Goal: Communication & Community: Answer question/provide support

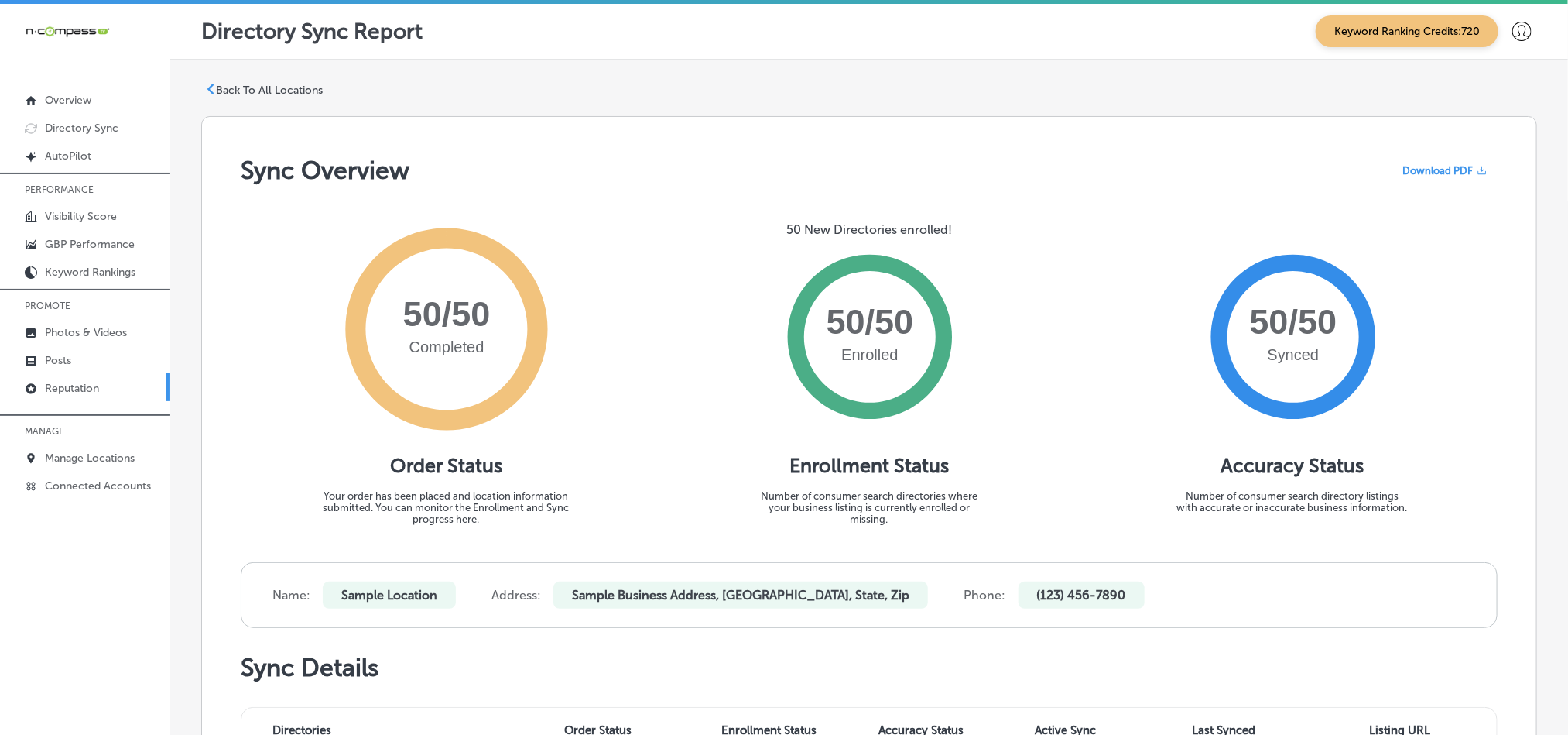
click at [66, 393] on p "Reputation" at bounding box center [72, 389] width 54 height 13
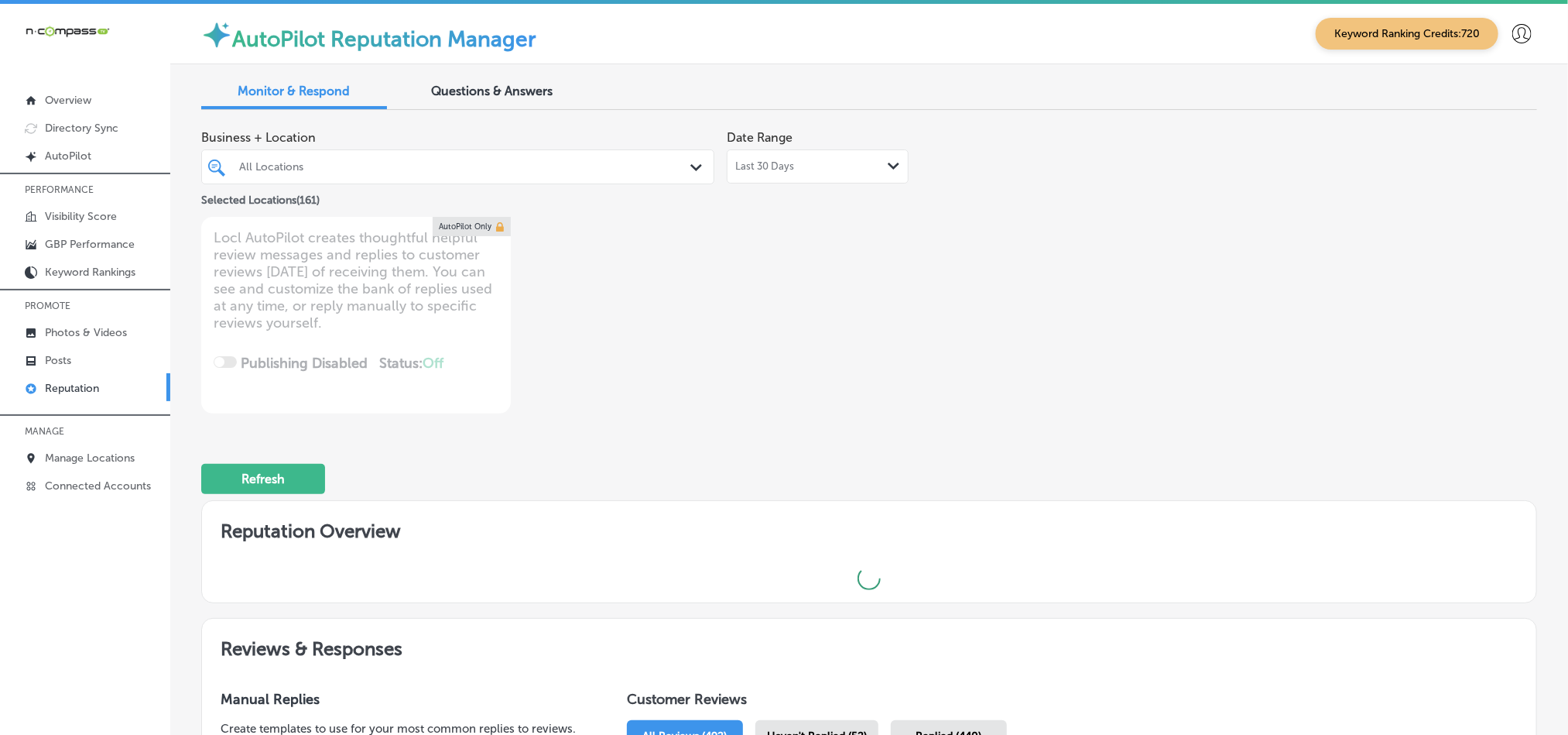
click at [532, 177] on div at bounding box center [435, 167] width 397 height 21
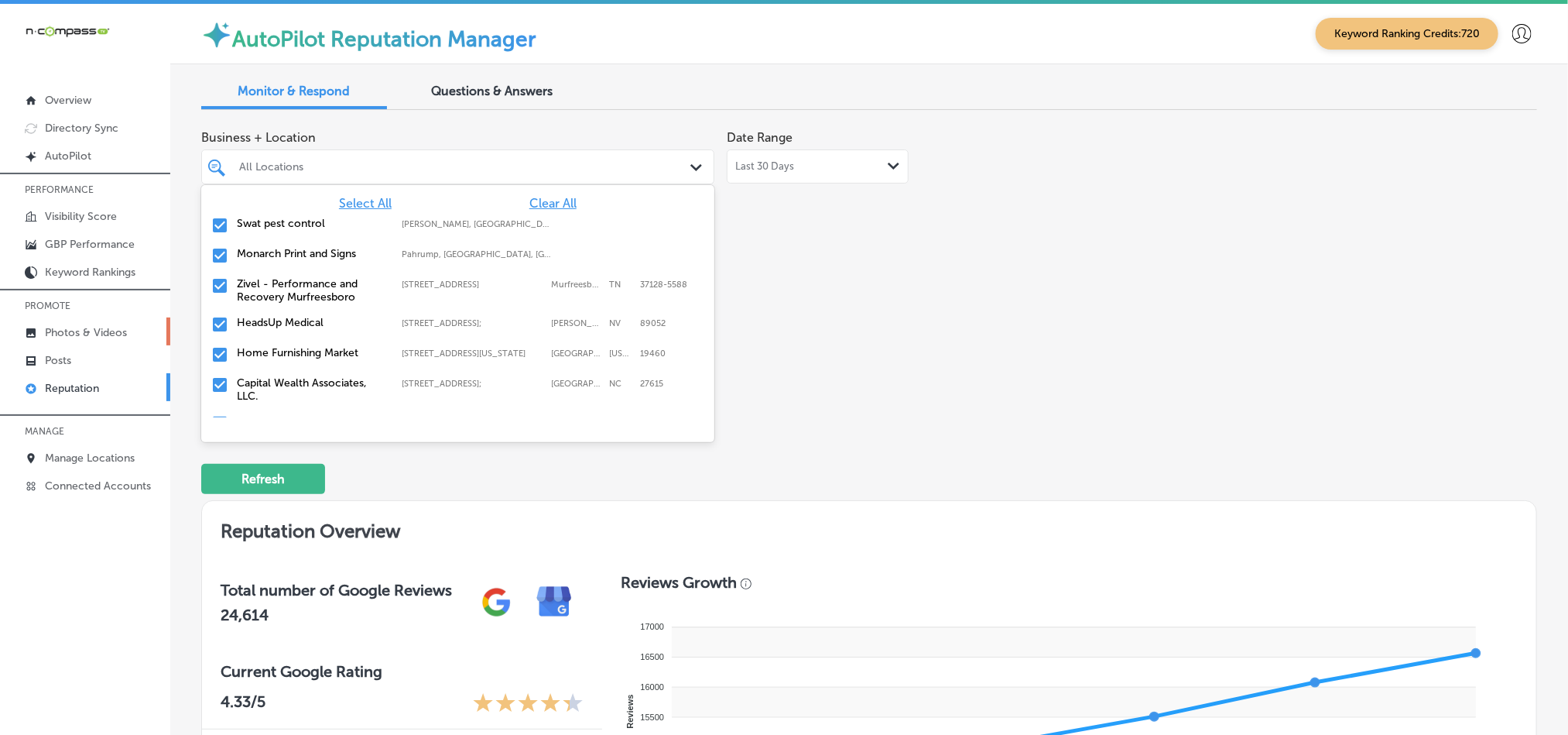
drag, startPoint x: 537, startPoint y: 202, endPoint x: 119, endPoint y: 318, distance: 433.8
click at [537, 200] on span "Clear All" at bounding box center [552, 204] width 47 height 15
click at [218, 221] on input "checkbox" at bounding box center [219, 225] width 19 height 19
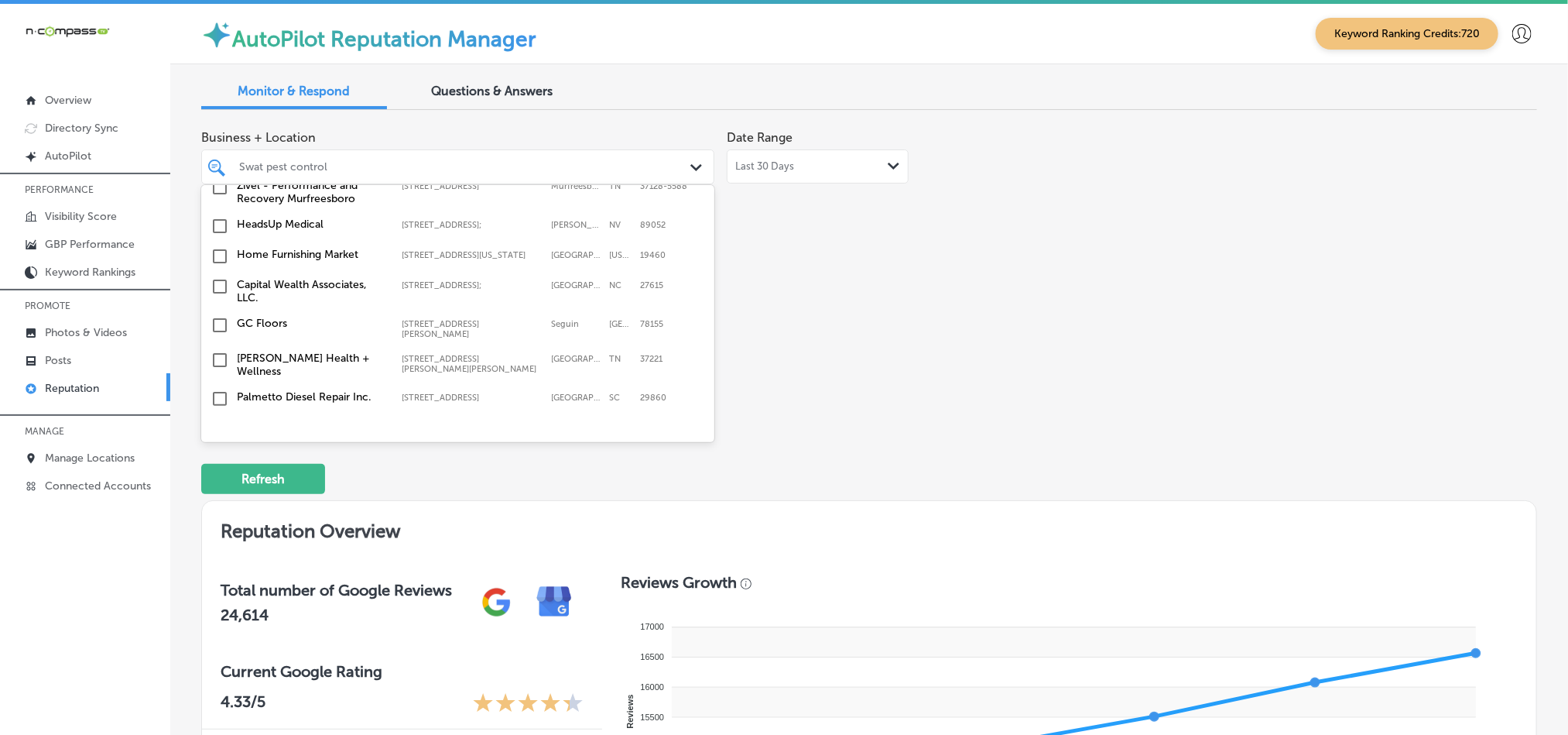
scroll to position [116, 0]
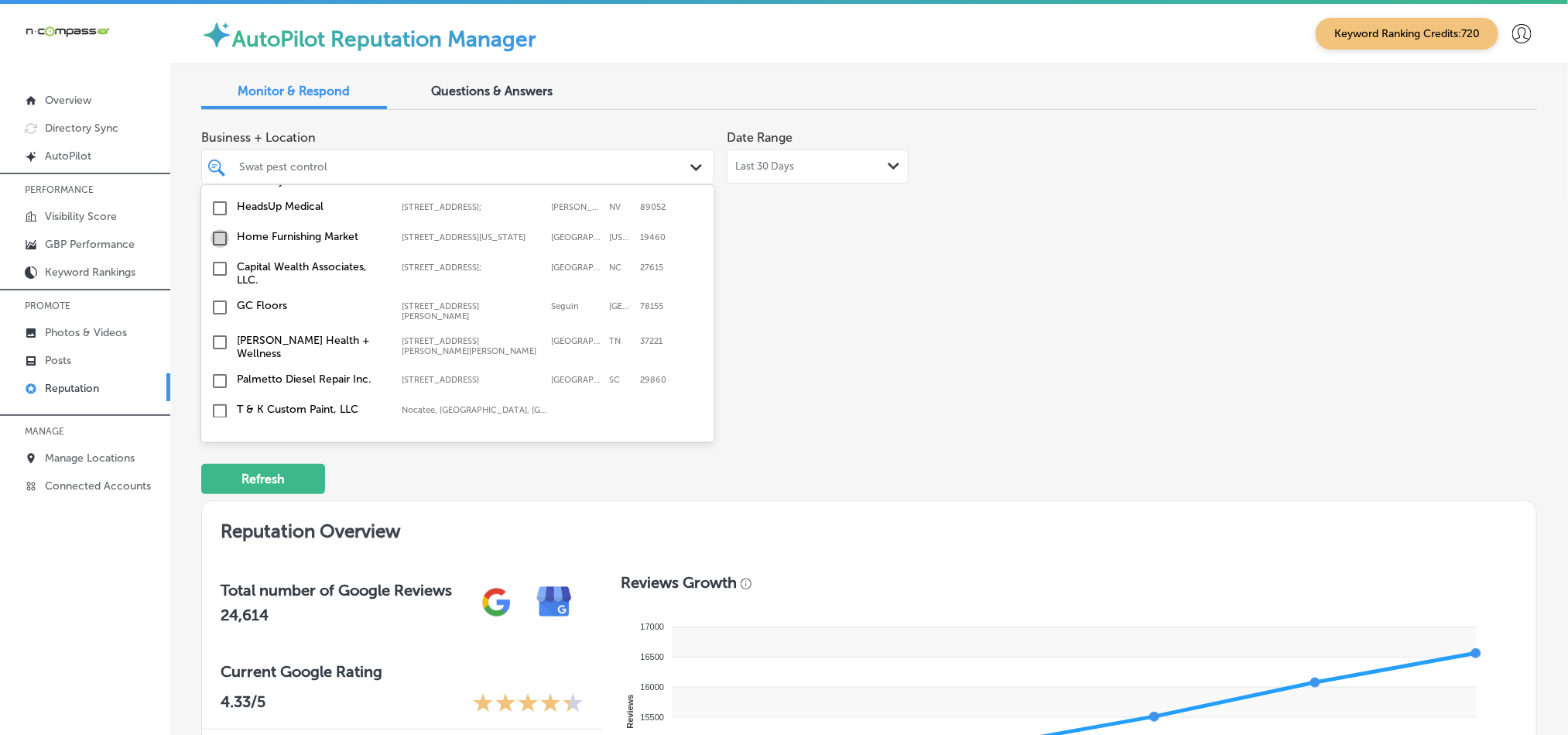
click at [219, 242] on input "checkbox" at bounding box center [219, 238] width 19 height 19
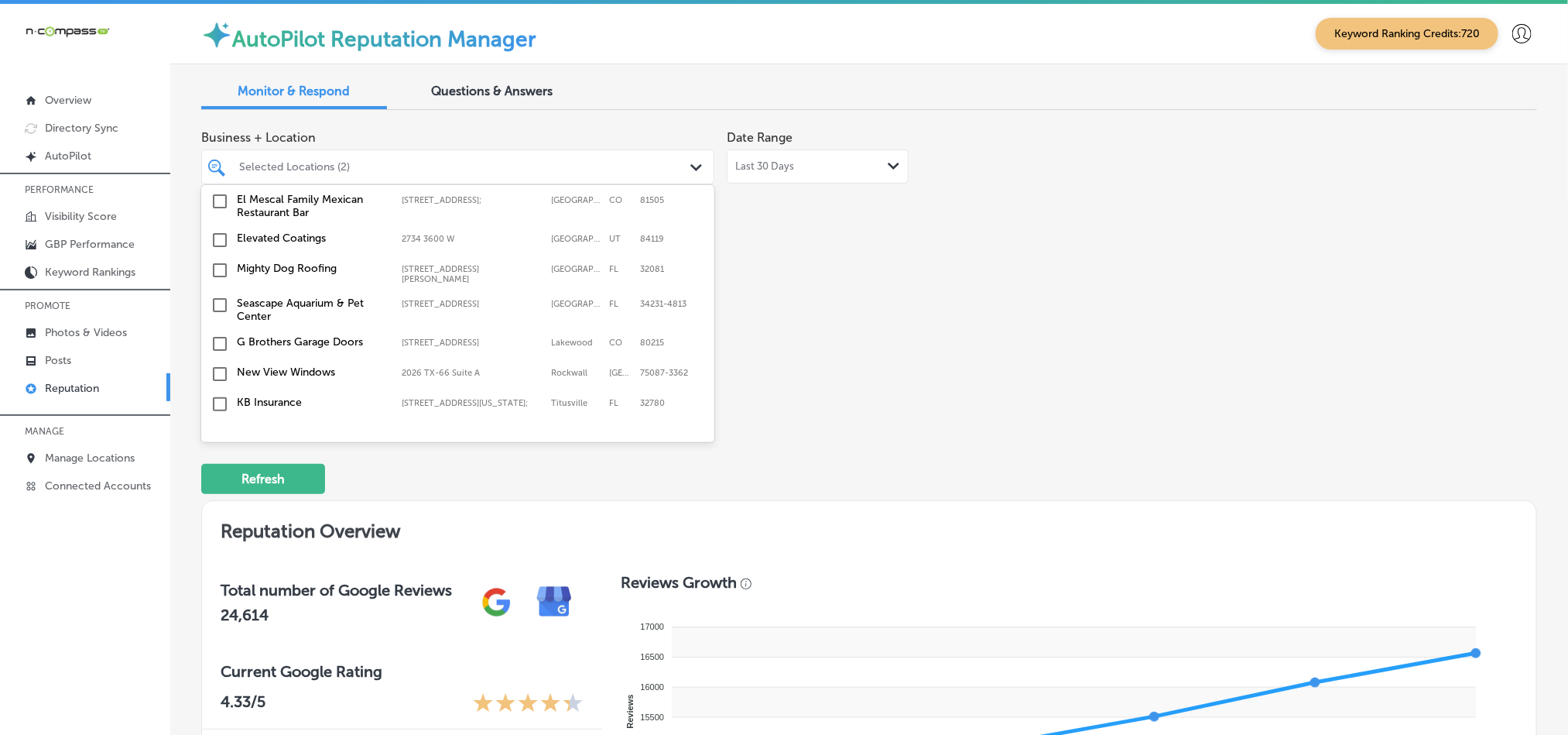
click at [217, 266] on input "checkbox" at bounding box center [219, 270] width 19 height 19
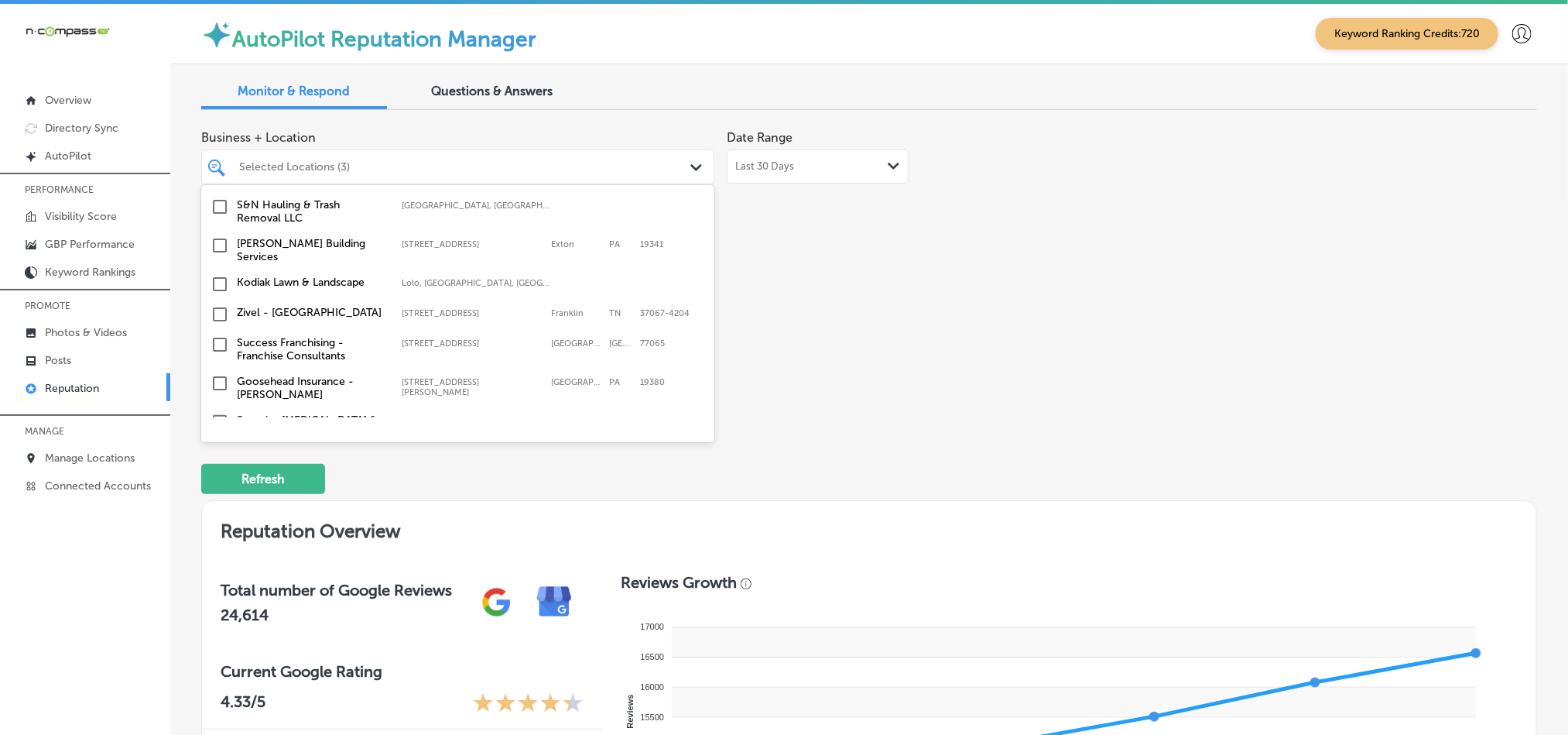
scroll to position [658, 0]
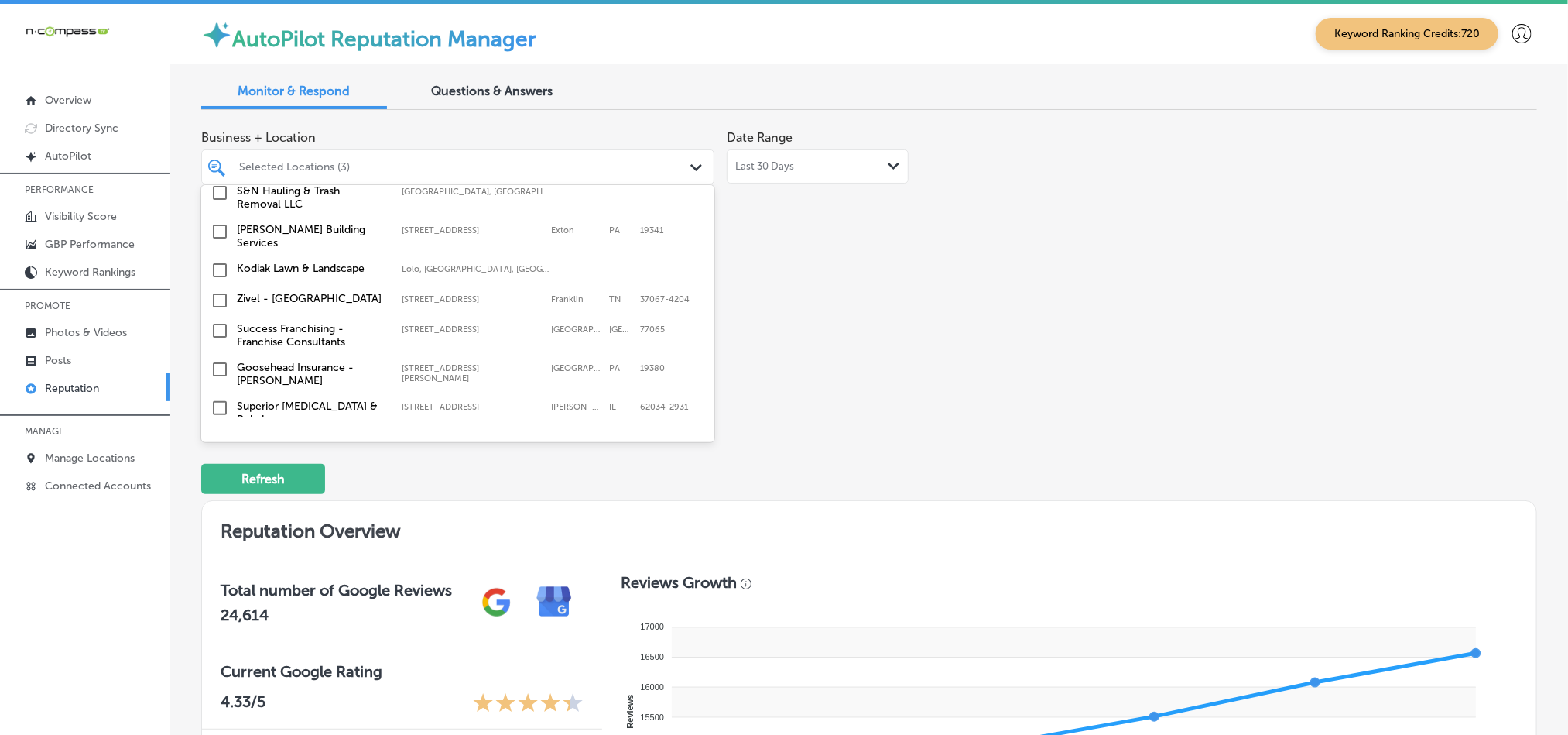
click at [218, 267] on input "checkbox" at bounding box center [219, 270] width 19 height 19
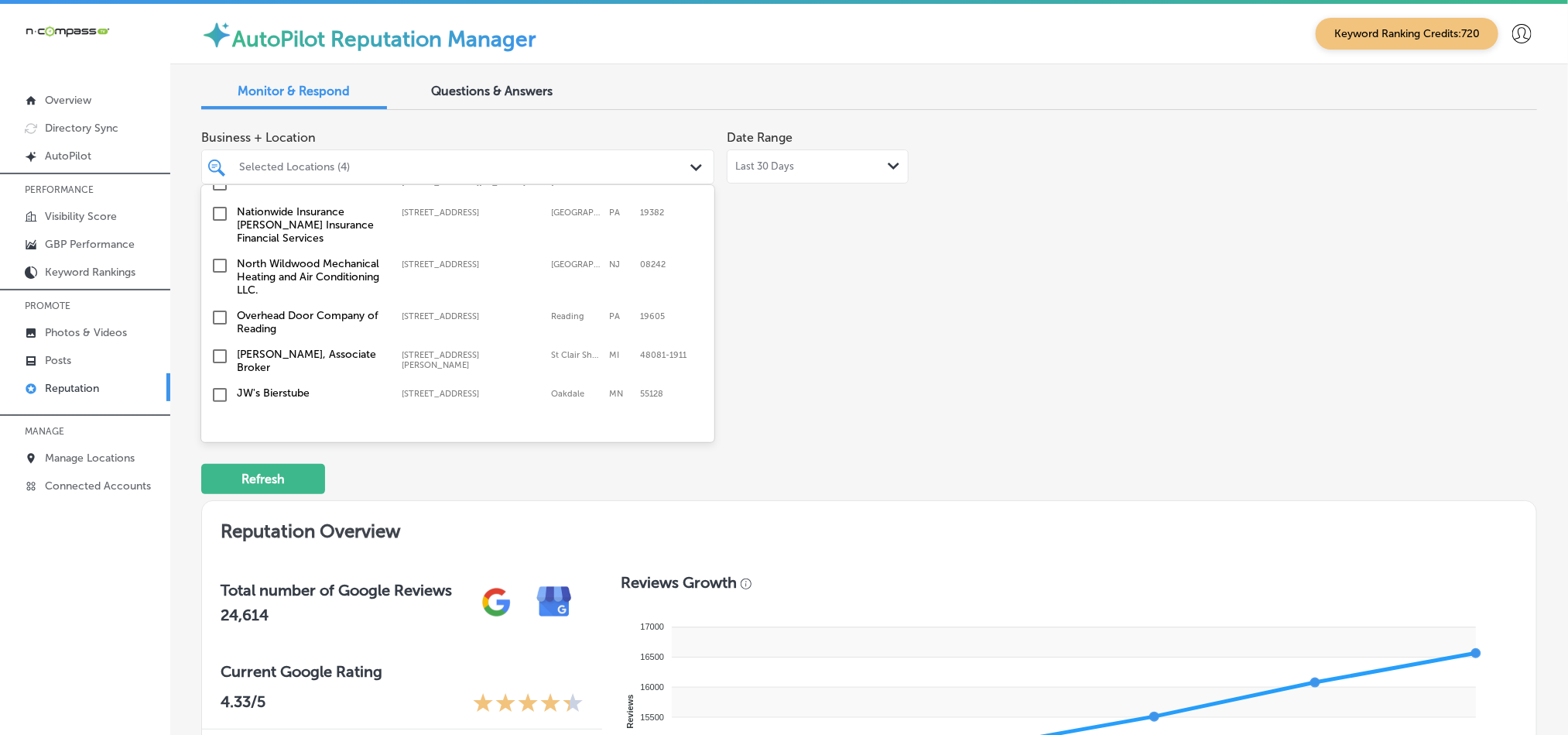
scroll to position [967, 0]
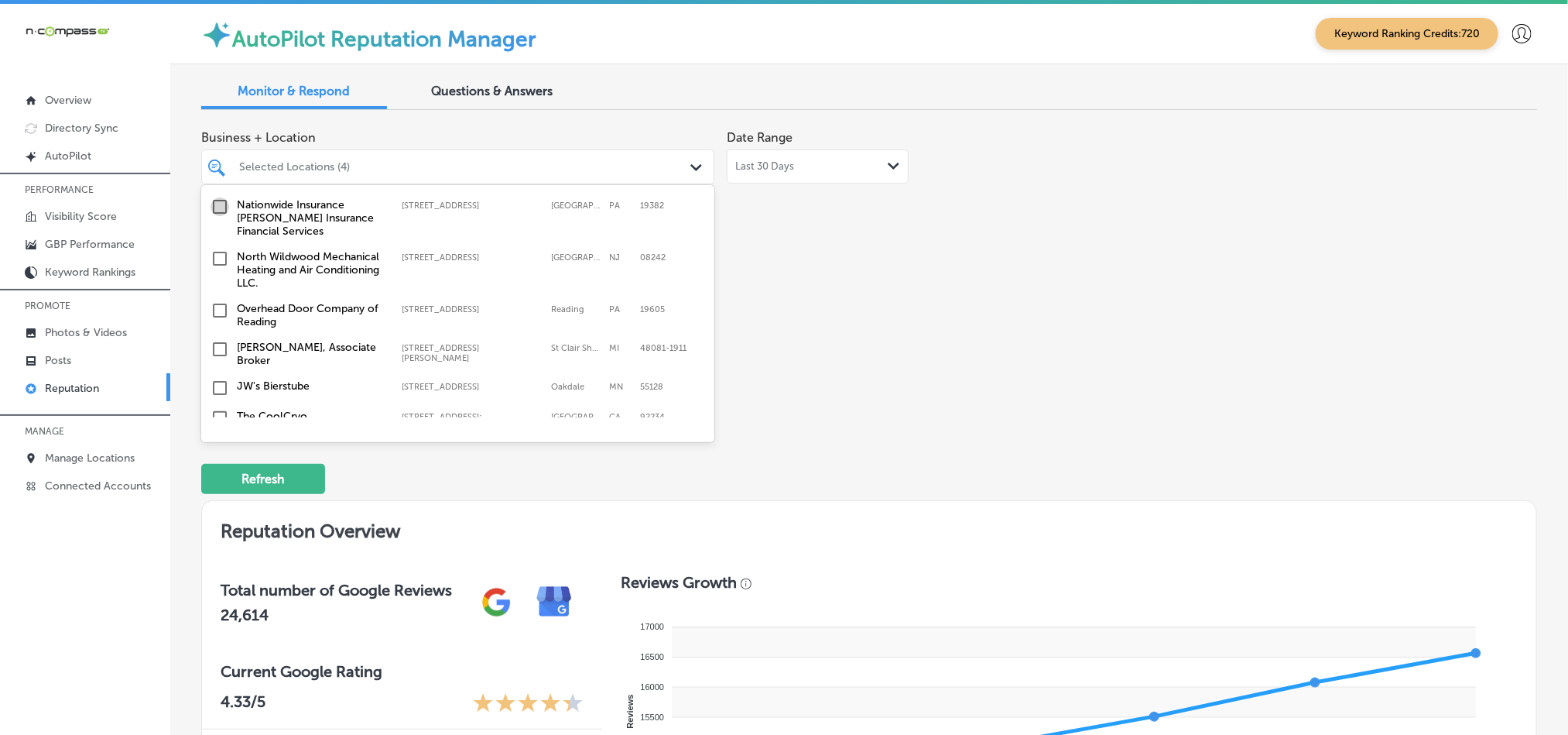
click at [219, 197] on input "checkbox" at bounding box center [219, 206] width 19 height 19
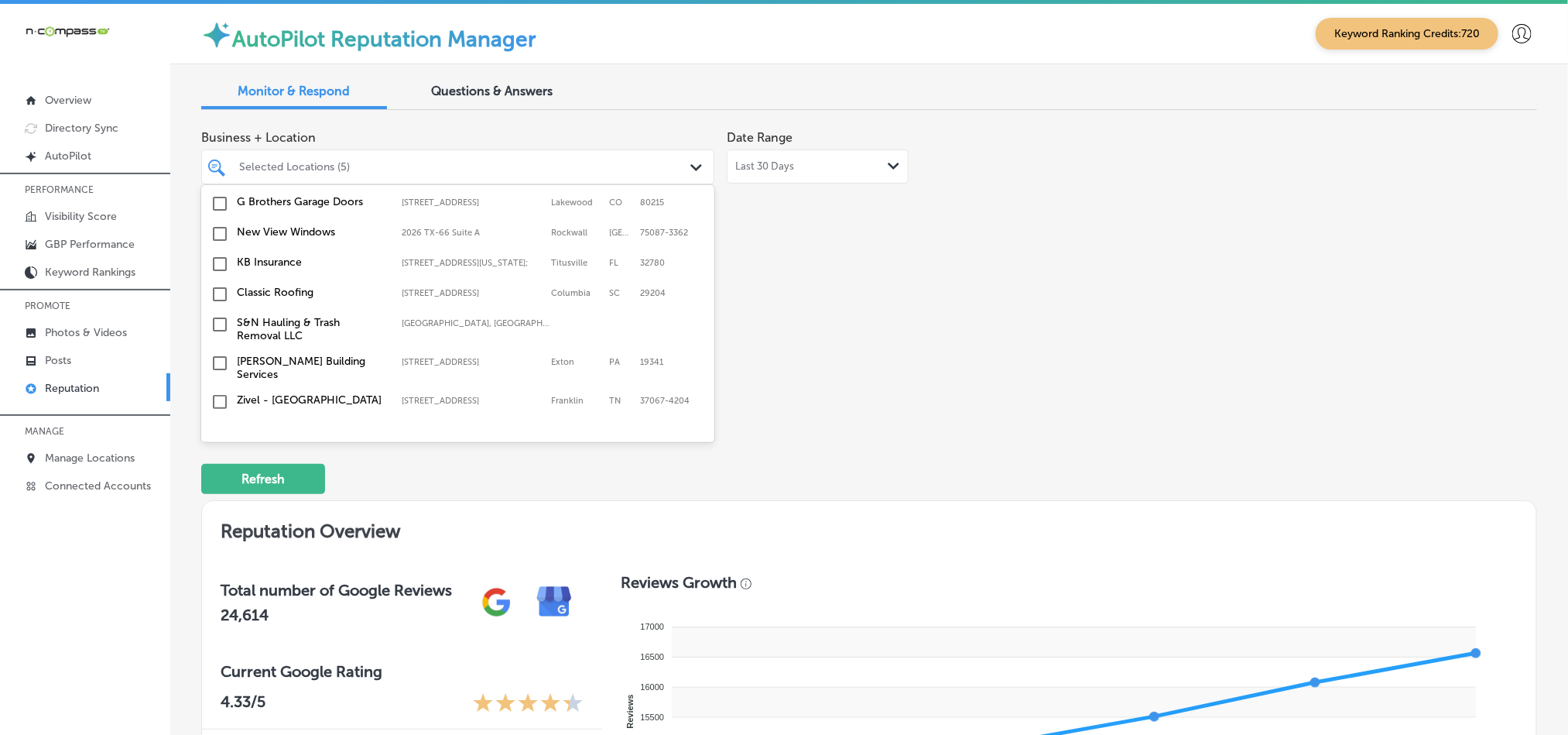
scroll to position [619, 0]
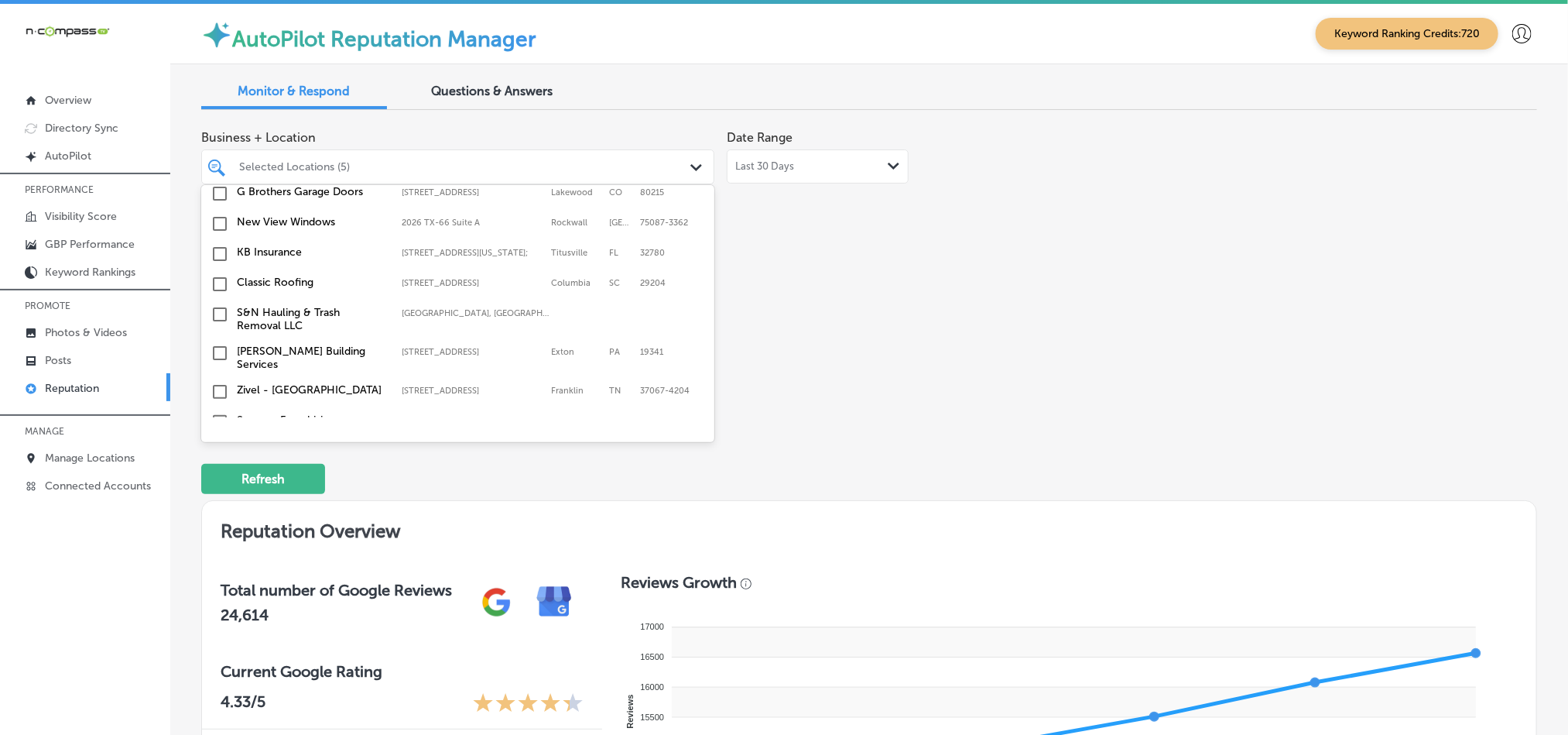
click at [219, 249] on input "checkbox" at bounding box center [219, 254] width 19 height 19
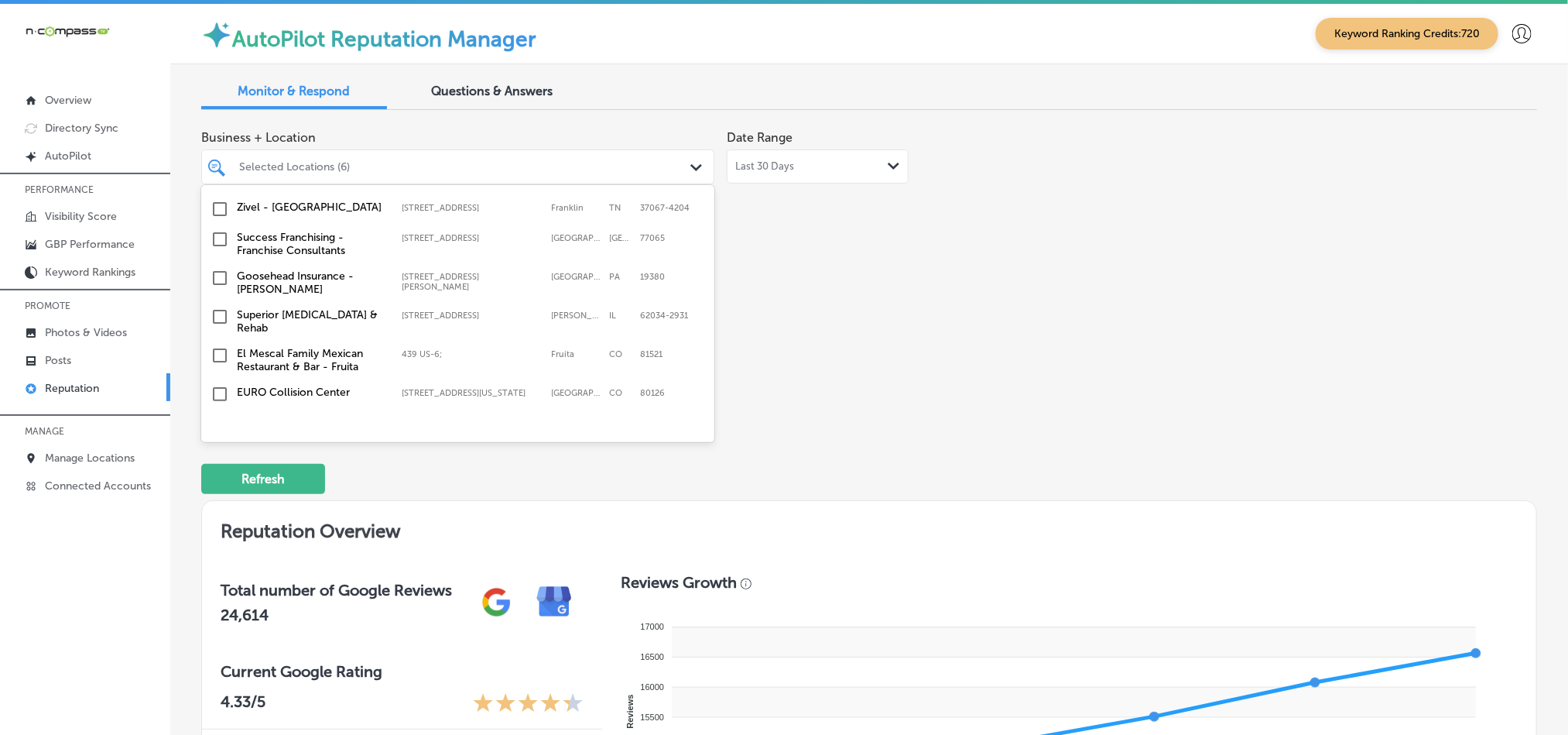
scroll to position [813, 0]
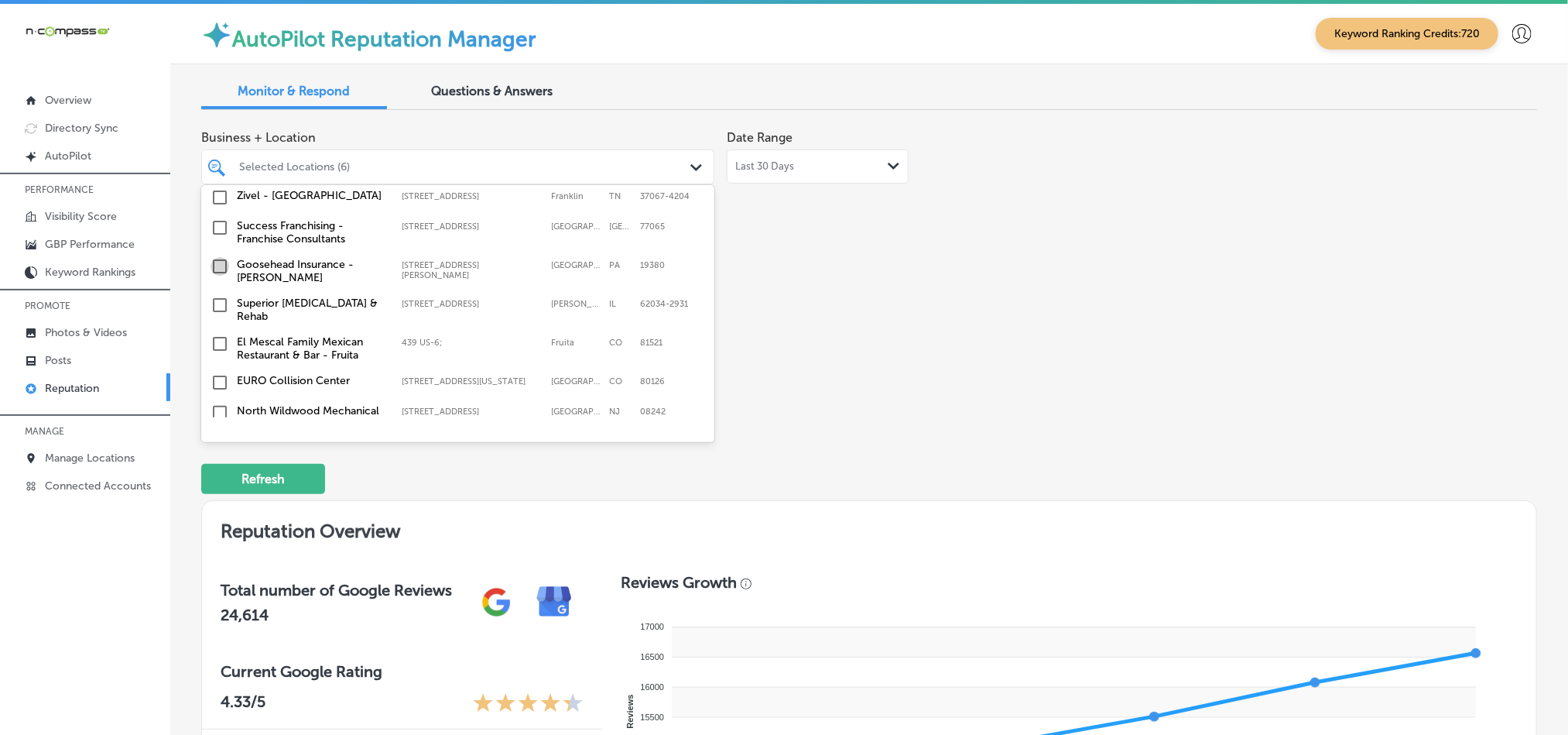
click at [214, 261] on input "checkbox" at bounding box center [219, 266] width 19 height 19
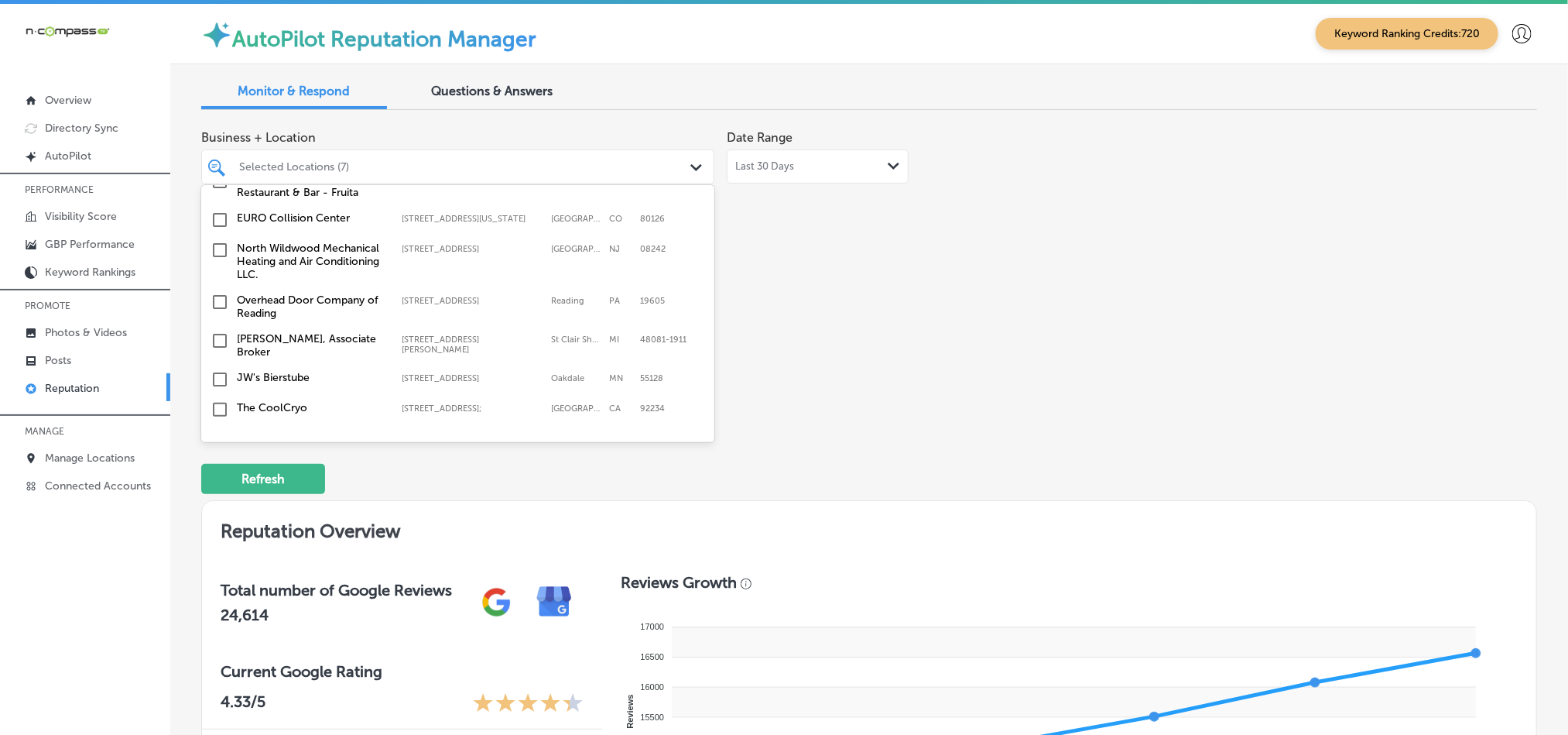
scroll to position [1006, 0]
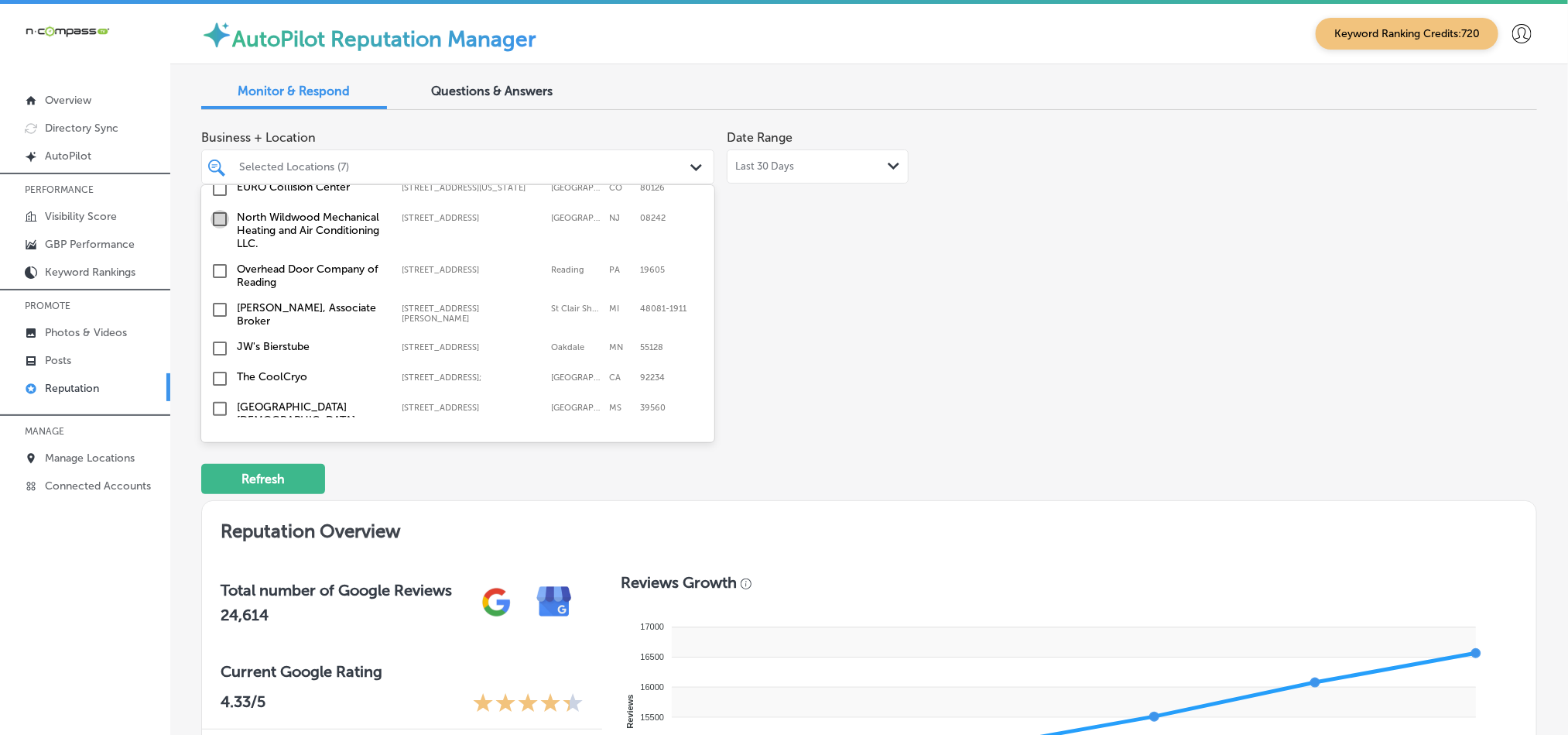
click at [218, 210] on input "checkbox" at bounding box center [219, 219] width 19 height 19
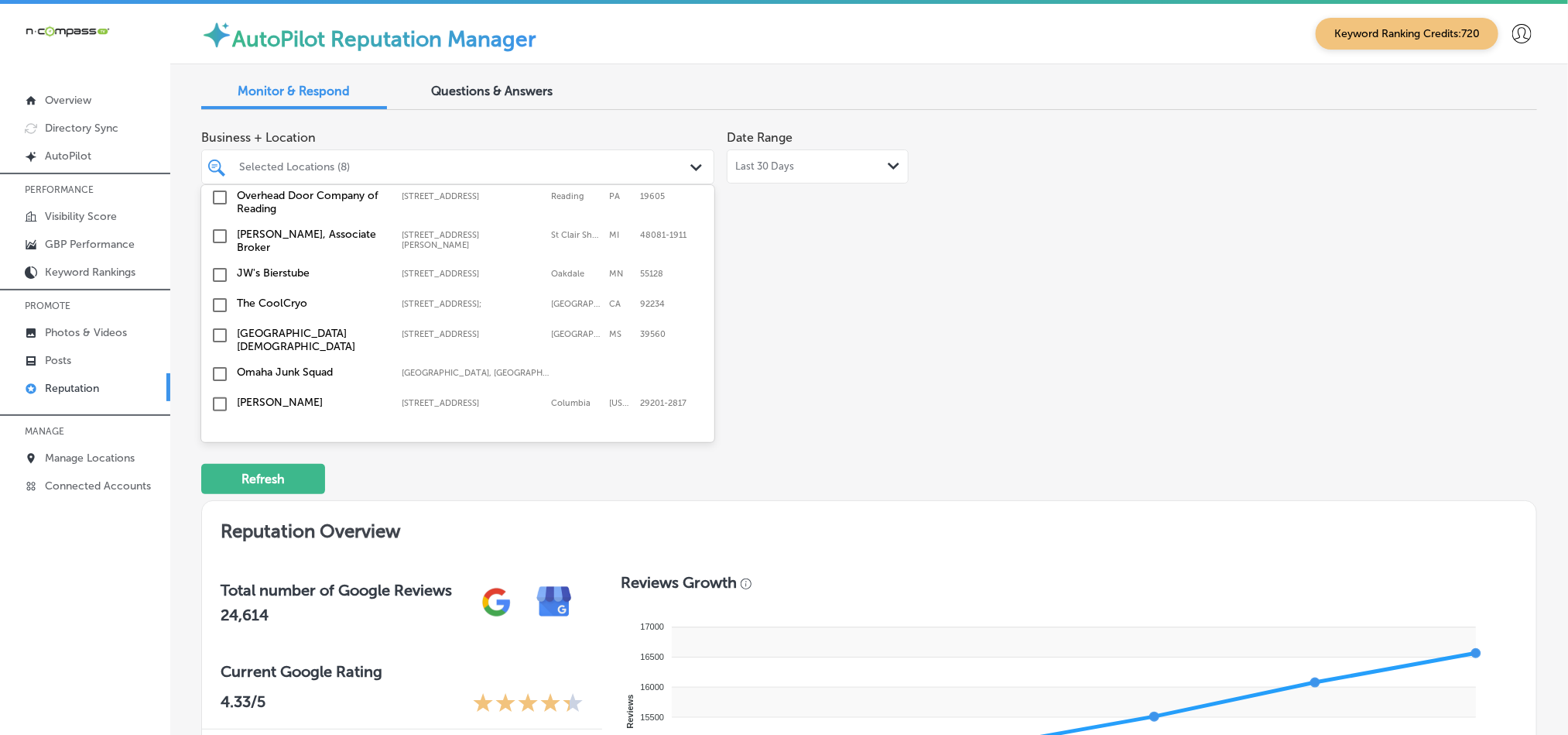
scroll to position [1083, 0]
click at [214, 262] on input "checkbox" at bounding box center [219, 271] width 19 height 19
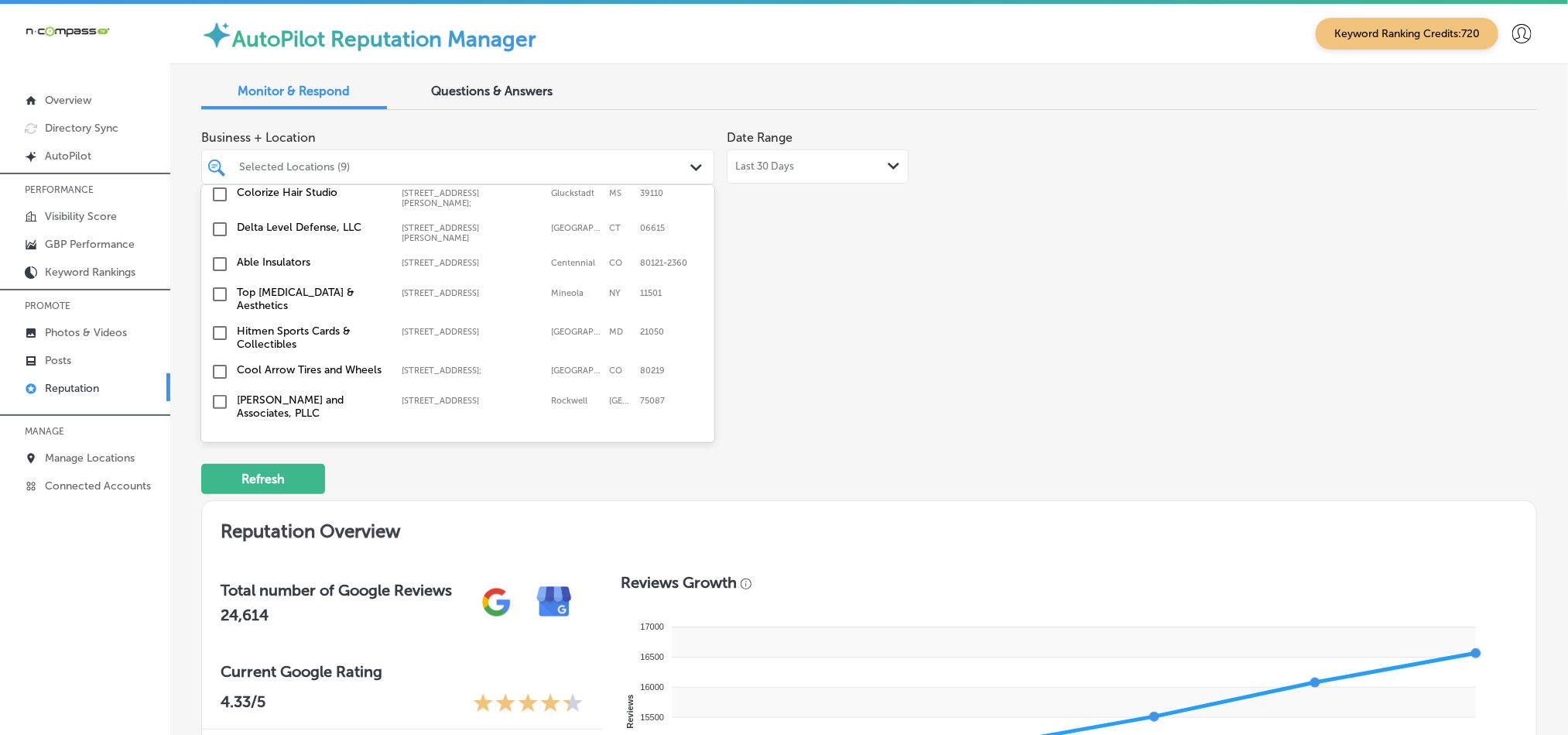
scroll to position [1355, 0]
click at [216, 250] on input "checkbox" at bounding box center [219, 259] width 19 height 19
click at [217, 280] on input "checkbox" at bounding box center [219, 290] width 19 height 19
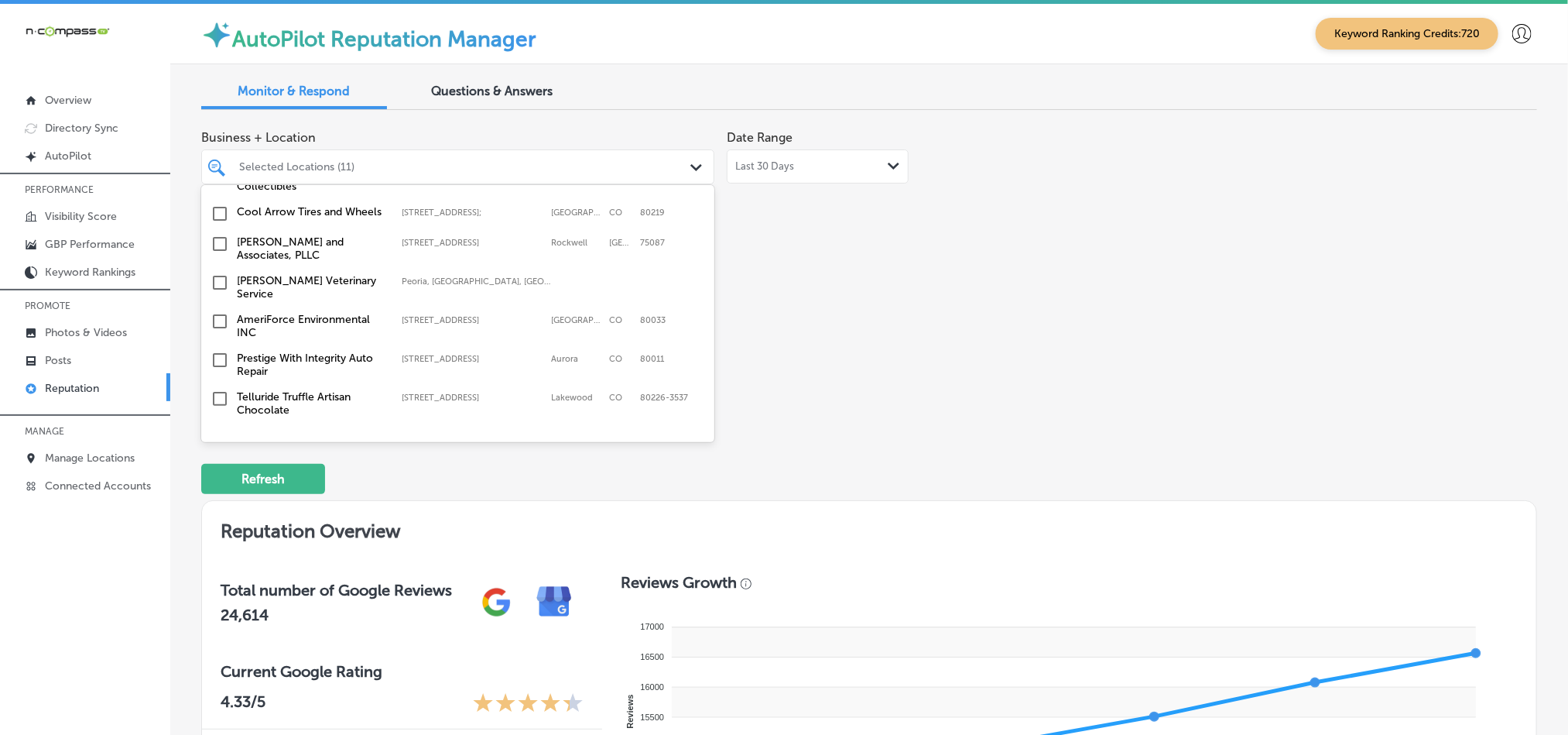
scroll to position [1510, 0]
click at [216, 233] on input "checkbox" at bounding box center [219, 243] width 19 height 19
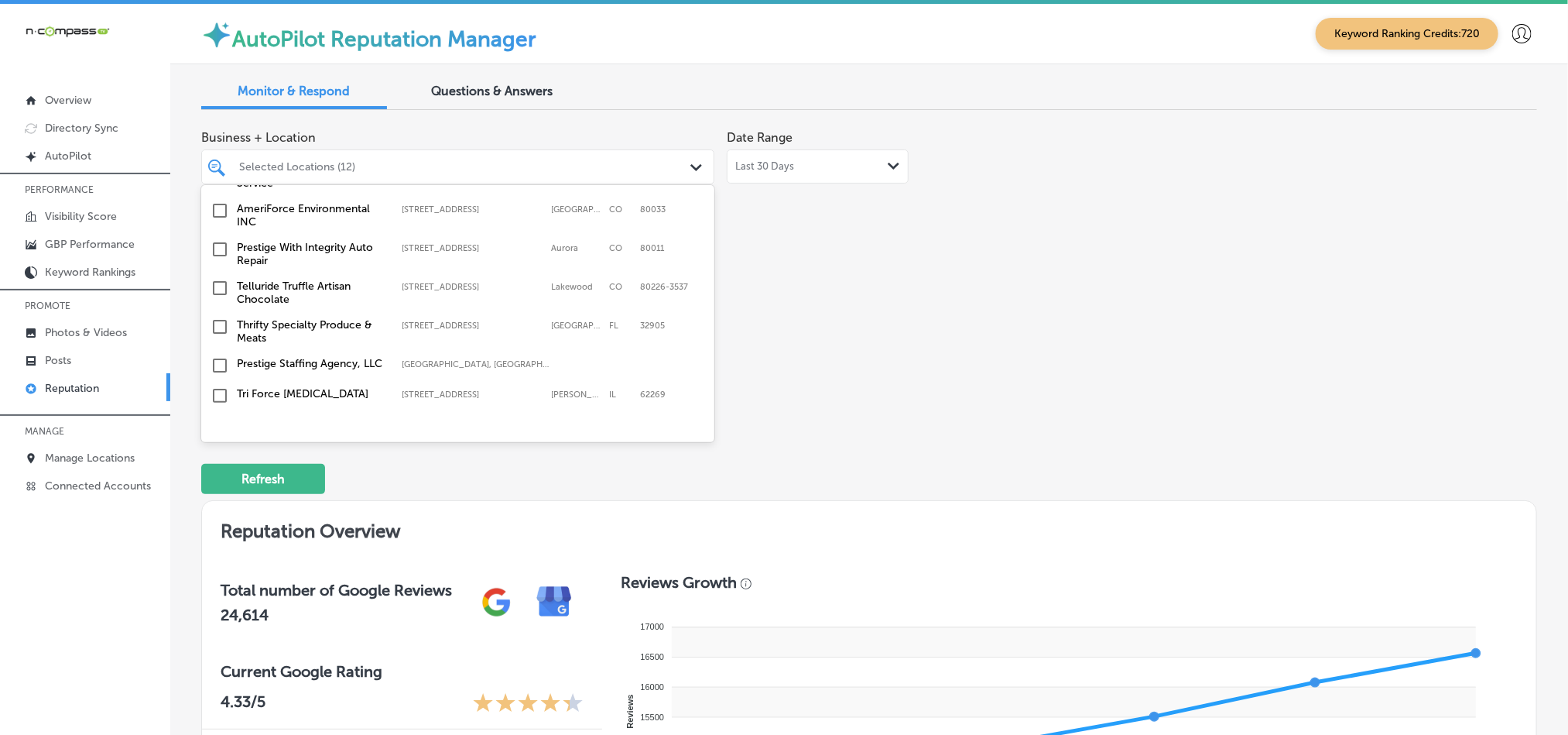
scroll to position [1626, 0]
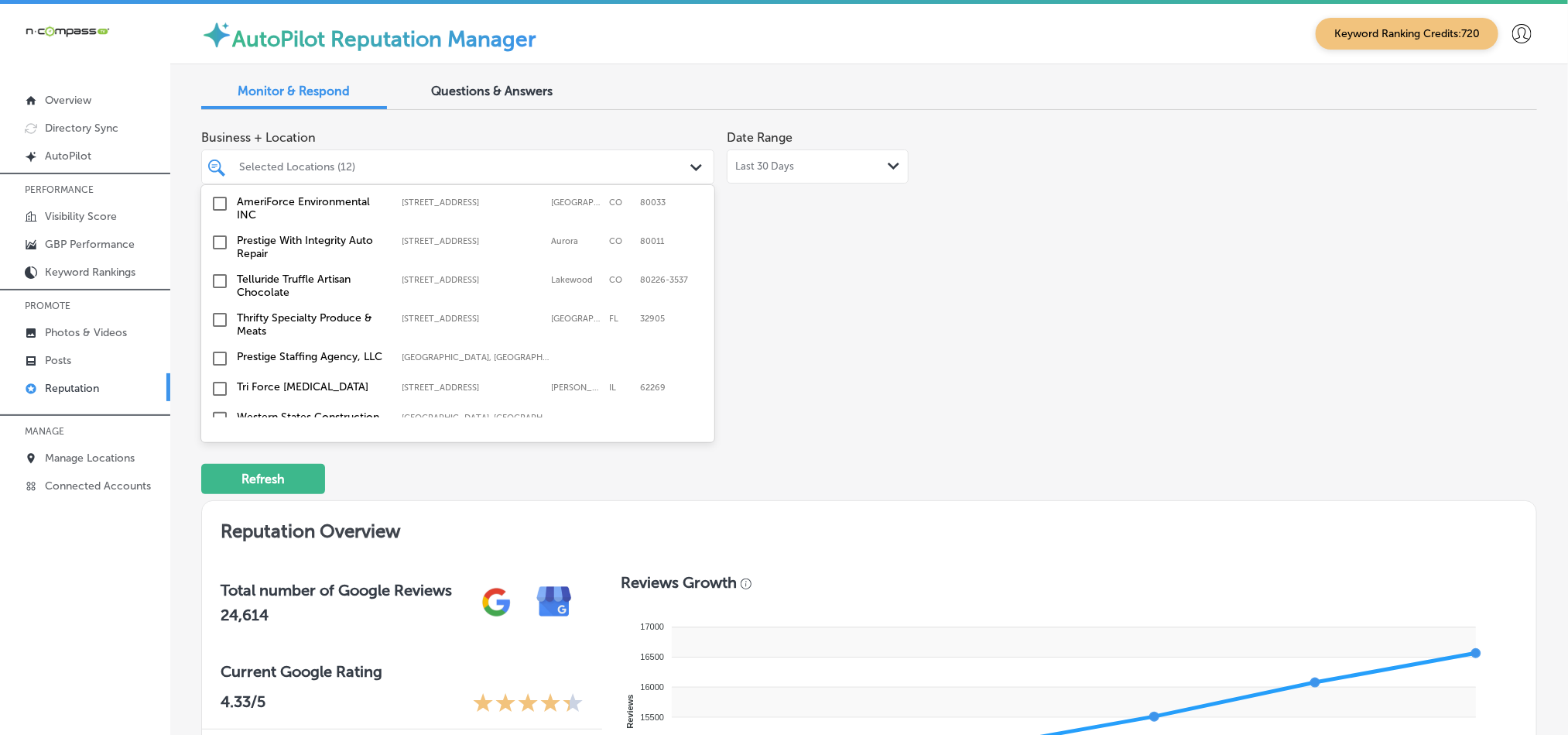
click at [221, 310] on input "checkbox" at bounding box center [219, 319] width 19 height 19
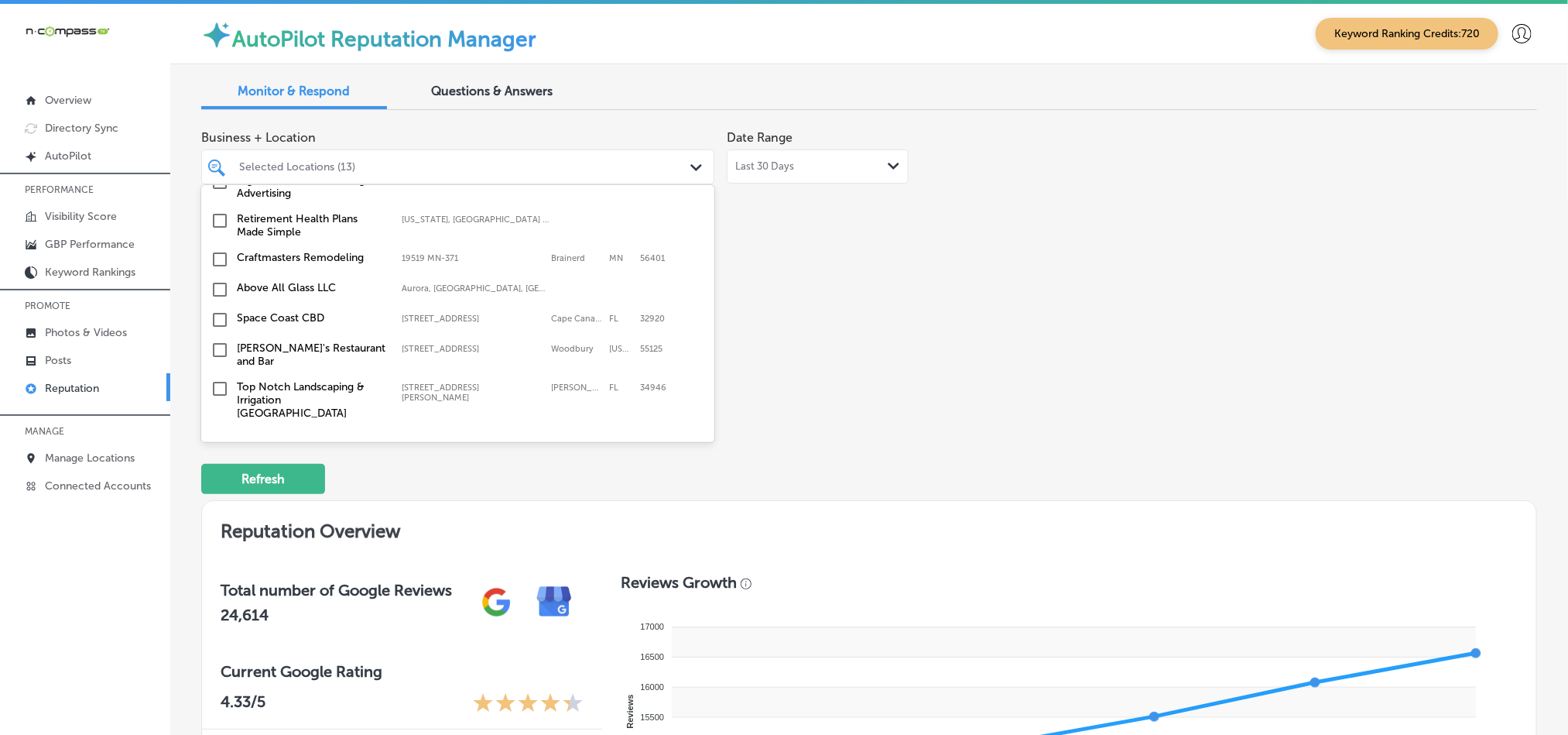
scroll to position [2091, 0]
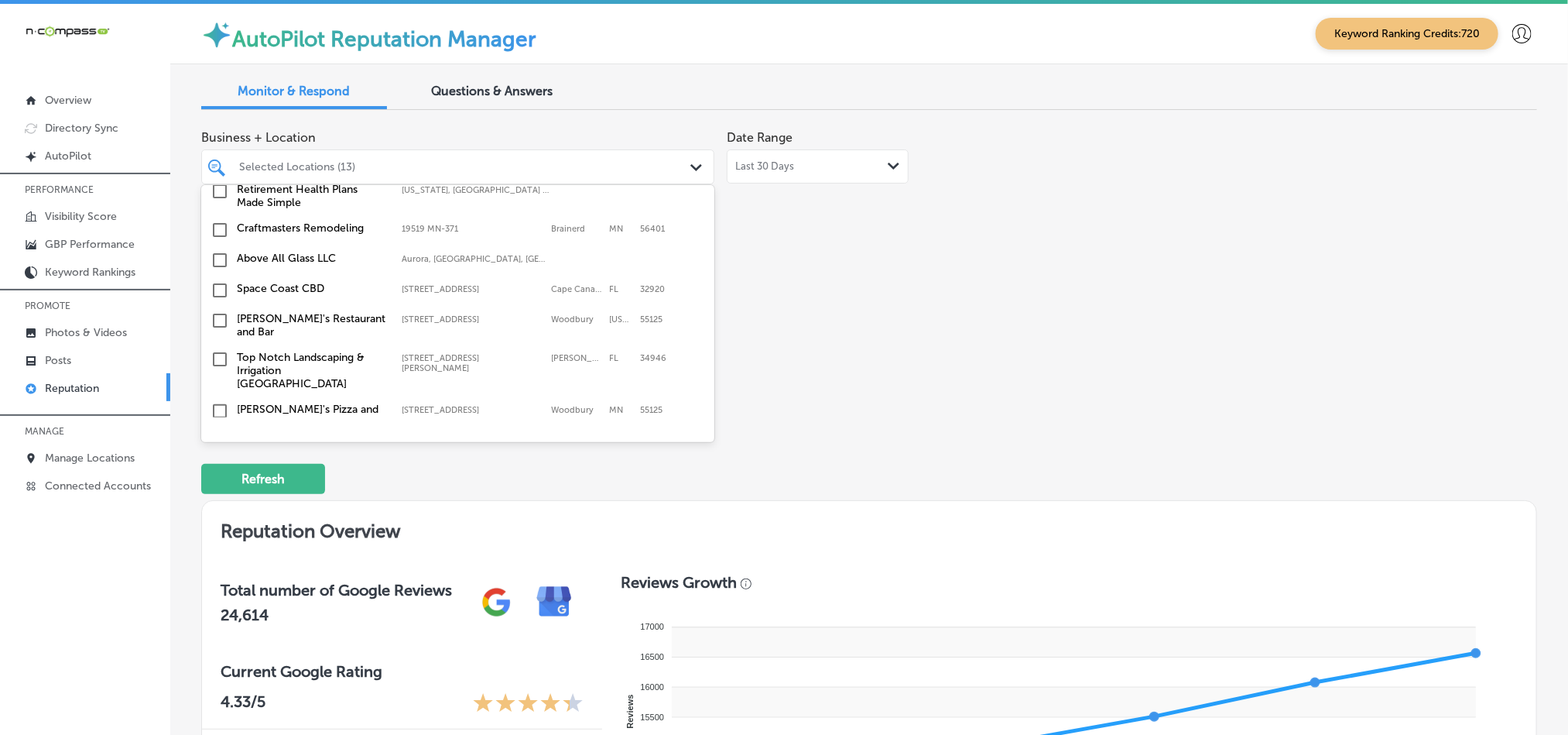
click at [219, 221] on input "checkbox" at bounding box center [219, 230] width 19 height 19
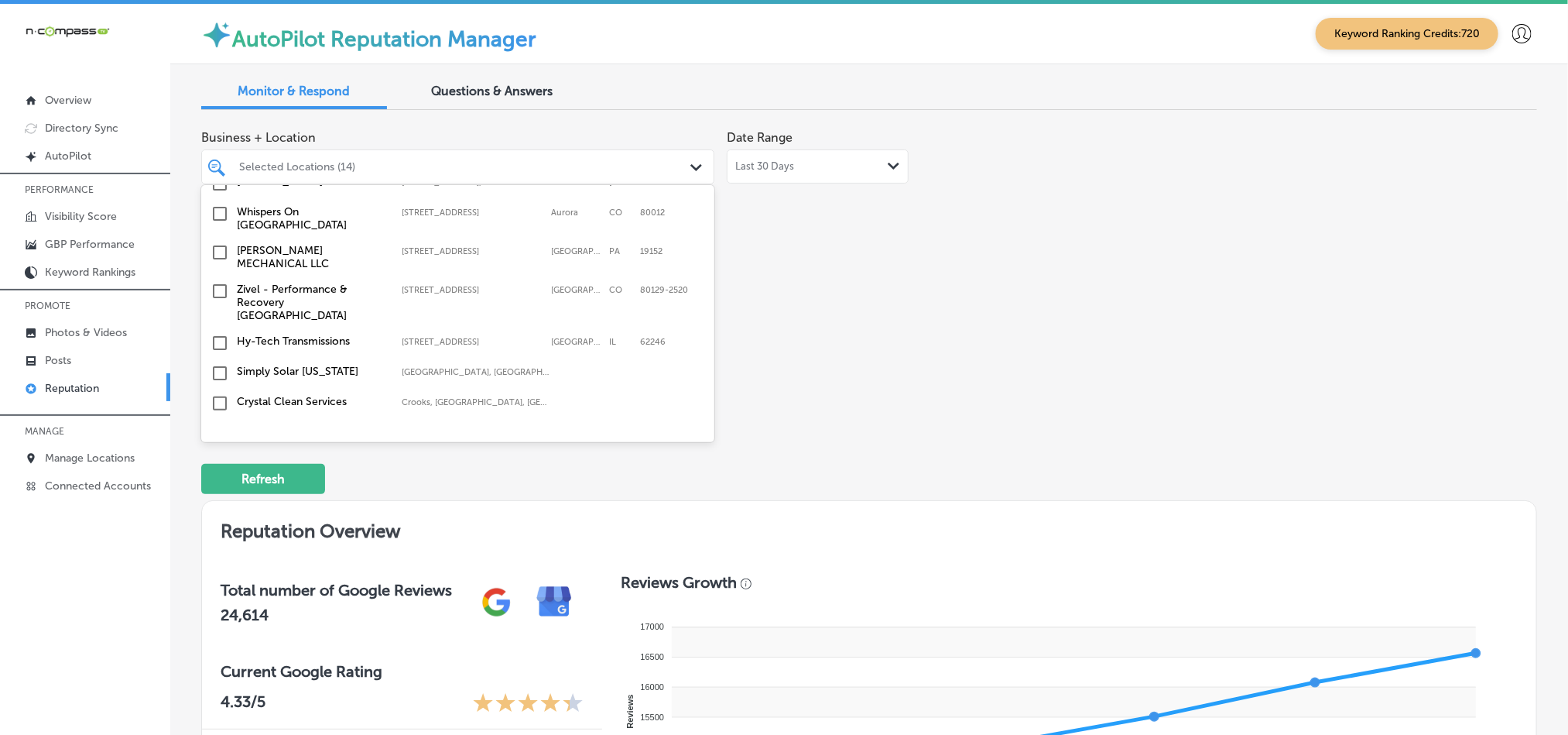
scroll to position [5174, 0]
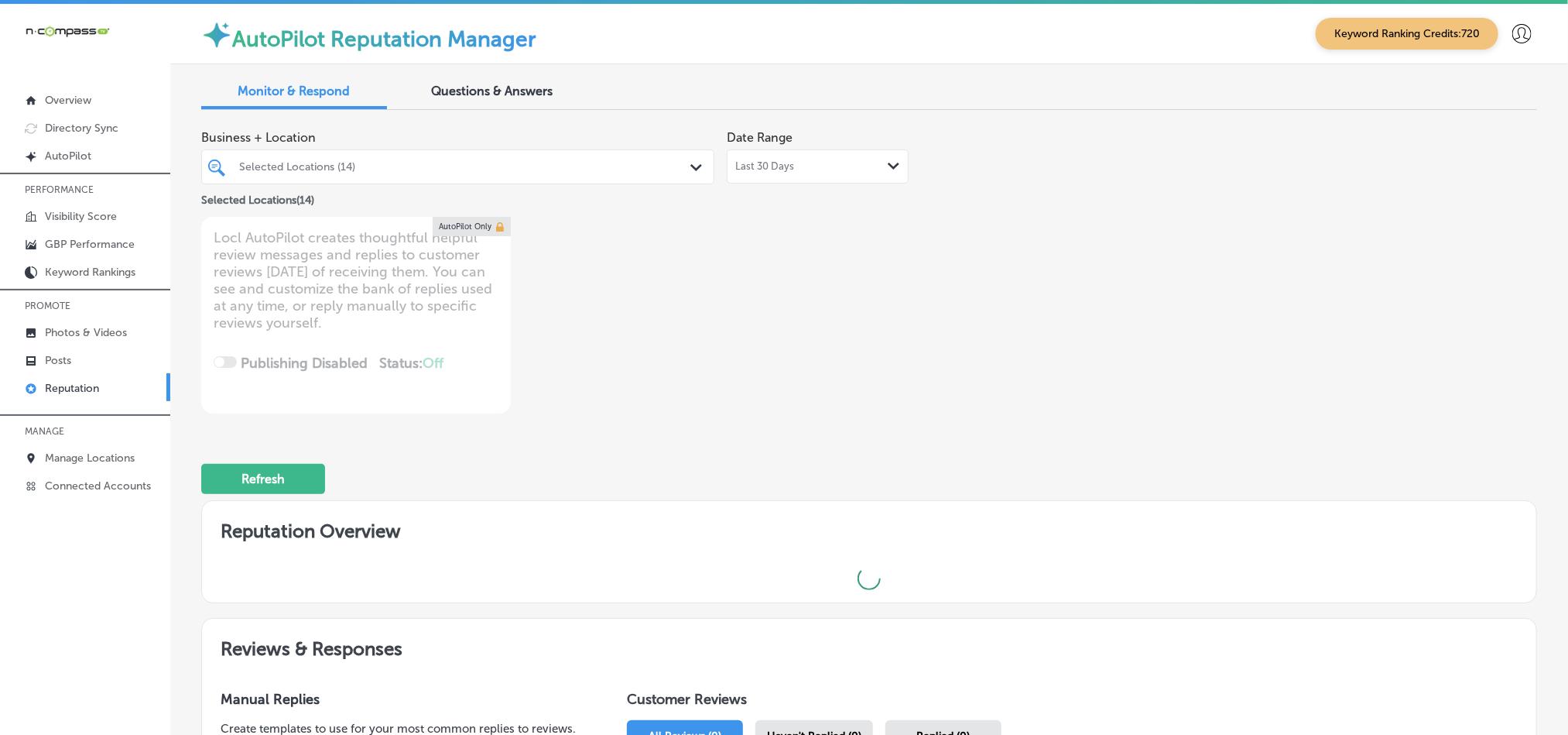
click at [622, 160] on div "Selected Locations (14)" at bounding box center [458, 167] width 453 height 24
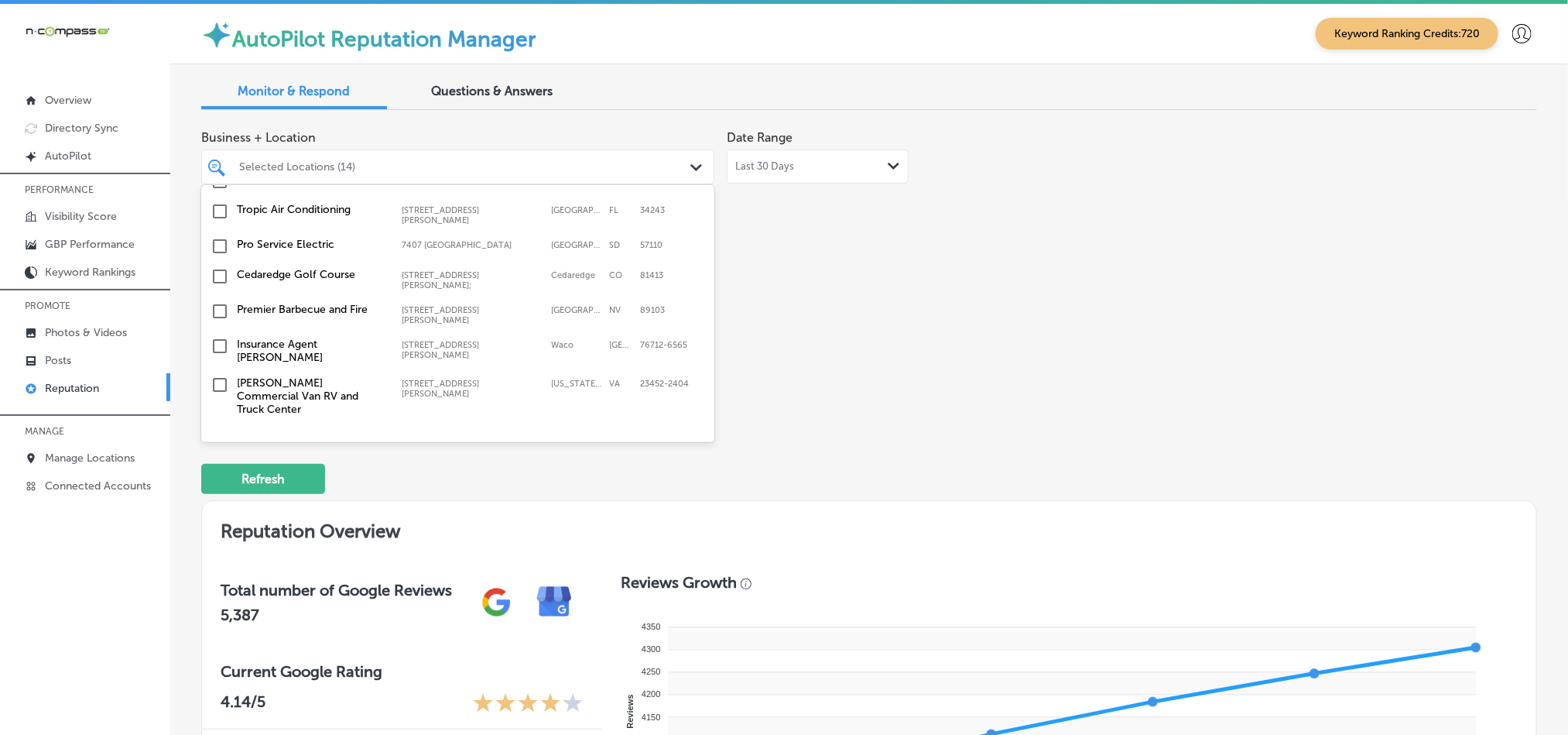
click at [217, 466] on input "checkbox" at bounding box center [219, 475] width 19 height 19
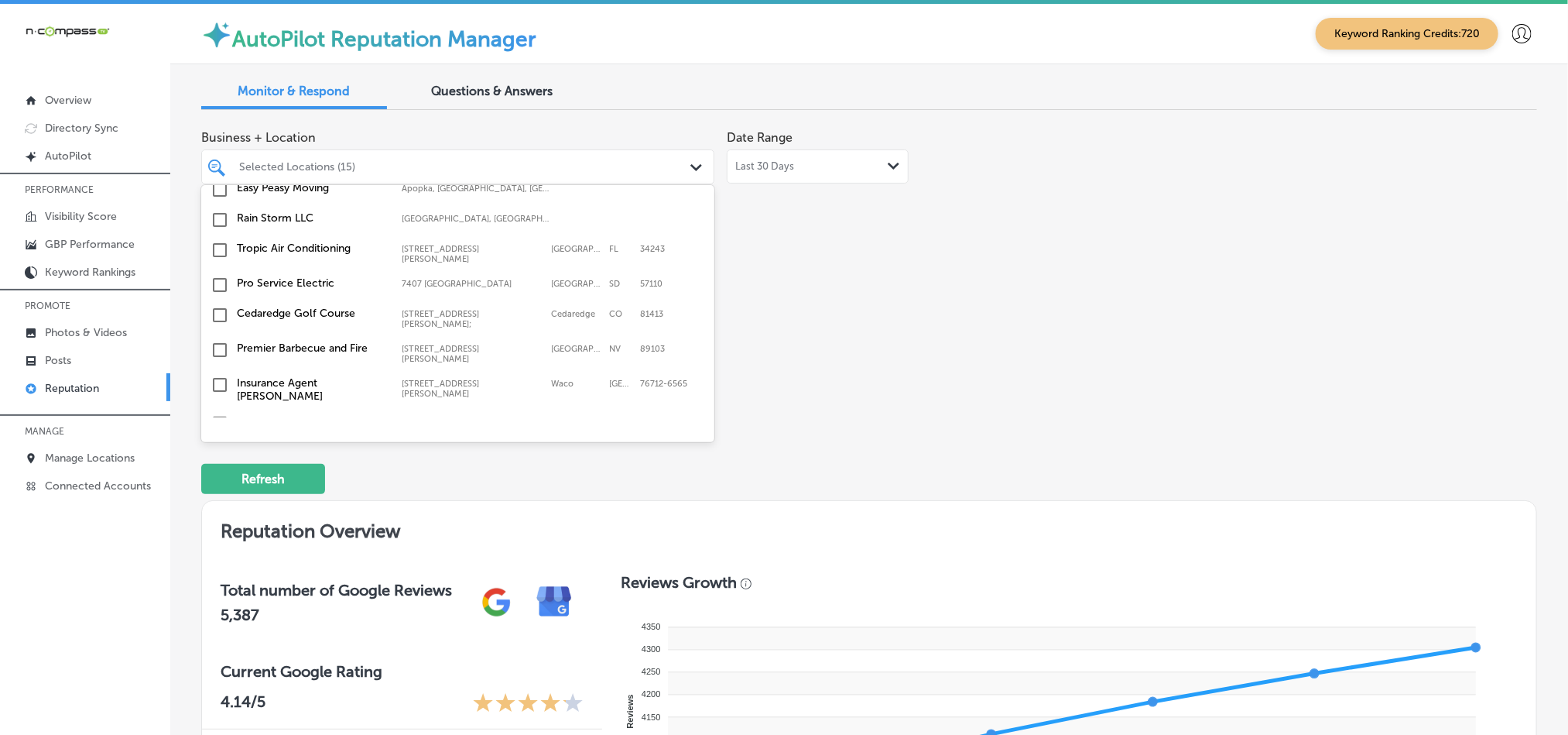
click at [219, 505] on input "checkbox" at bounding box center [219, 514] width 19 height 19
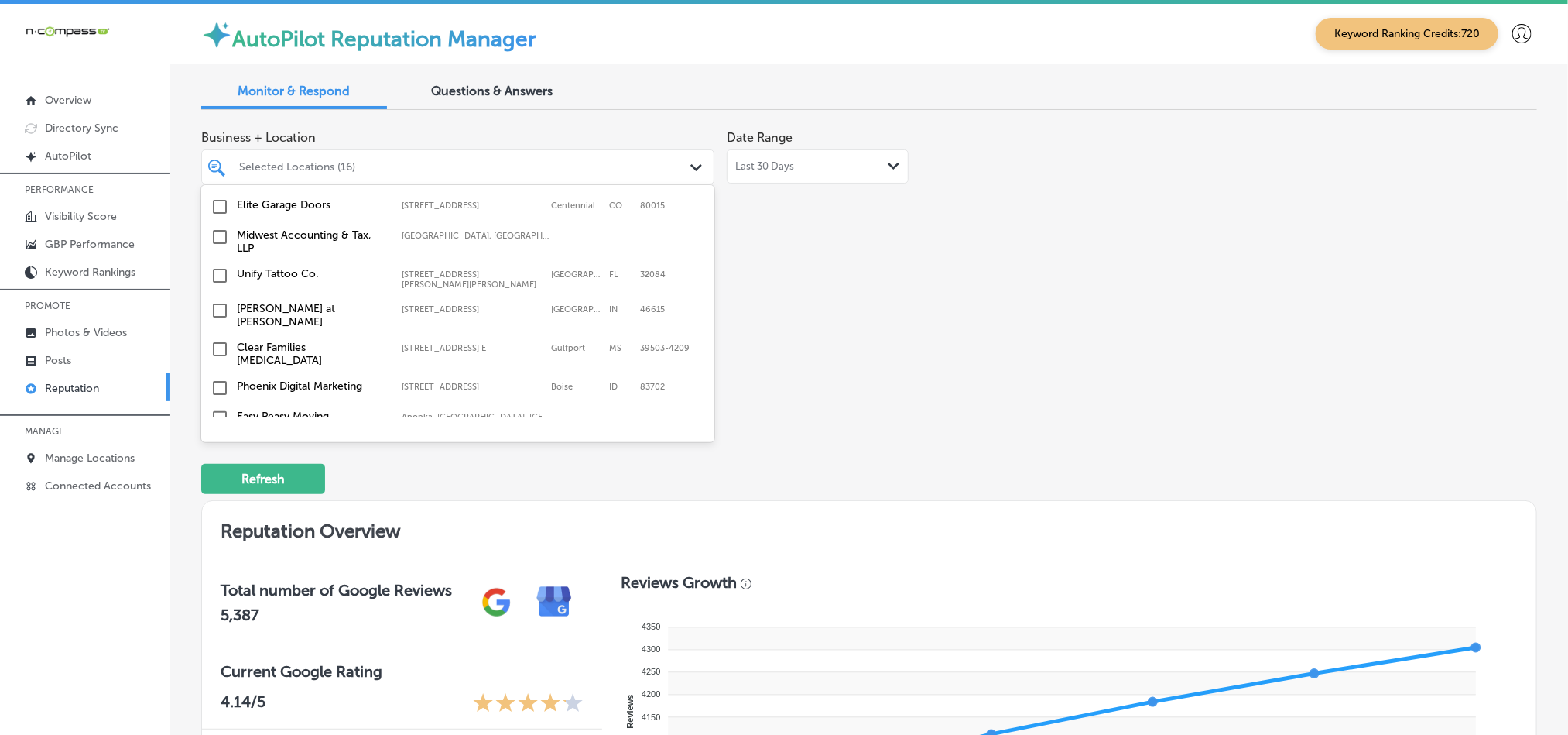
scroll to position [4941, 0]
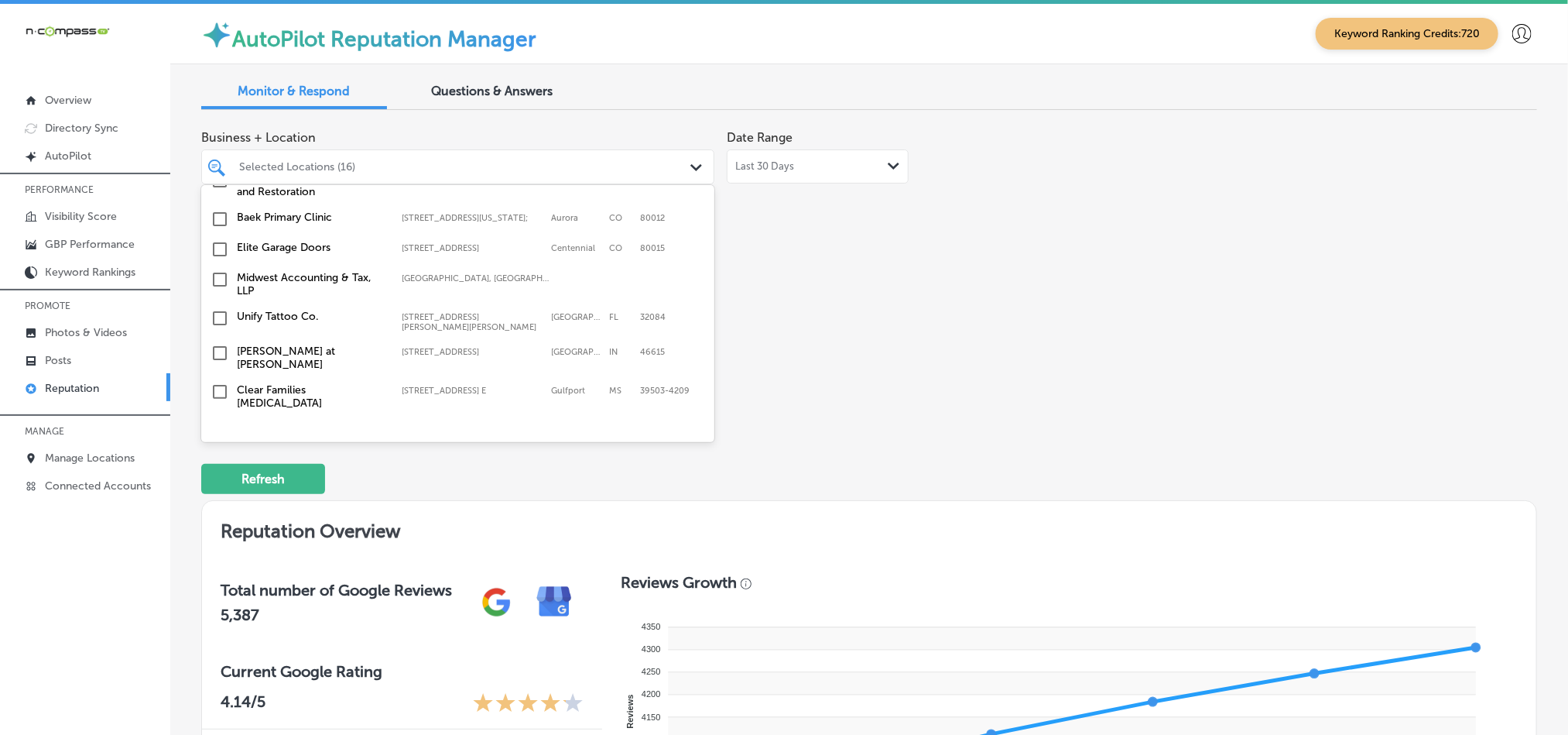
click at [214, 451] on input "checkbox" at bounding box center [219, 460] width 19 height 19
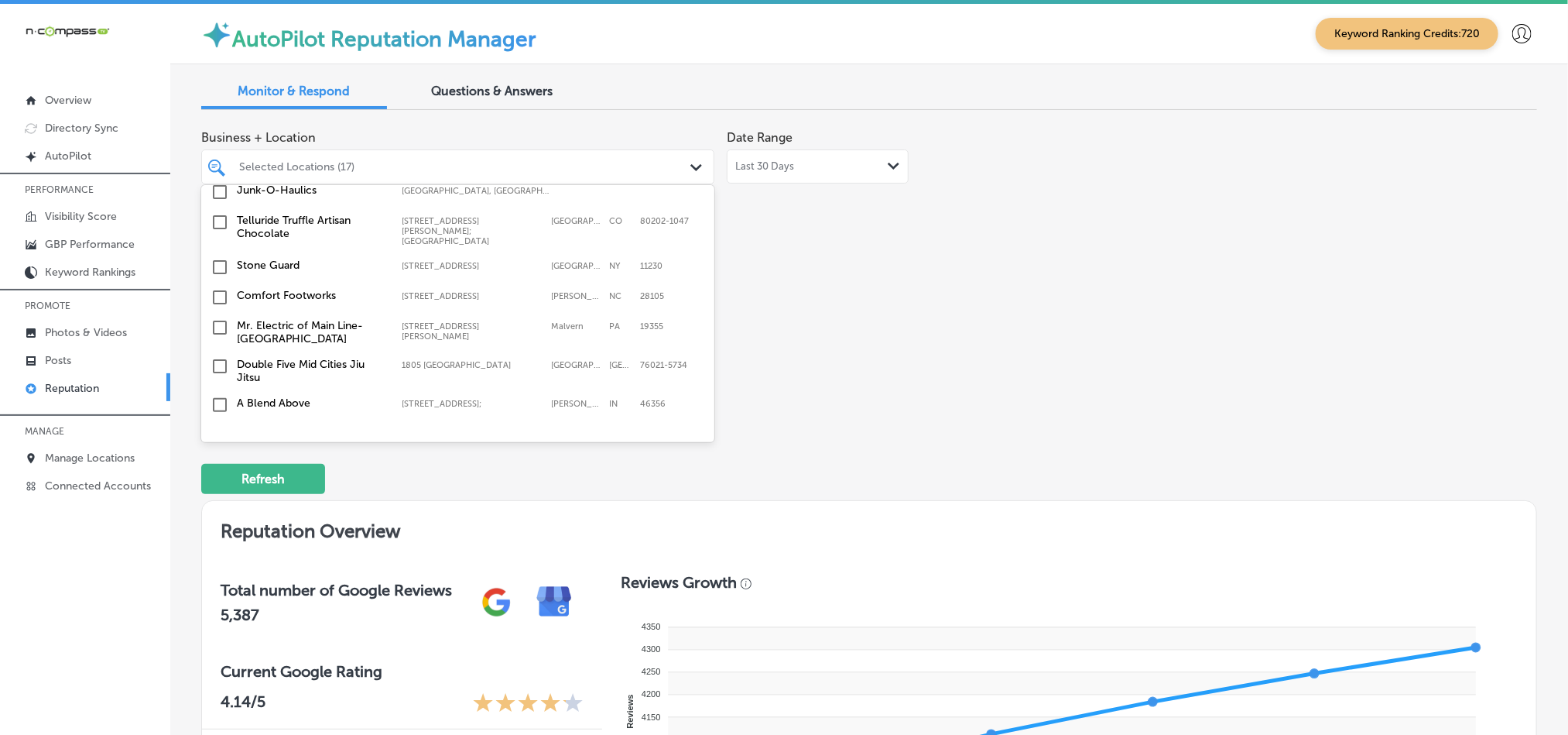
scroll to position [4709, 0]
click at [221, 502] on input "checkbox" at bounding box center [219, 511] width 19 height 19
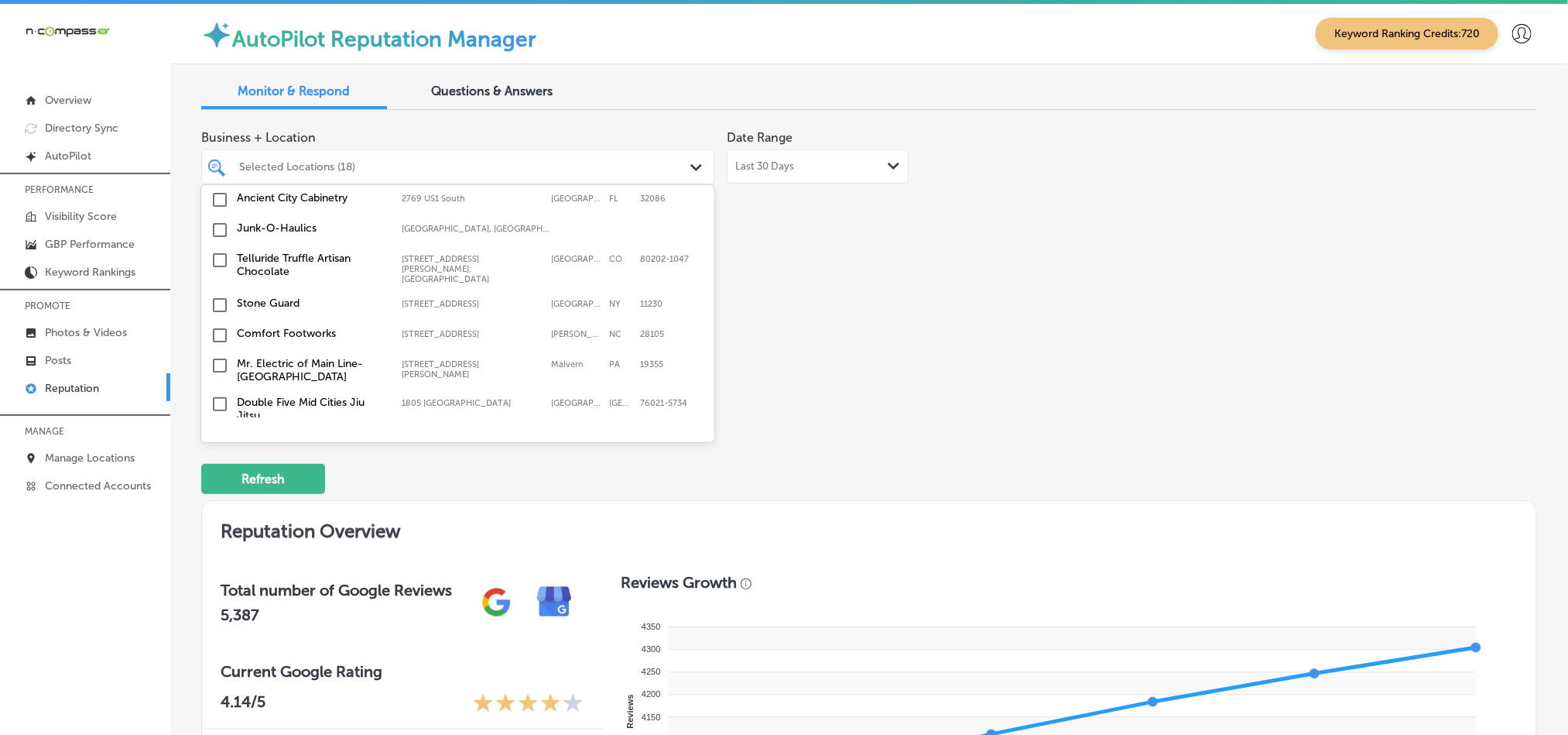
click at [216, 502] on input "checkbox" at bounding box center [219, 511] width 19 height 19
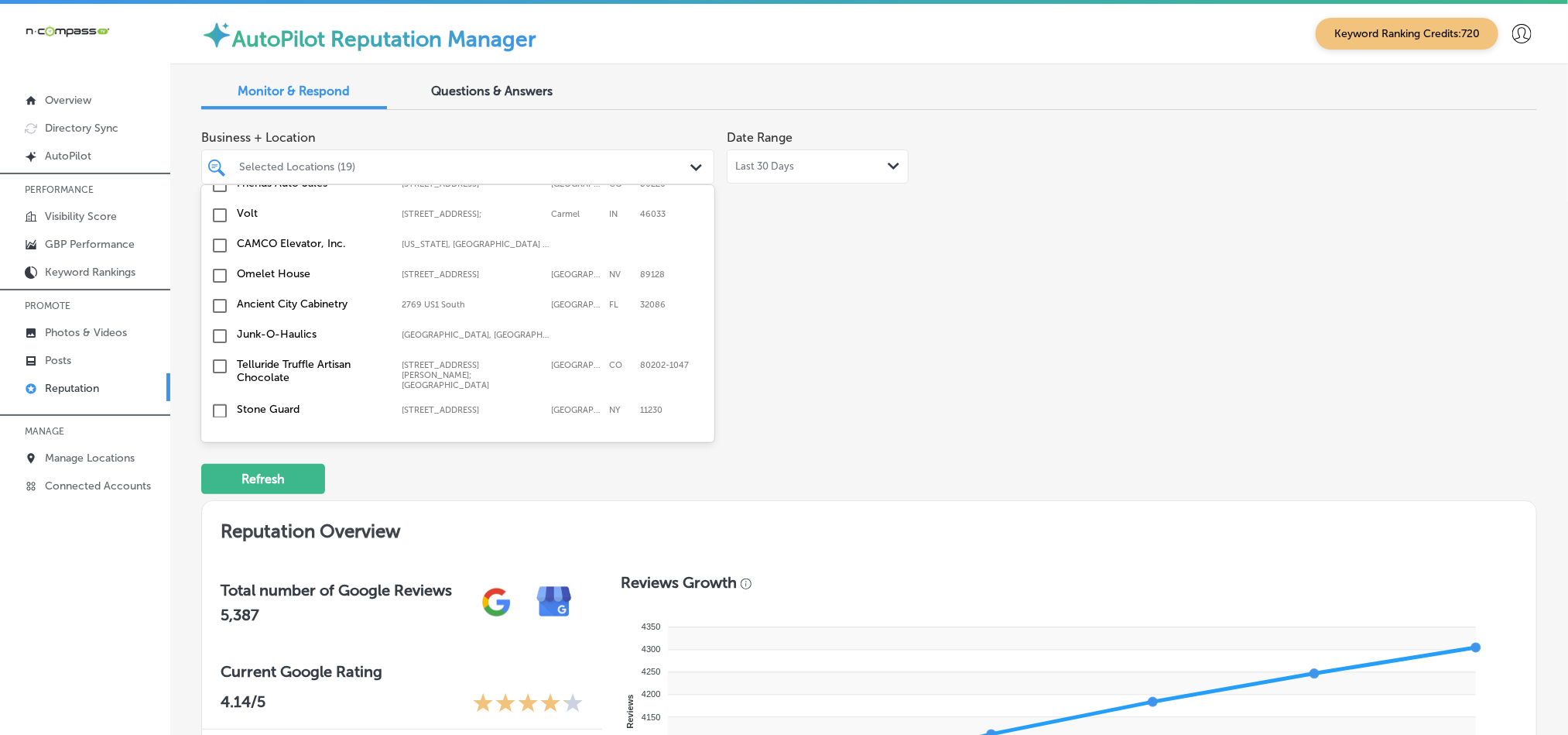
scroll to position [4631, 0]
click at [216, 503] on input "checkbox" at bounding box center [219, 512] width 19 height 19
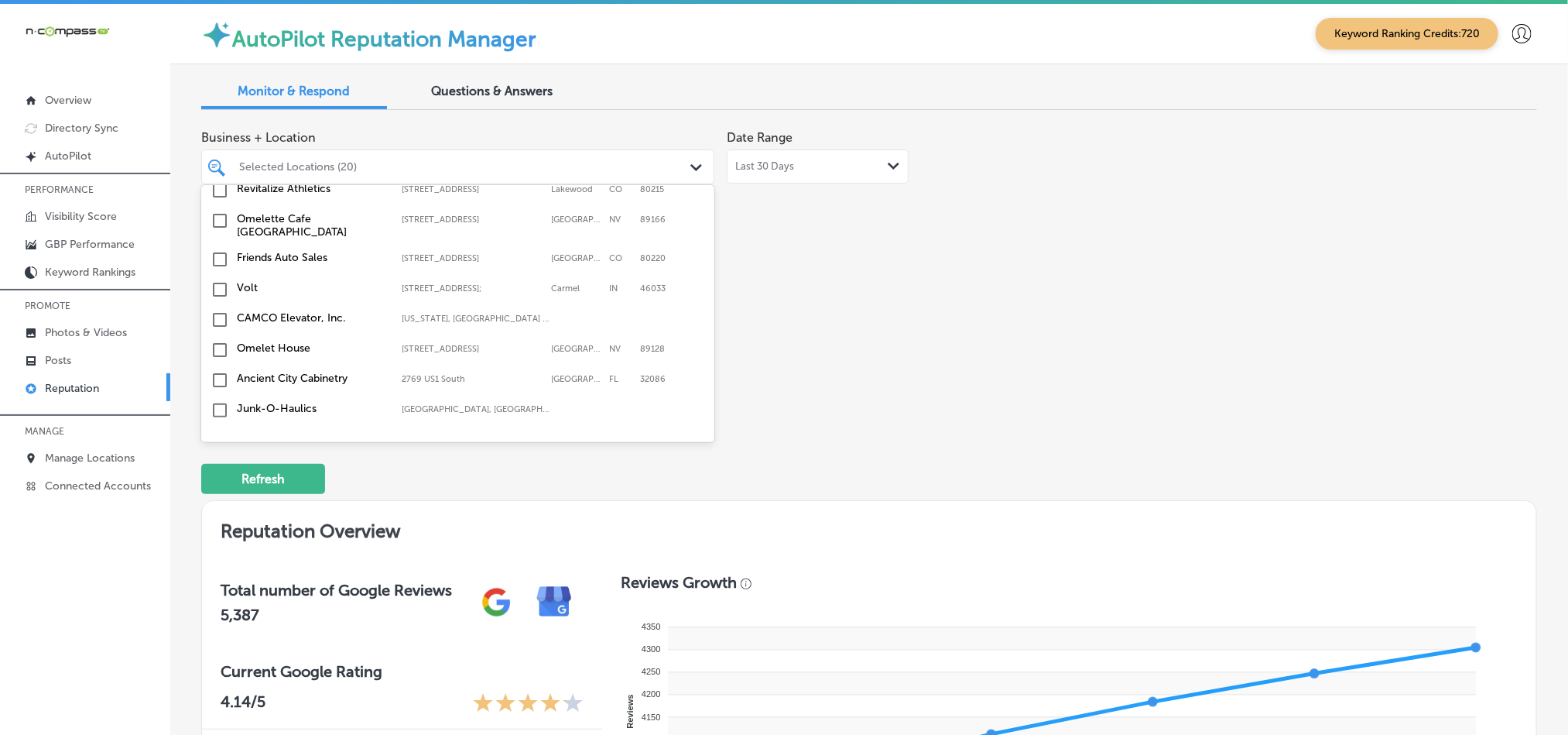
scroll to position [4593, 0]
click at [216, 511] on input "checkbox" at bounding box center [219, 521] width 19 height 19
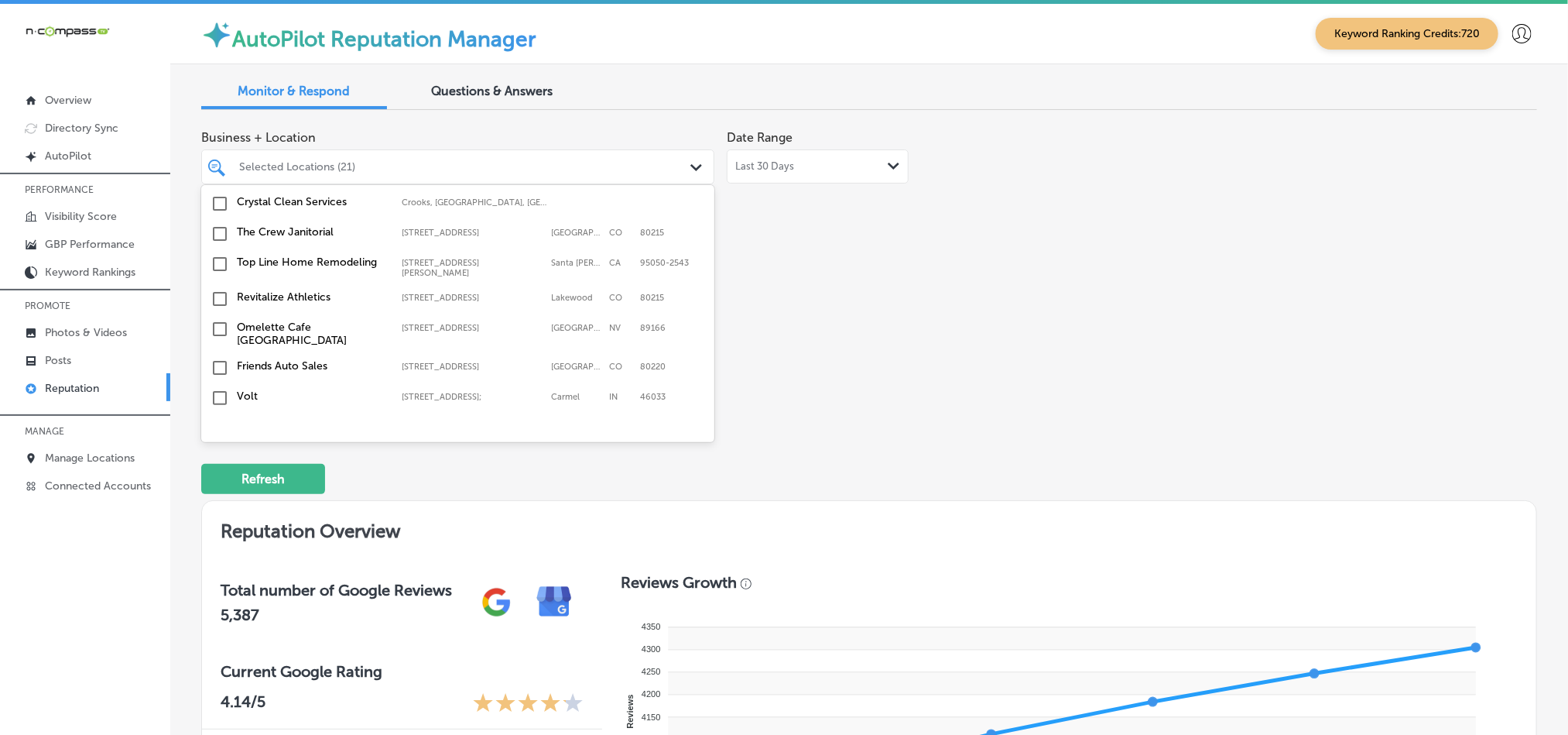
scroll to position [4515, 0]
click at [216, 514] on input "checkbox" at bounding box center [219, 523] width 19 height 19
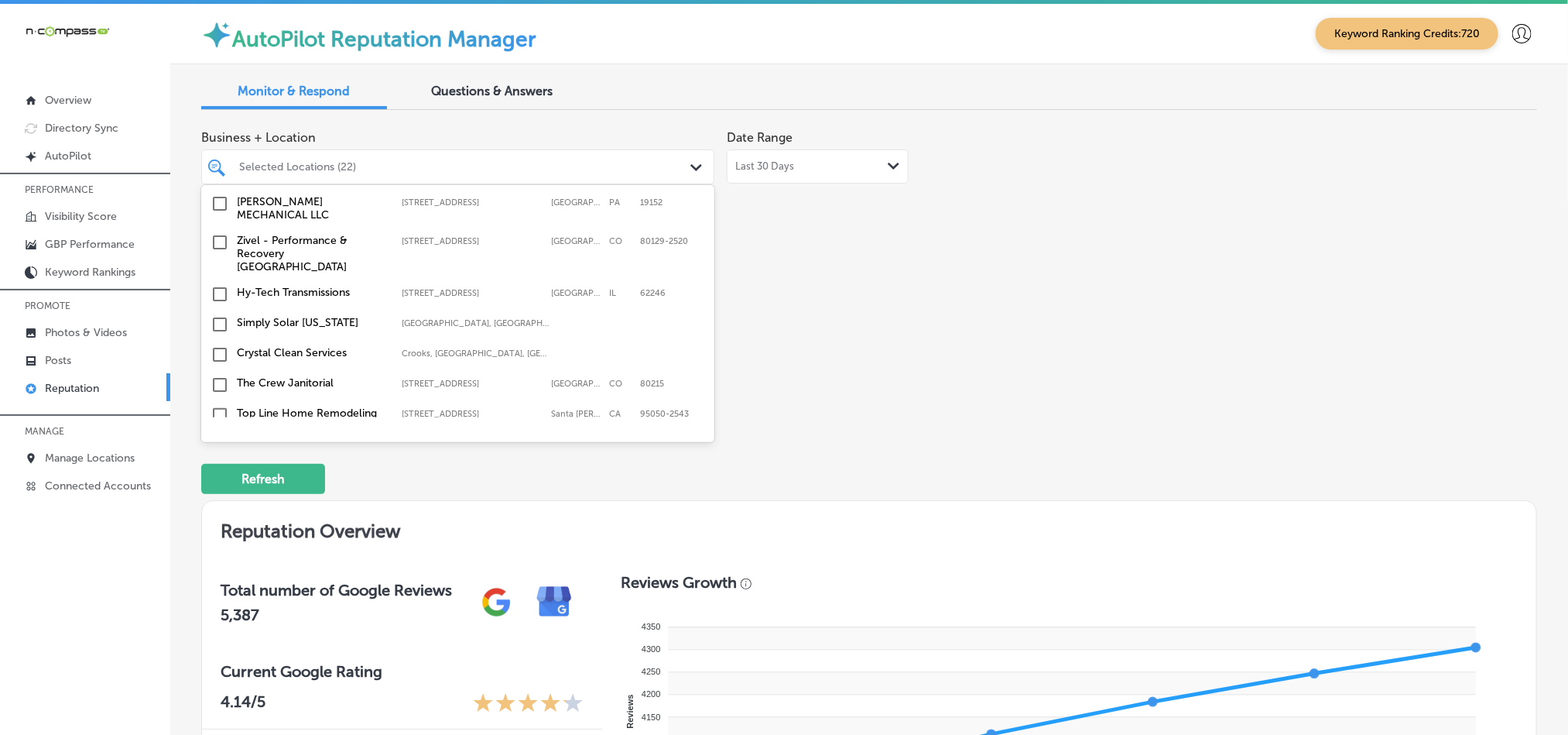
scroll to position [4322, 0]
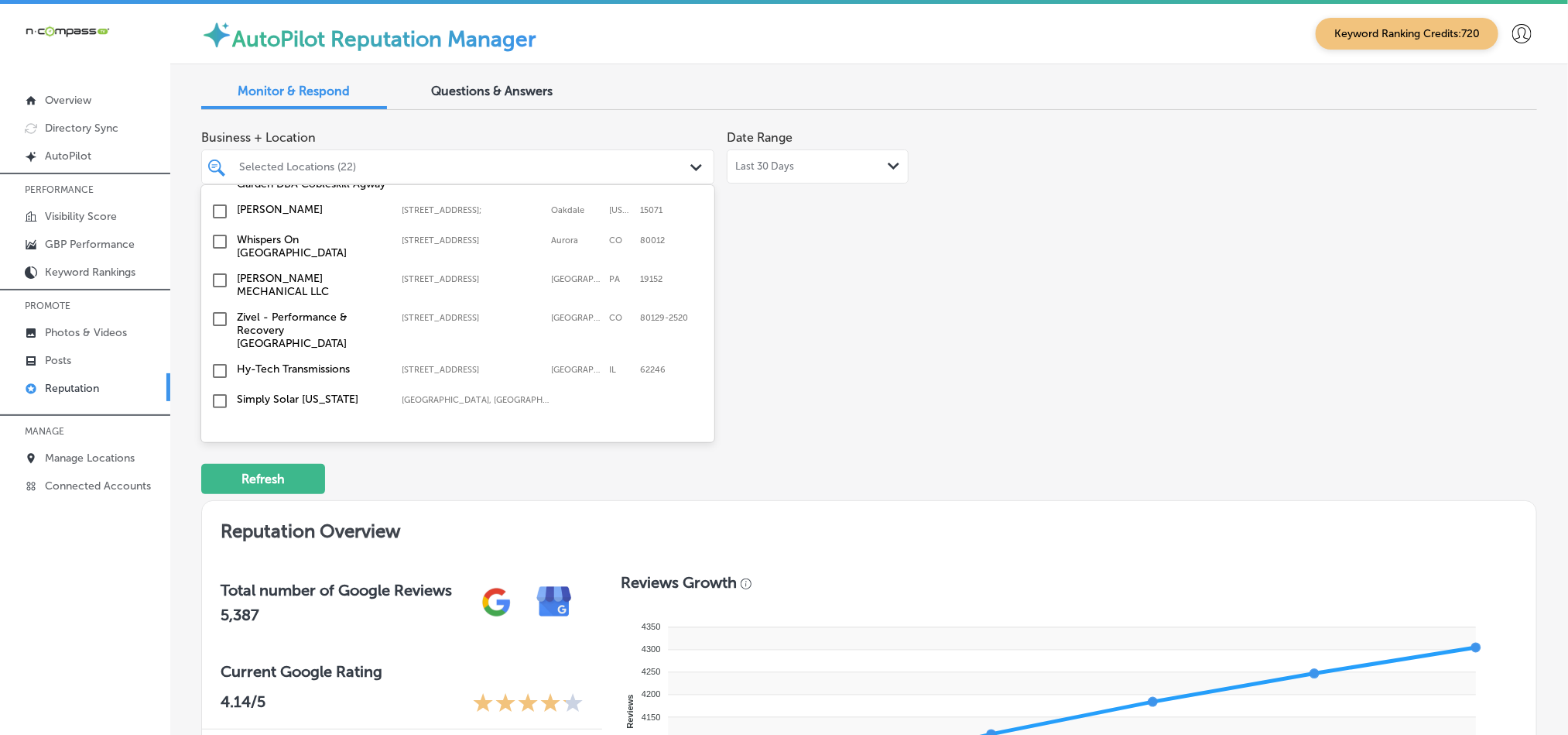
click at [218, 483] on input "checkbox" at bounding box center [219, 492] width 19 height 19
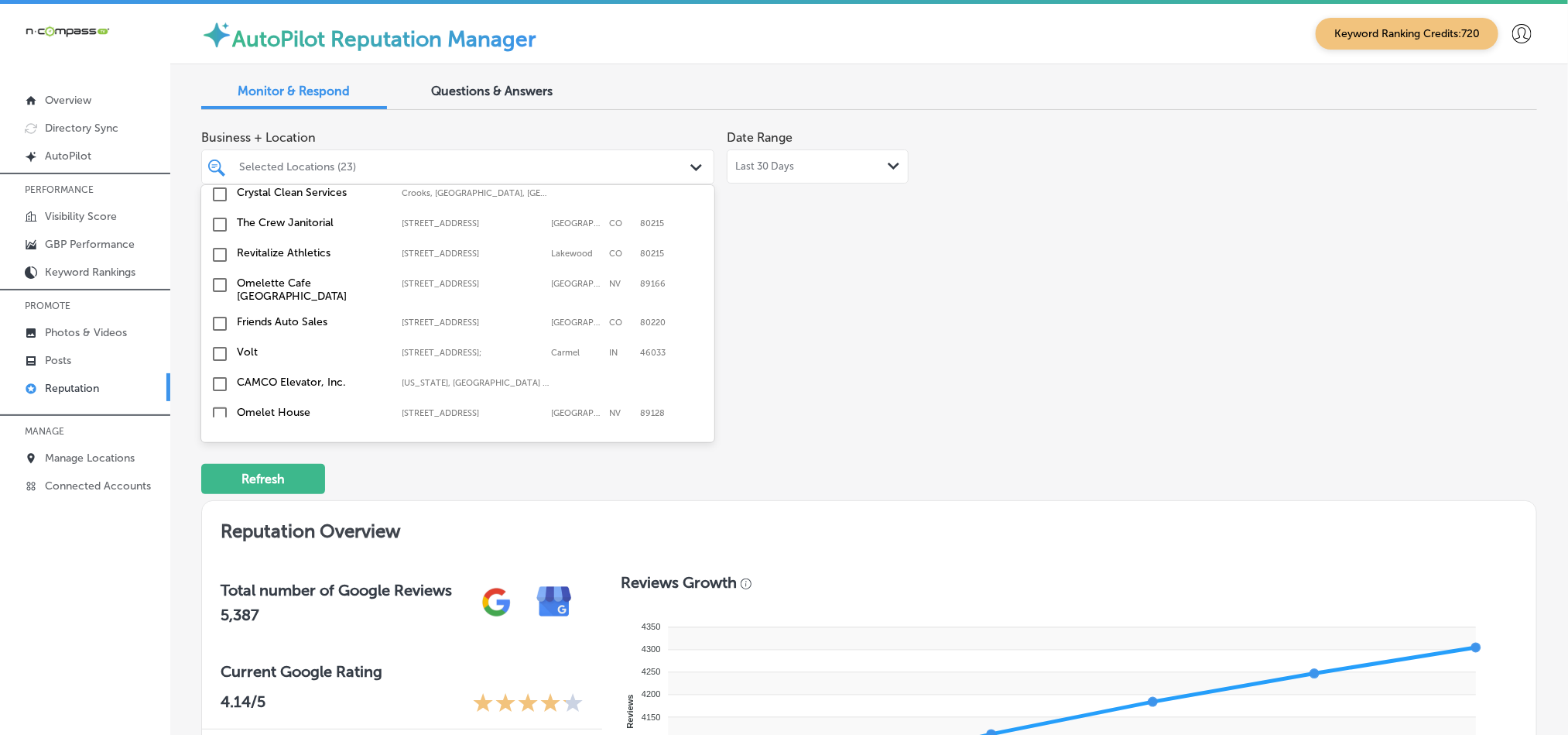
scroll to position [4593, 0]
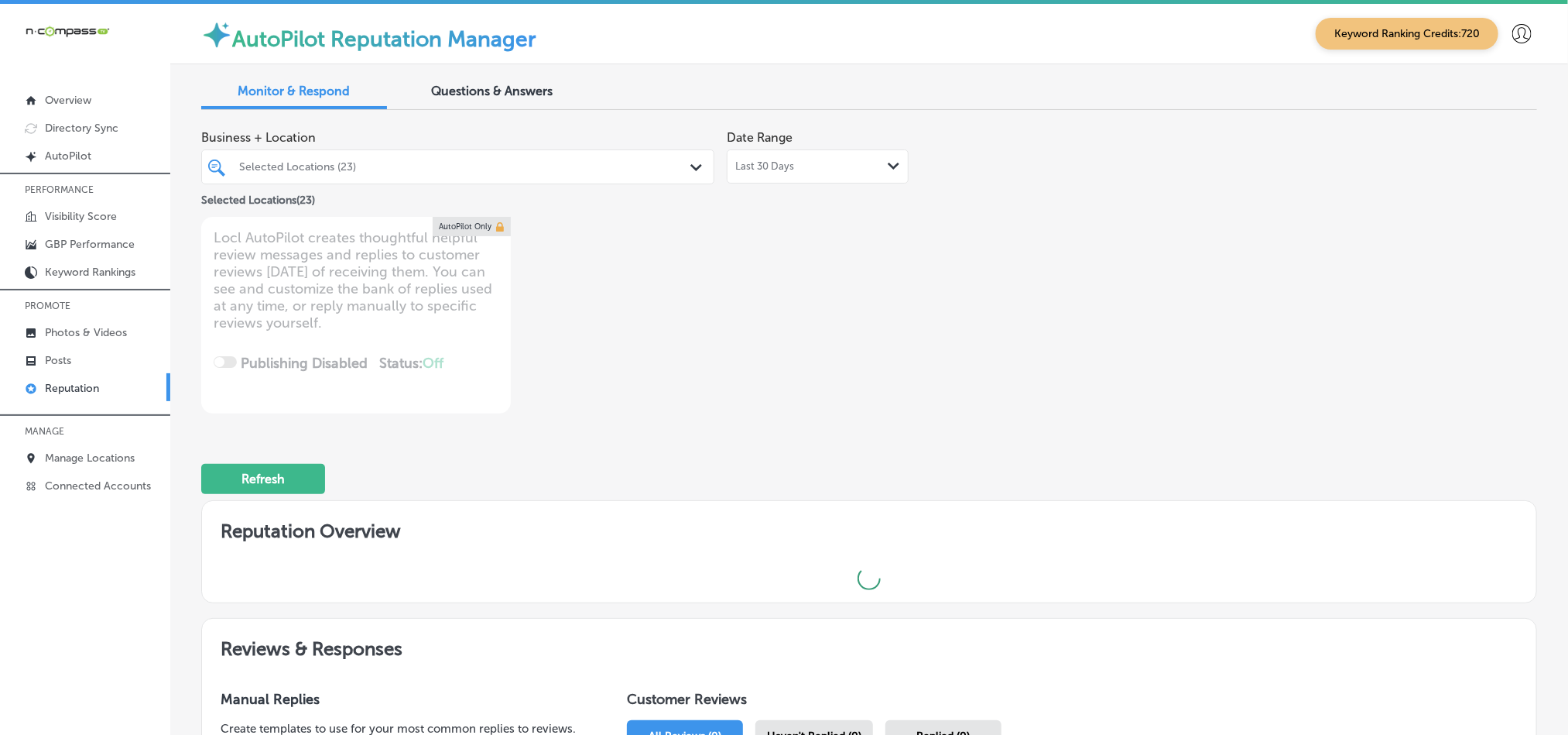
click at [690, 163] on div "Path Created with Sketch." at bounding box center [698, 167] width 17 height 17
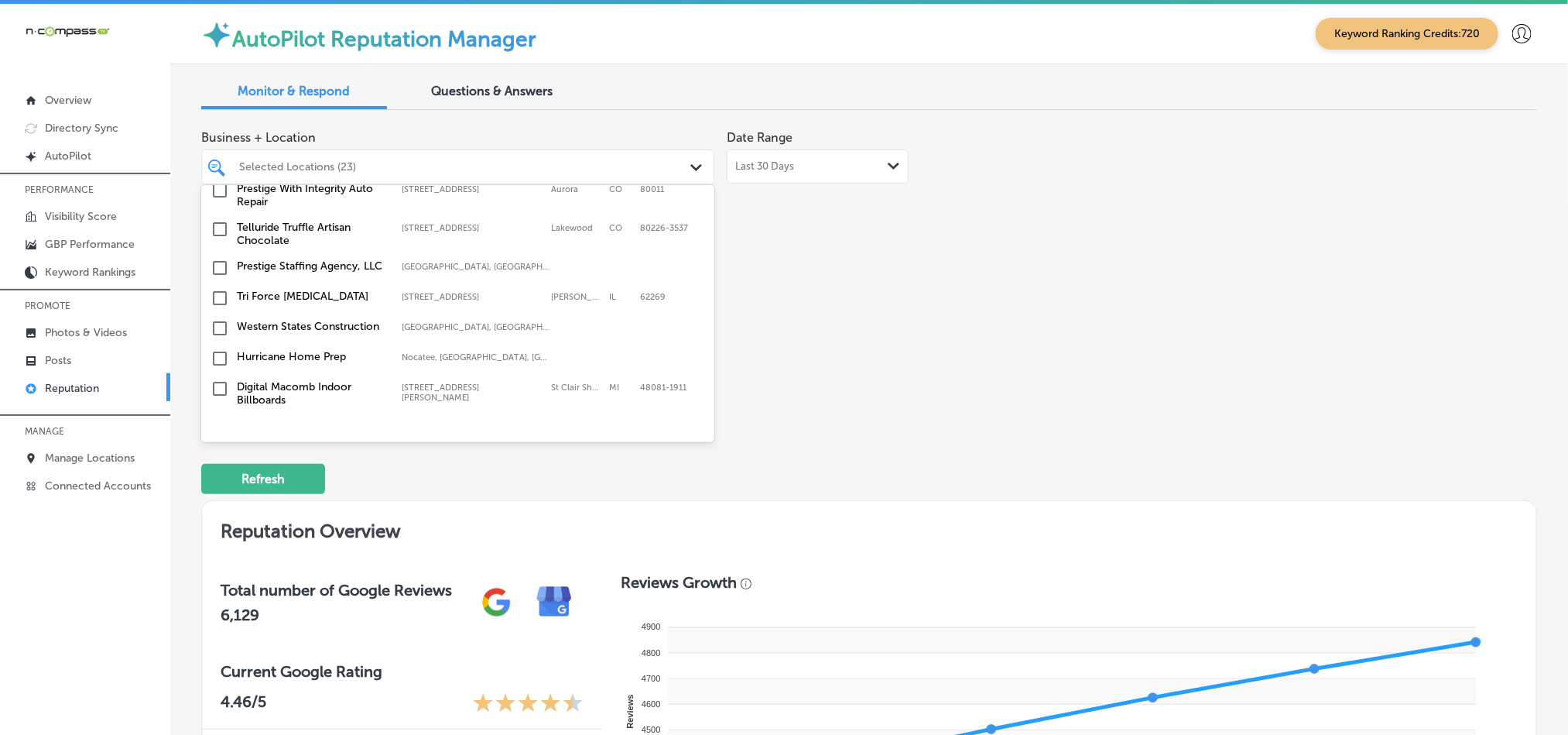
scroll to position [2052, 0]
click at [219, 285] on input "checkbox" at bounding box center [219, 294] width 19 height 19
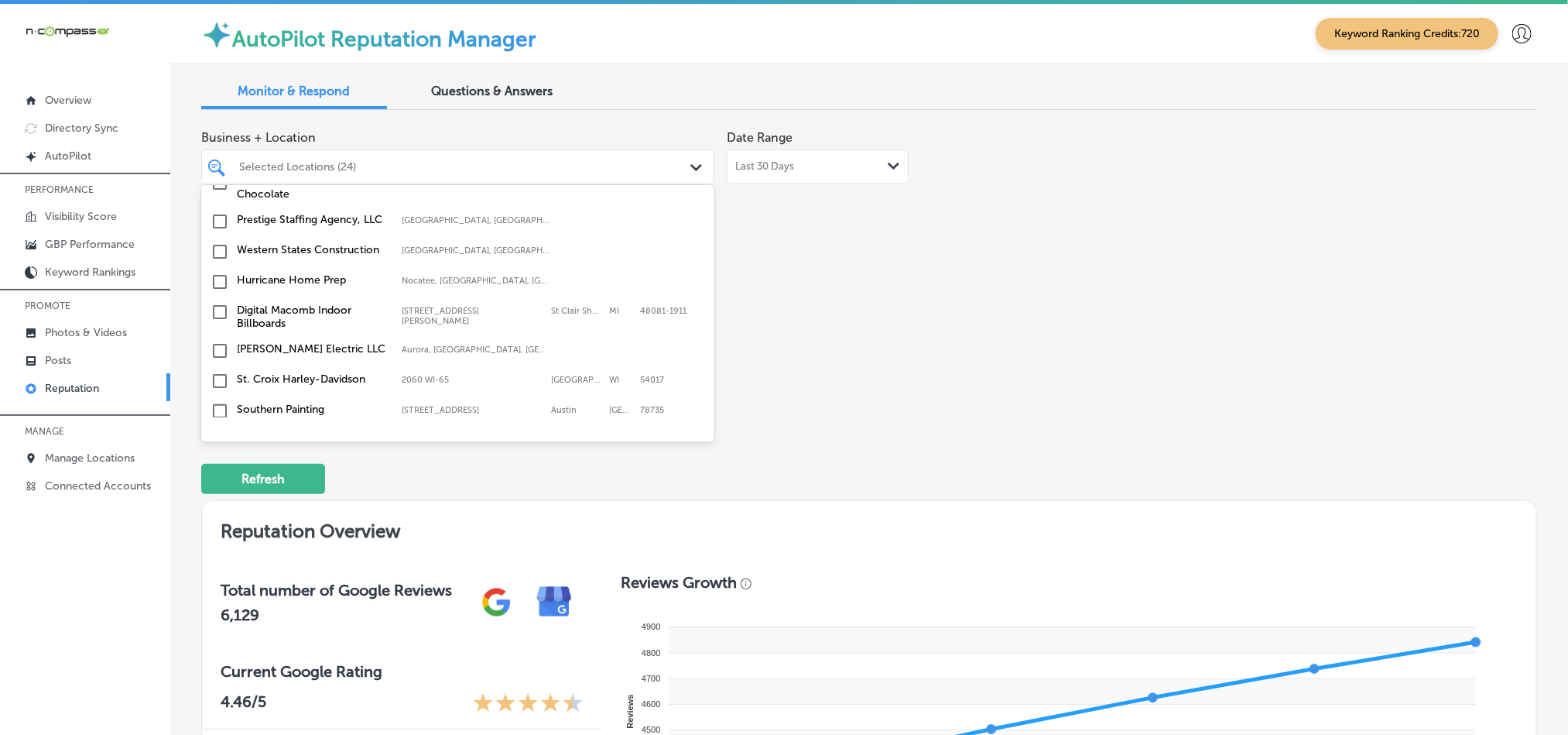
scroll to position [2168, 0]
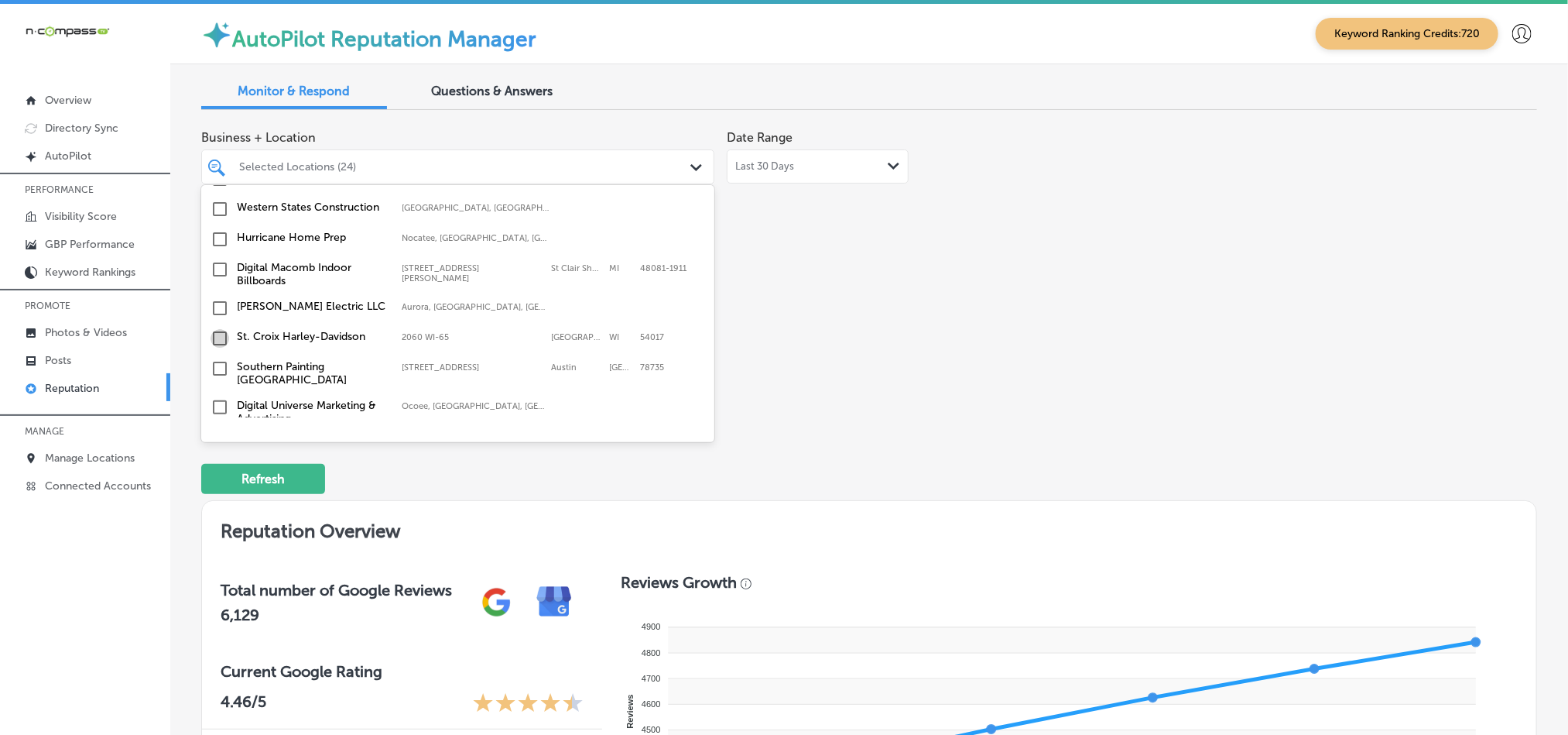
click at [214, 329] on input "checkbox" at bounding box center [219, 338] width 19 height 19
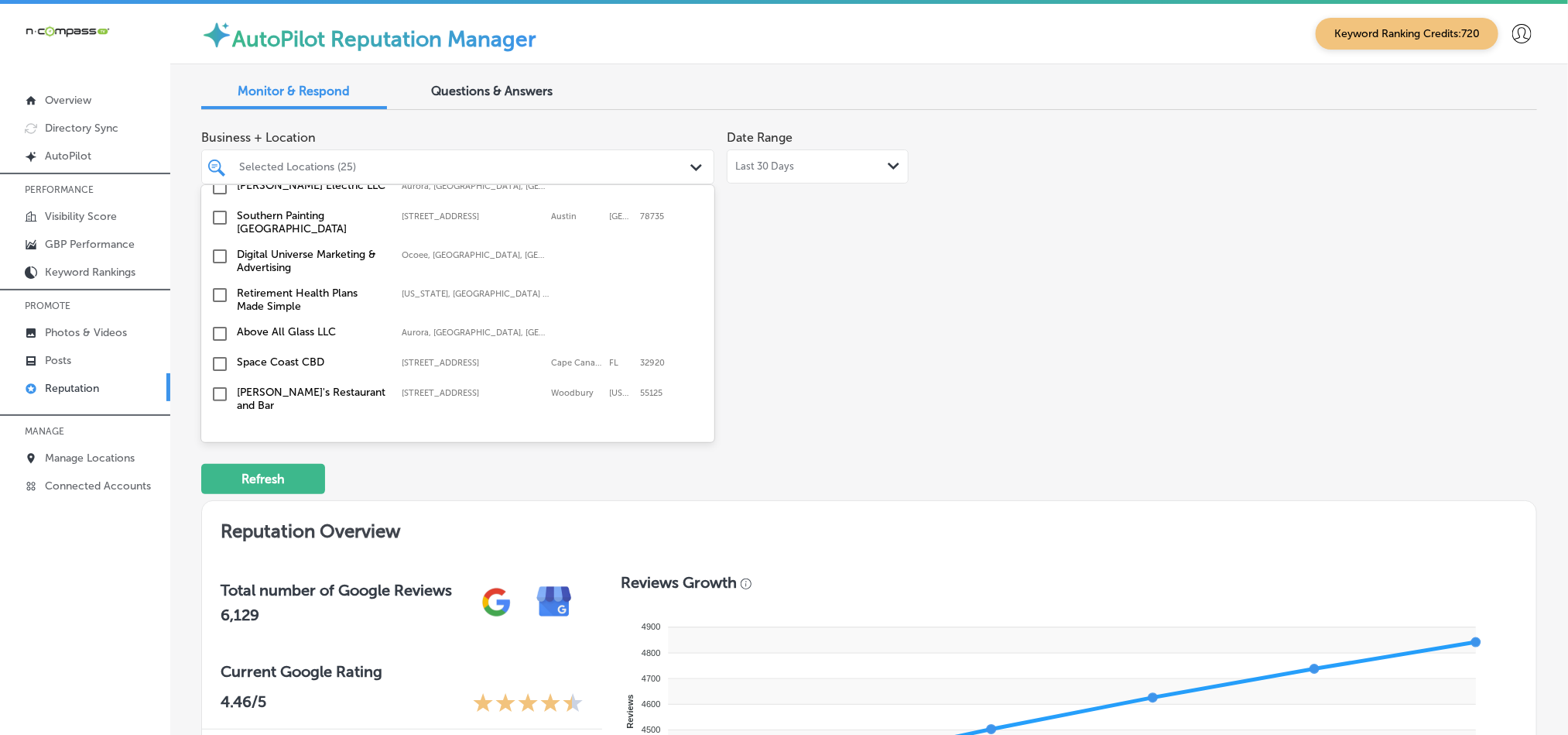
scroll to position [2323, 0]
click at [216, 351] on input "checkbox" at bounding box center [219, 360] width 19 height 19
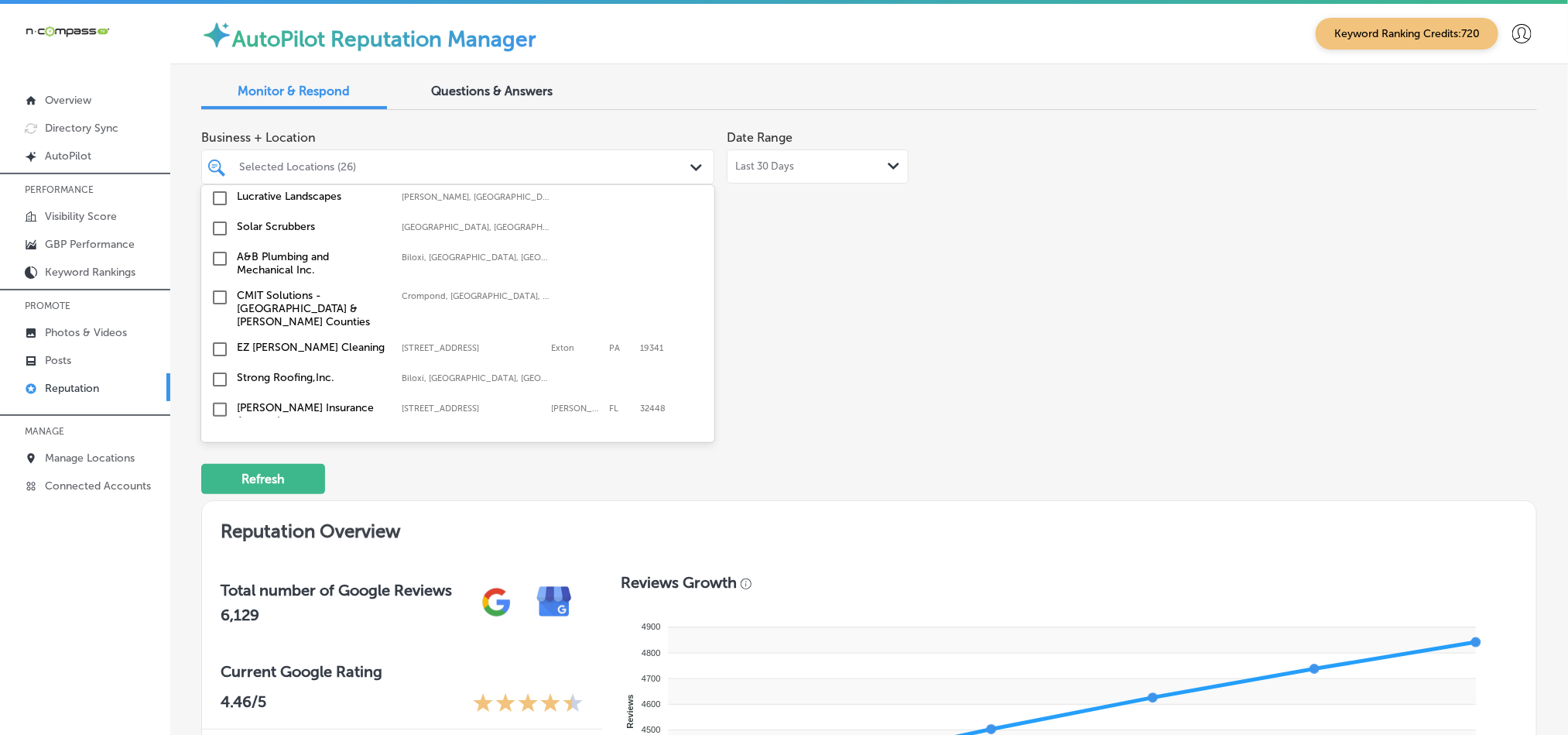
scroll to position [2749, 0]
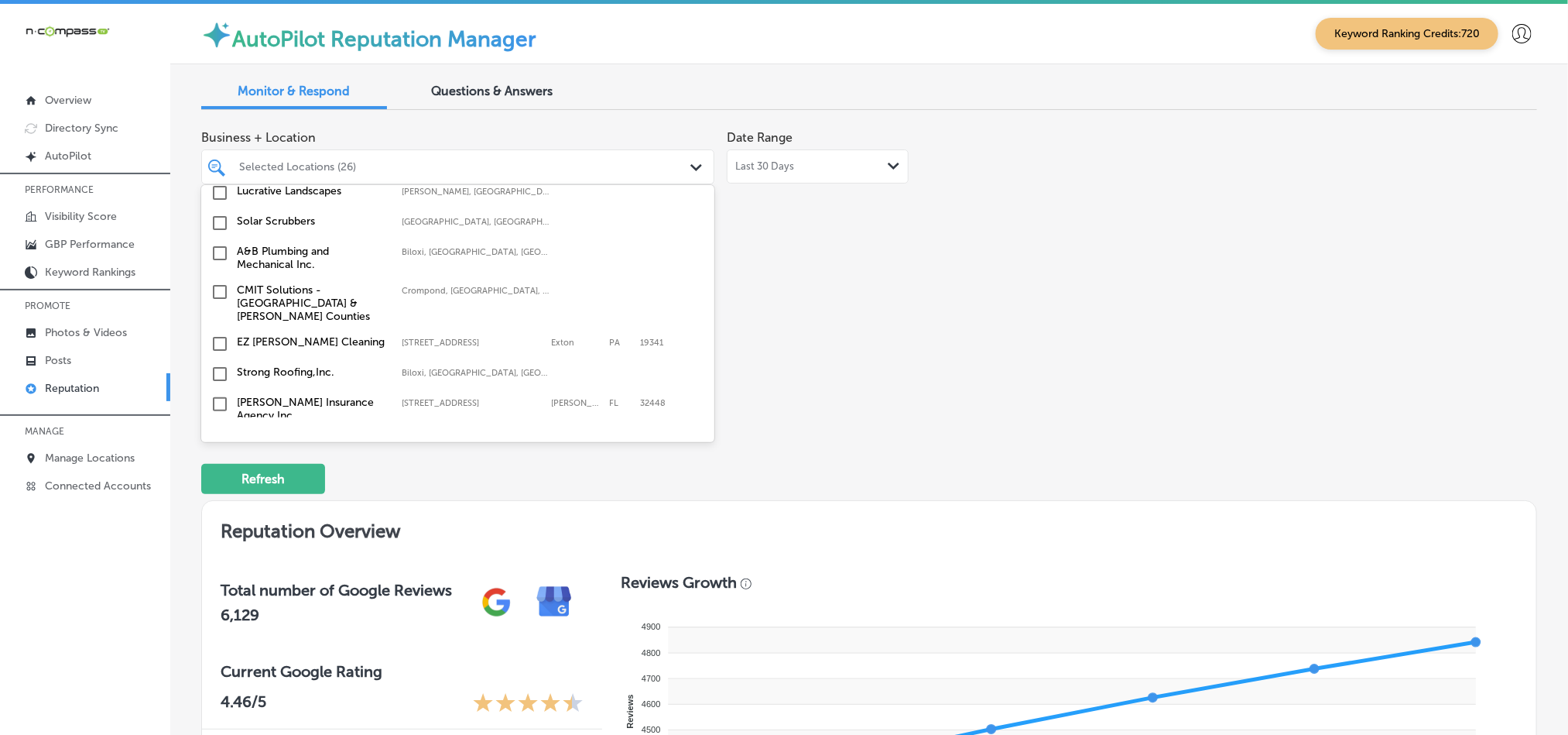
click at [219, 335] on input "checkbox" at bounding box center [219, 344] width 19 height 19
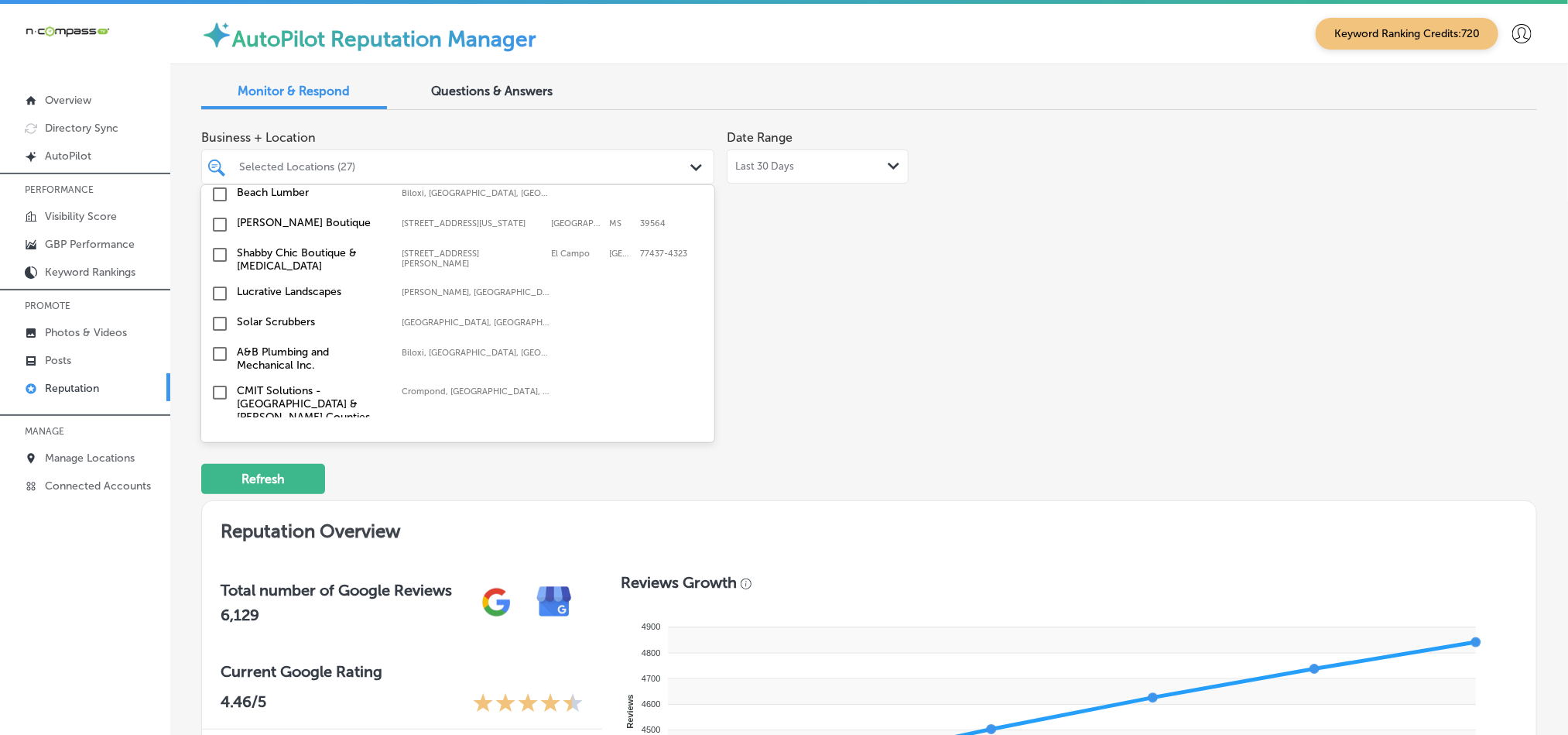
scroll to position [2672, 0]
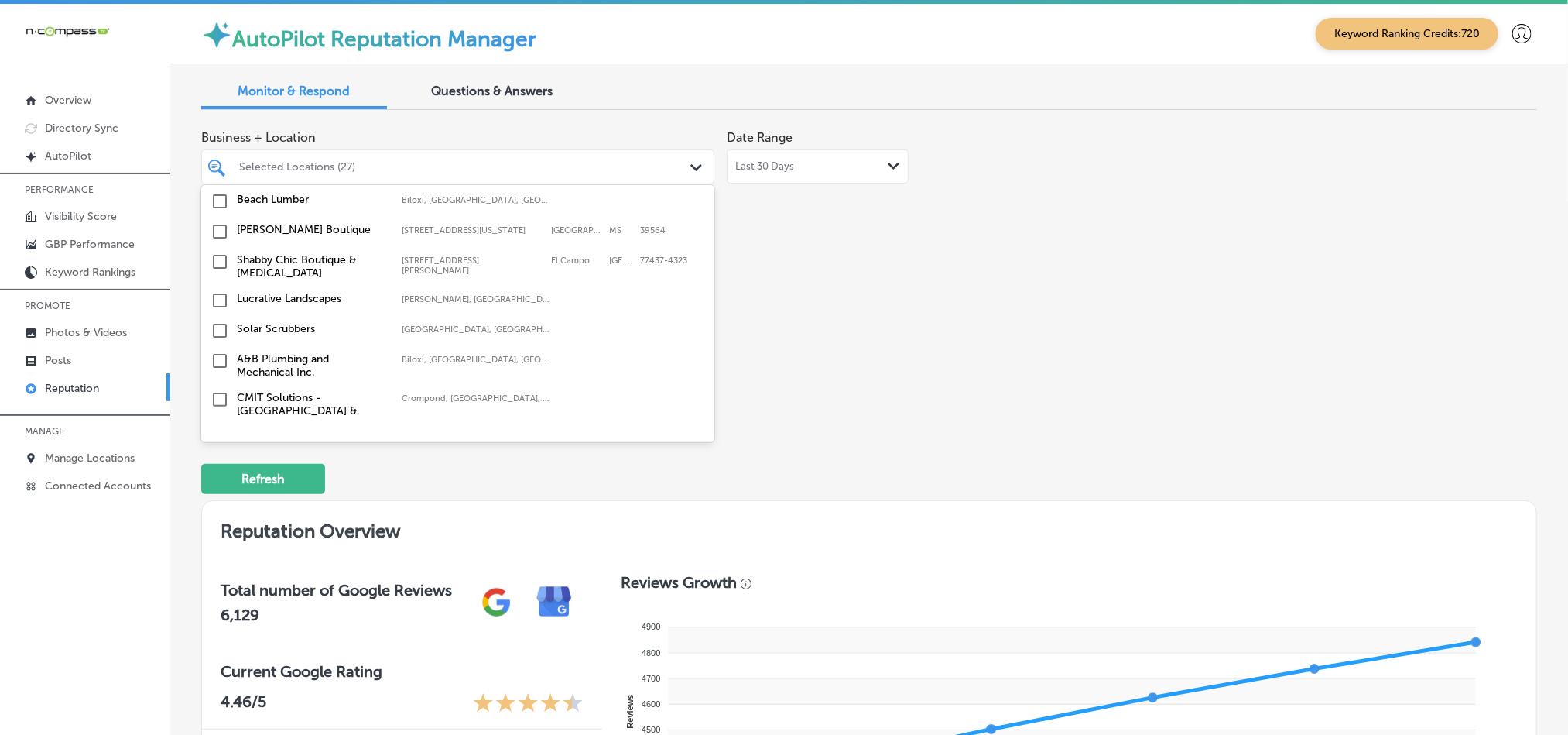
click at [218, 351] on input "checkbox" at bounding box center [219, 360] width 19 height 19
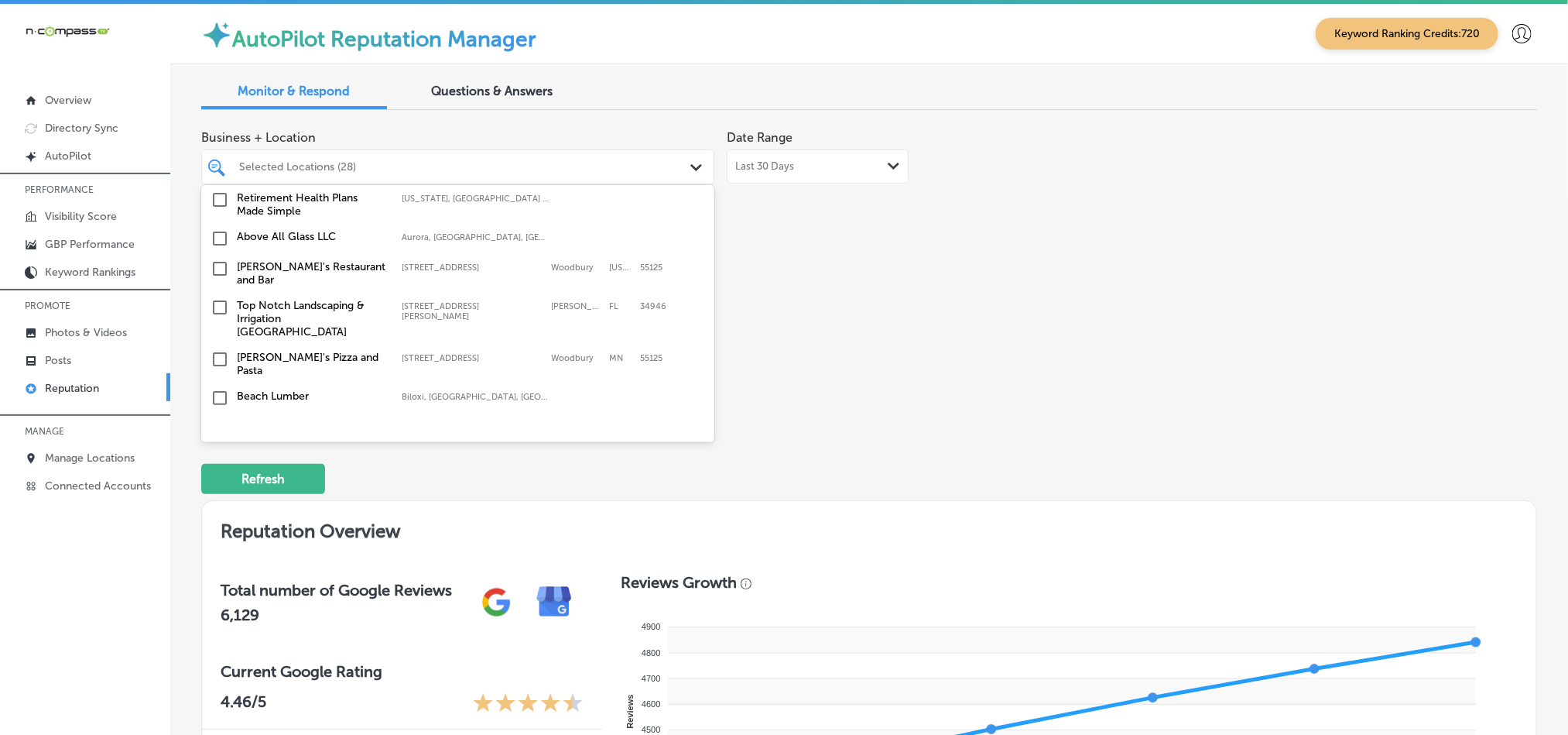
scroll to position [2517, 0]
click at [221, 295] on input "checkbox" at bounding box center [219, 304] width 19 height 19
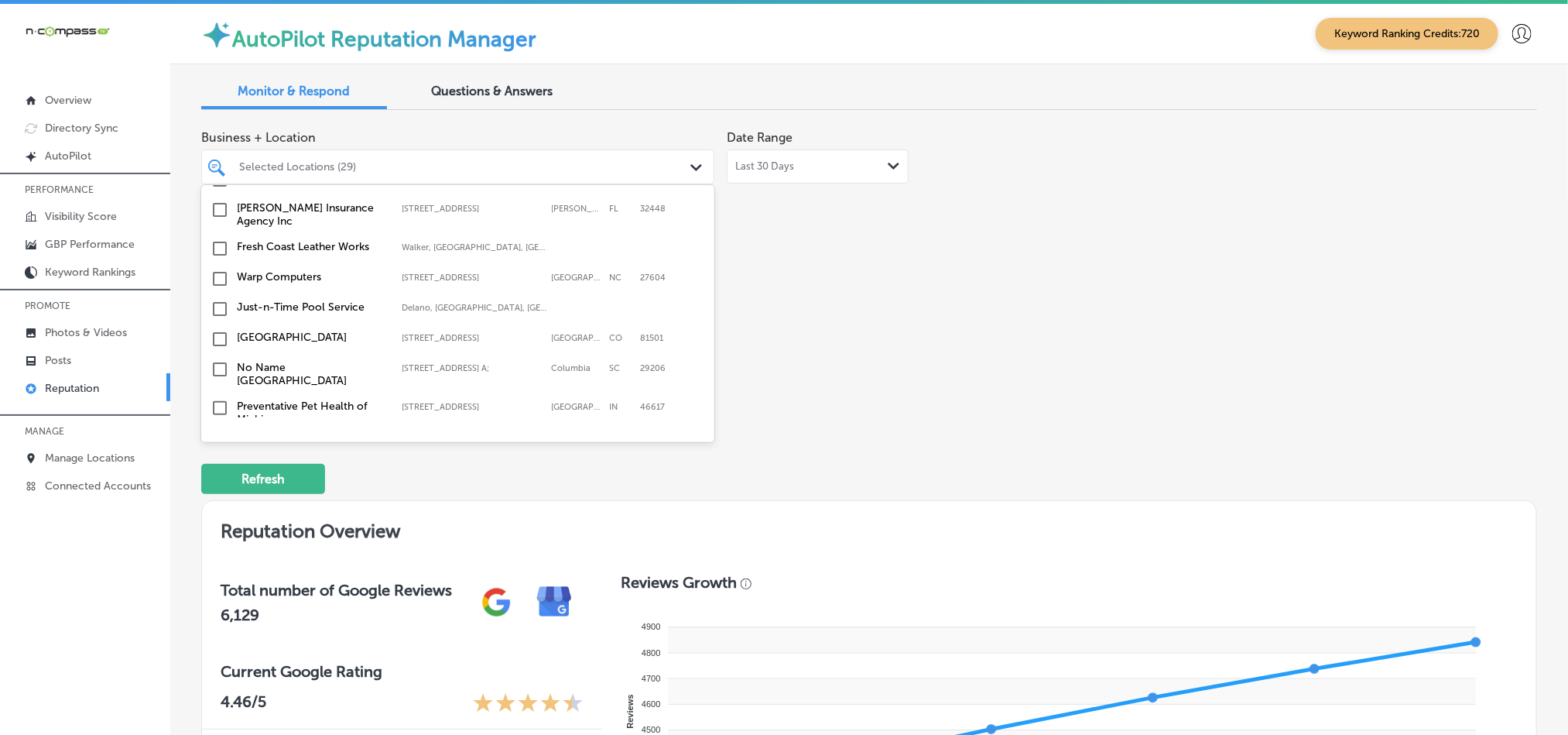
scroll to position [2942, 0]
click at [214, 301] on input "checkbox" at bounding box center [219, 310] width 19 height 19
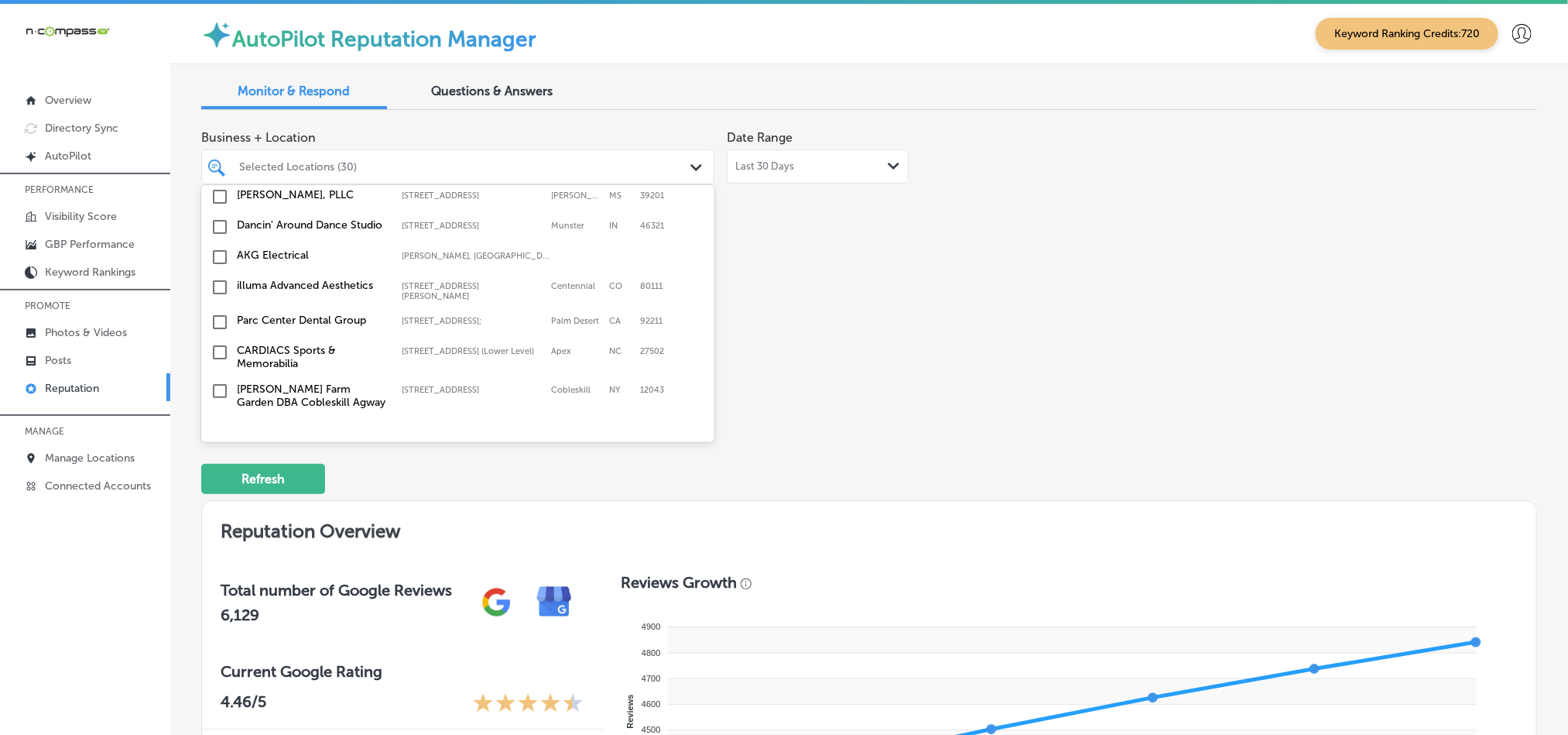
scroll to position [4128, 0]
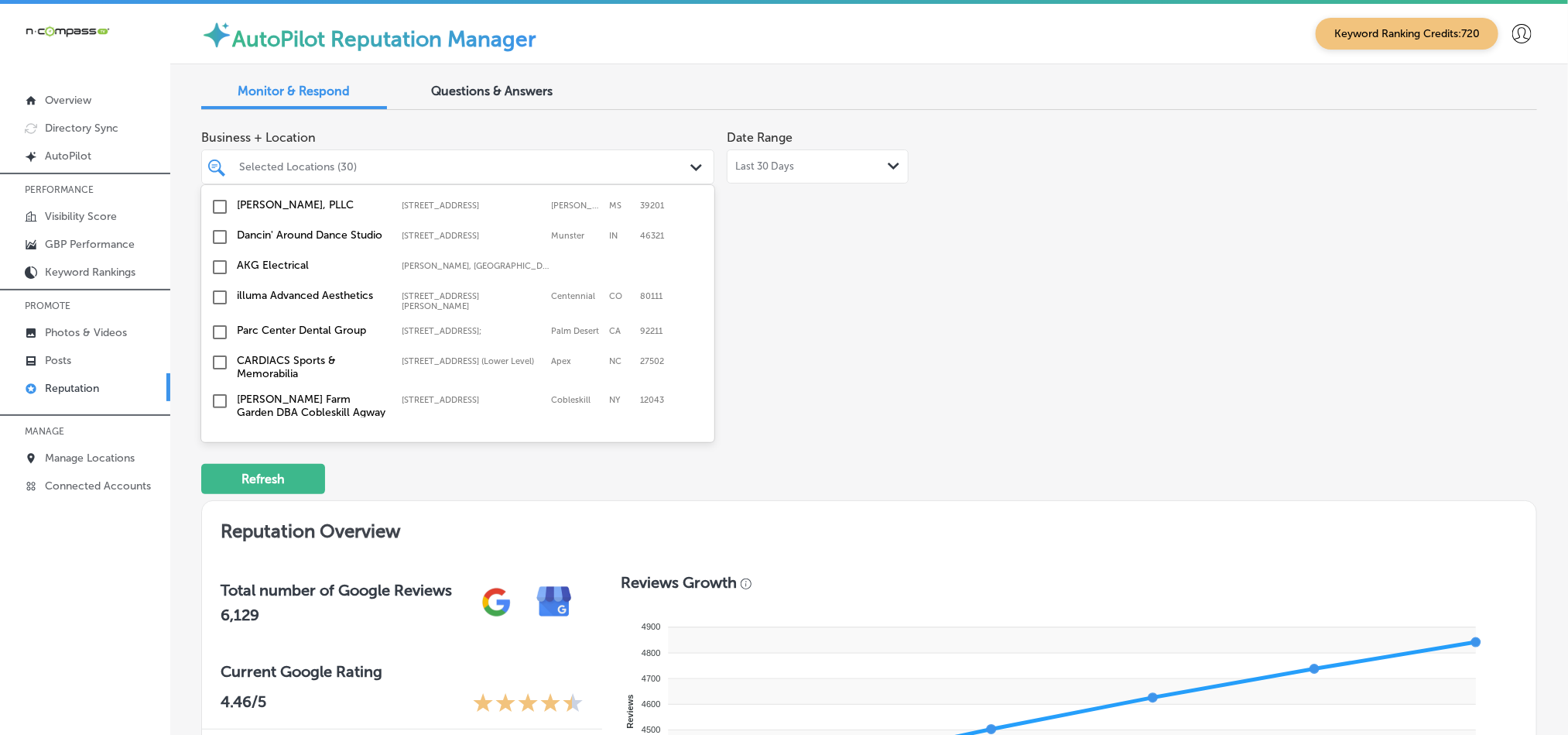
click at [218, 499] on input "checkbox" at bounding box center [219, 508] width 19 height 19
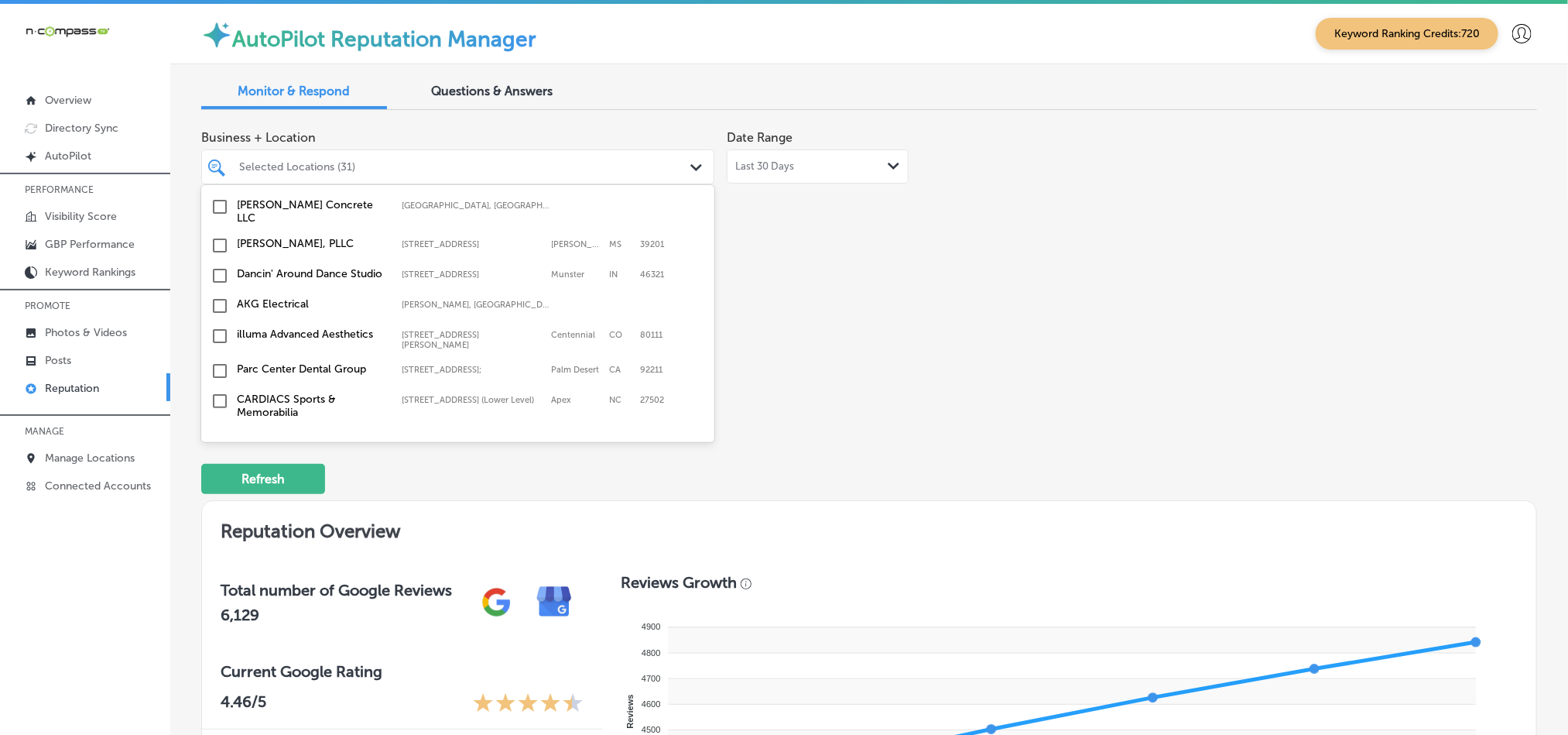
click at [216, 499] on input "checkbox" at bounding box center [219, 508] width 19 height 19
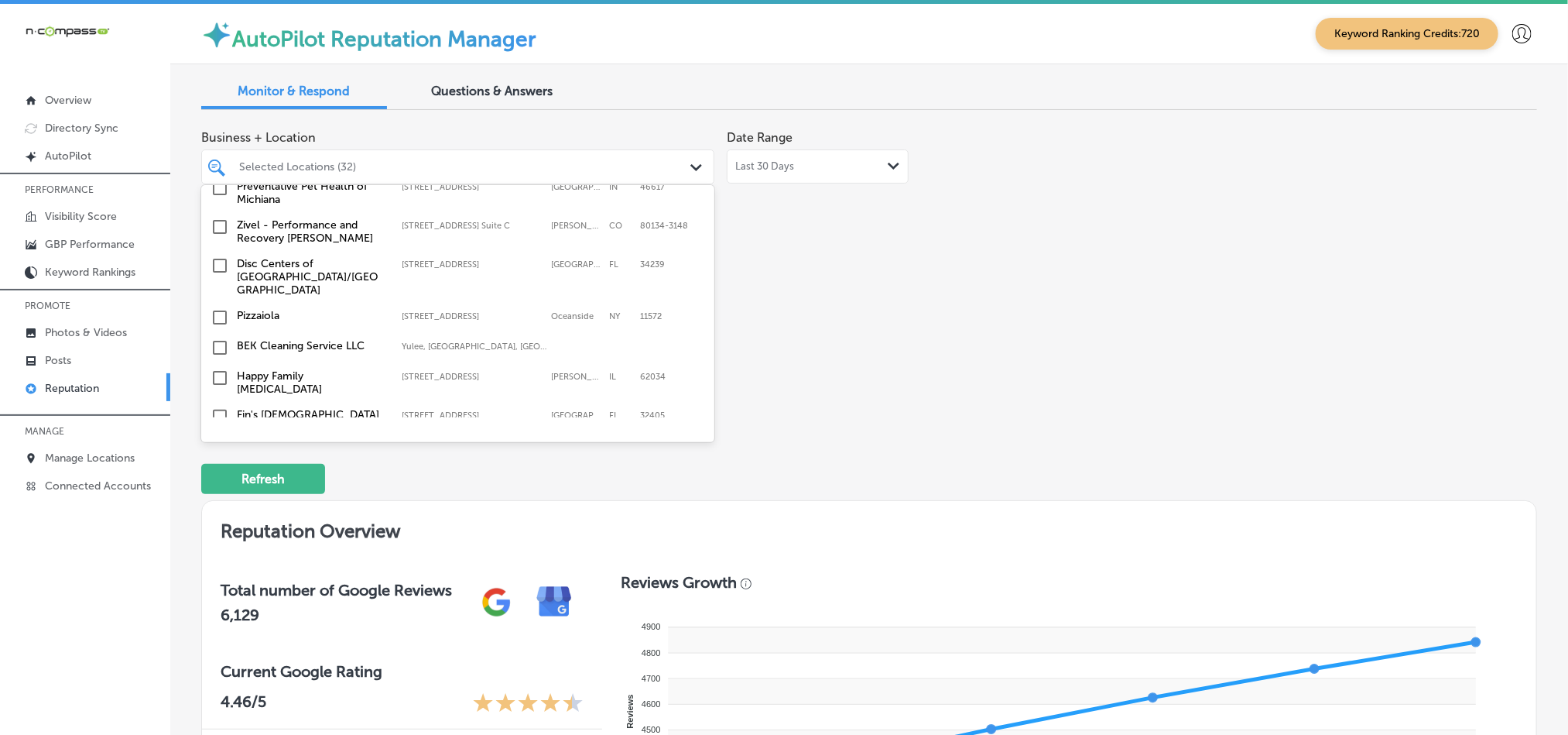
scroll to position [3237, 0]
click at [216, 411] on input "checkbox" at bounding box center [219, 420] width 19 height 19
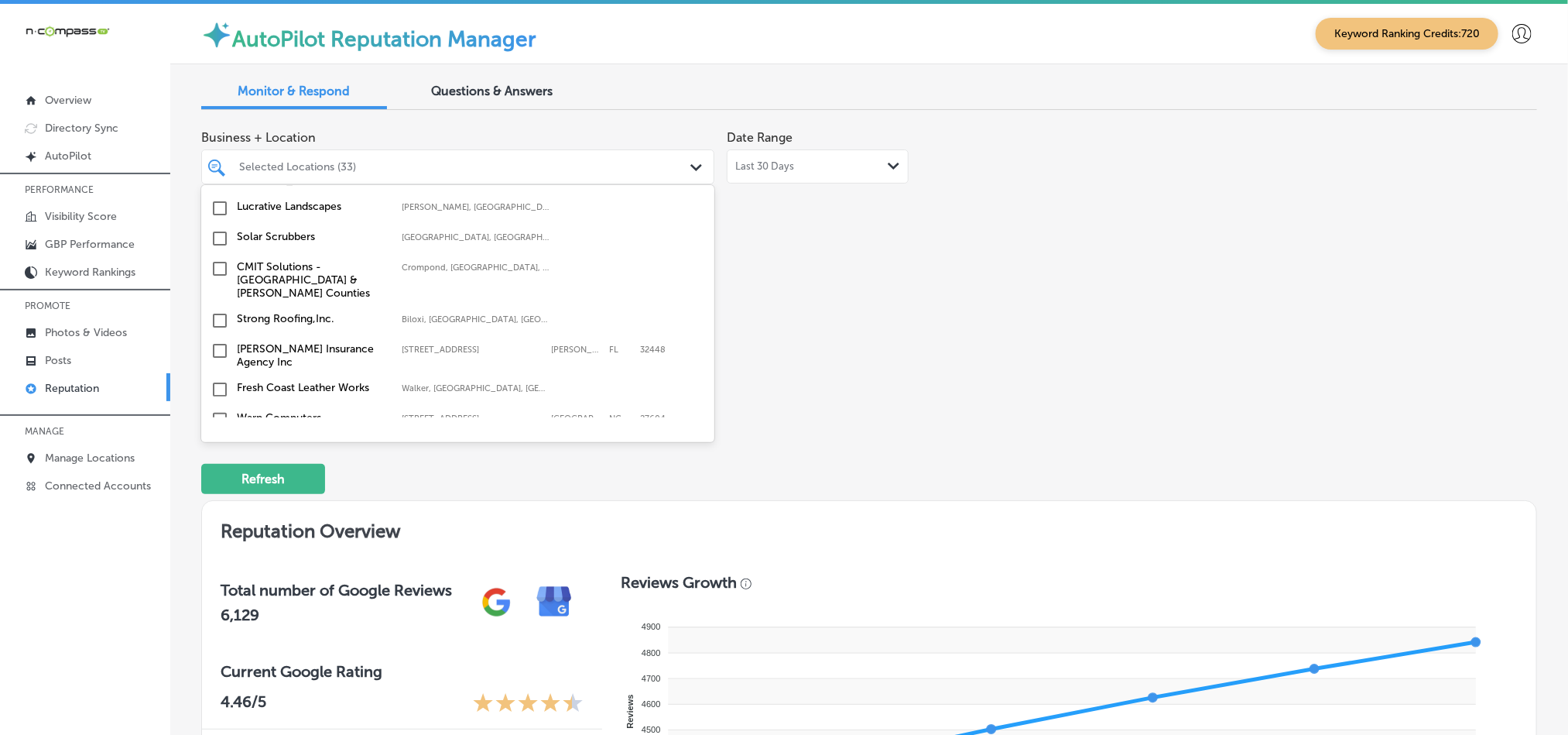
scroll to position [2928, 0]
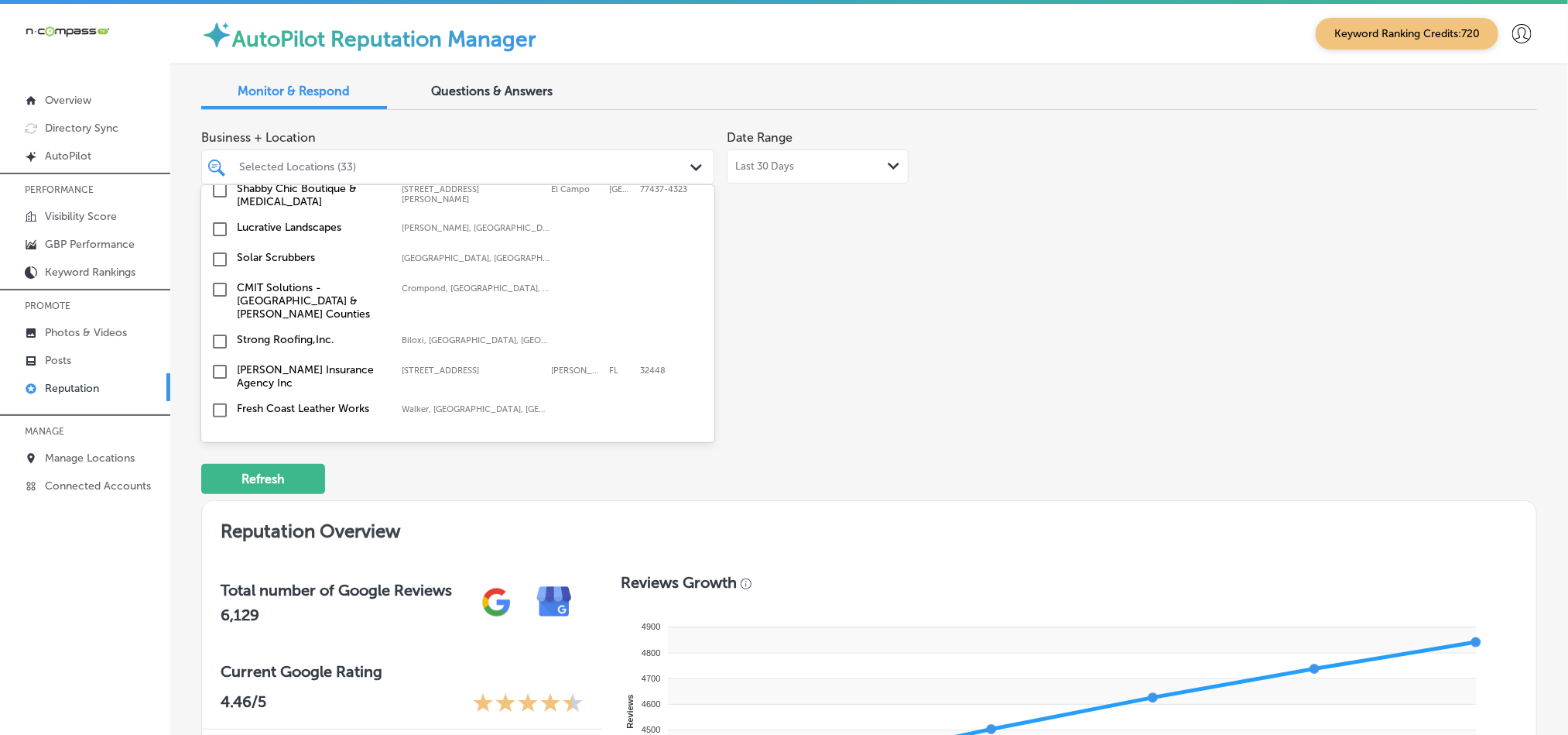
click at [217, 461] on input "checkbox" at bounding box center [219, 470] width 19 height 19
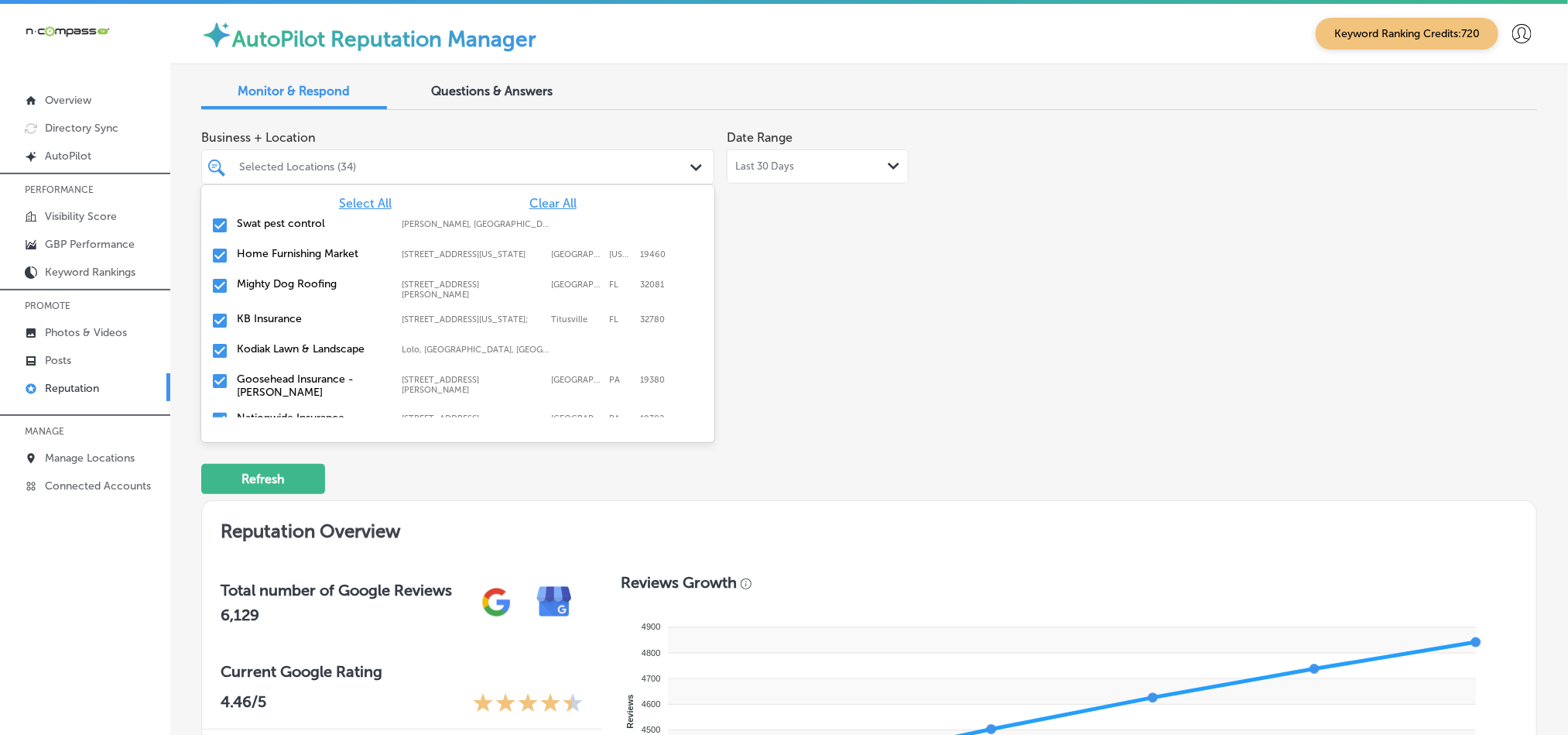
click at [805, 384] on div "Business + Location option [STREET_ADDRESS]. option [STREET_ADDRESS][PERSON_NAM…" at bounding box center [602, 267] width 802 height 291
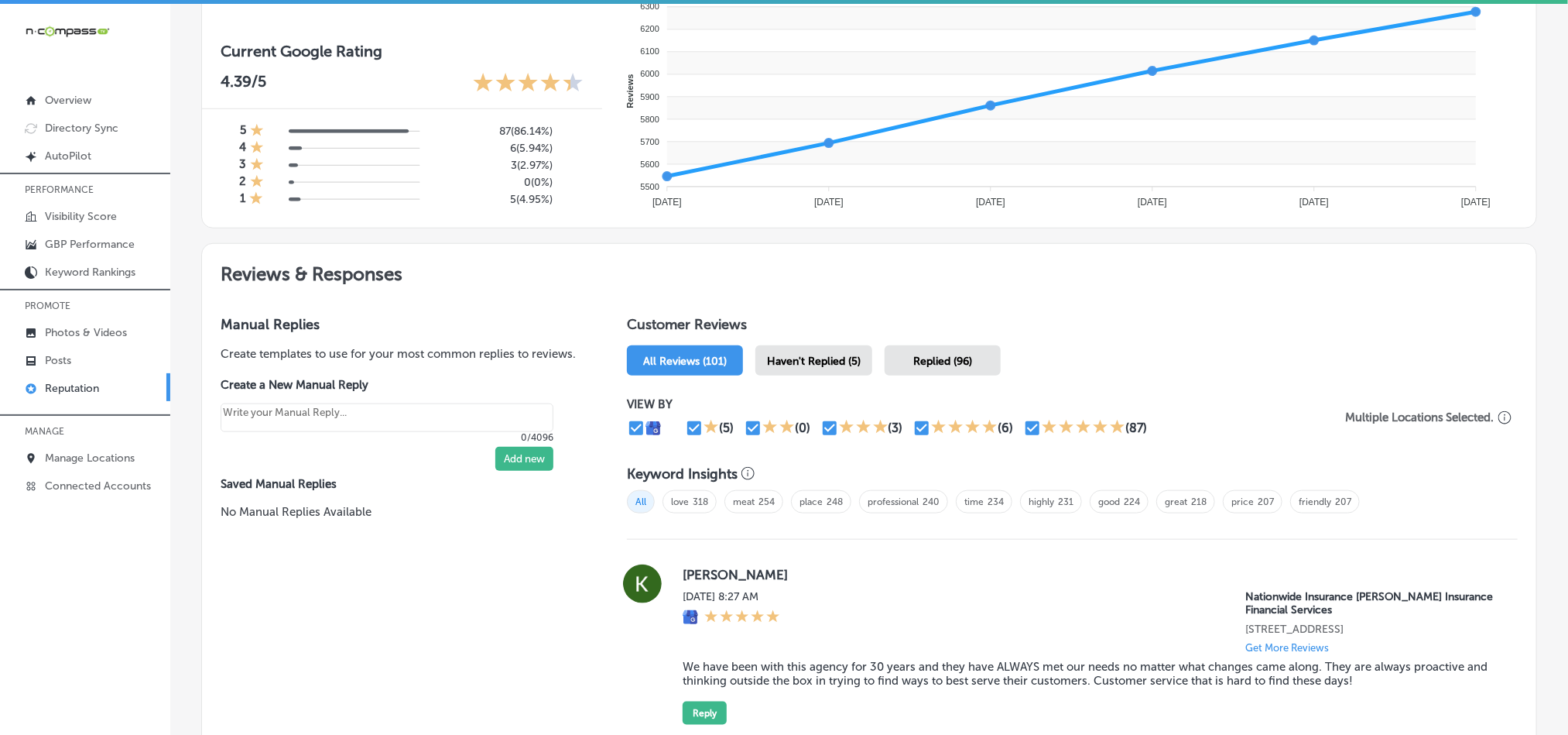
scroll to position [723, 0]
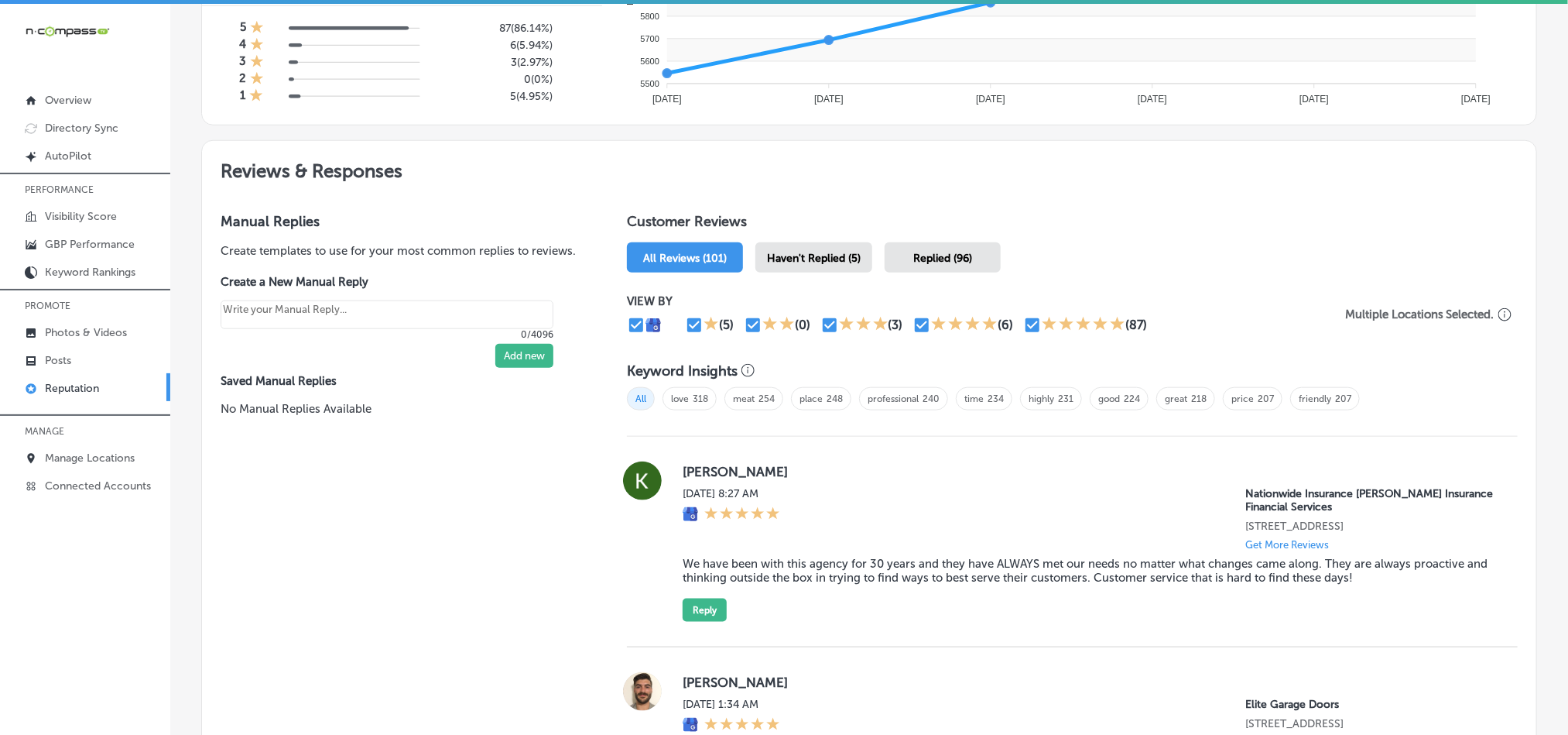
click at [787, 243] on div "Haven't Replied (5)" at bounding box center [814, 257] width 117 height 31
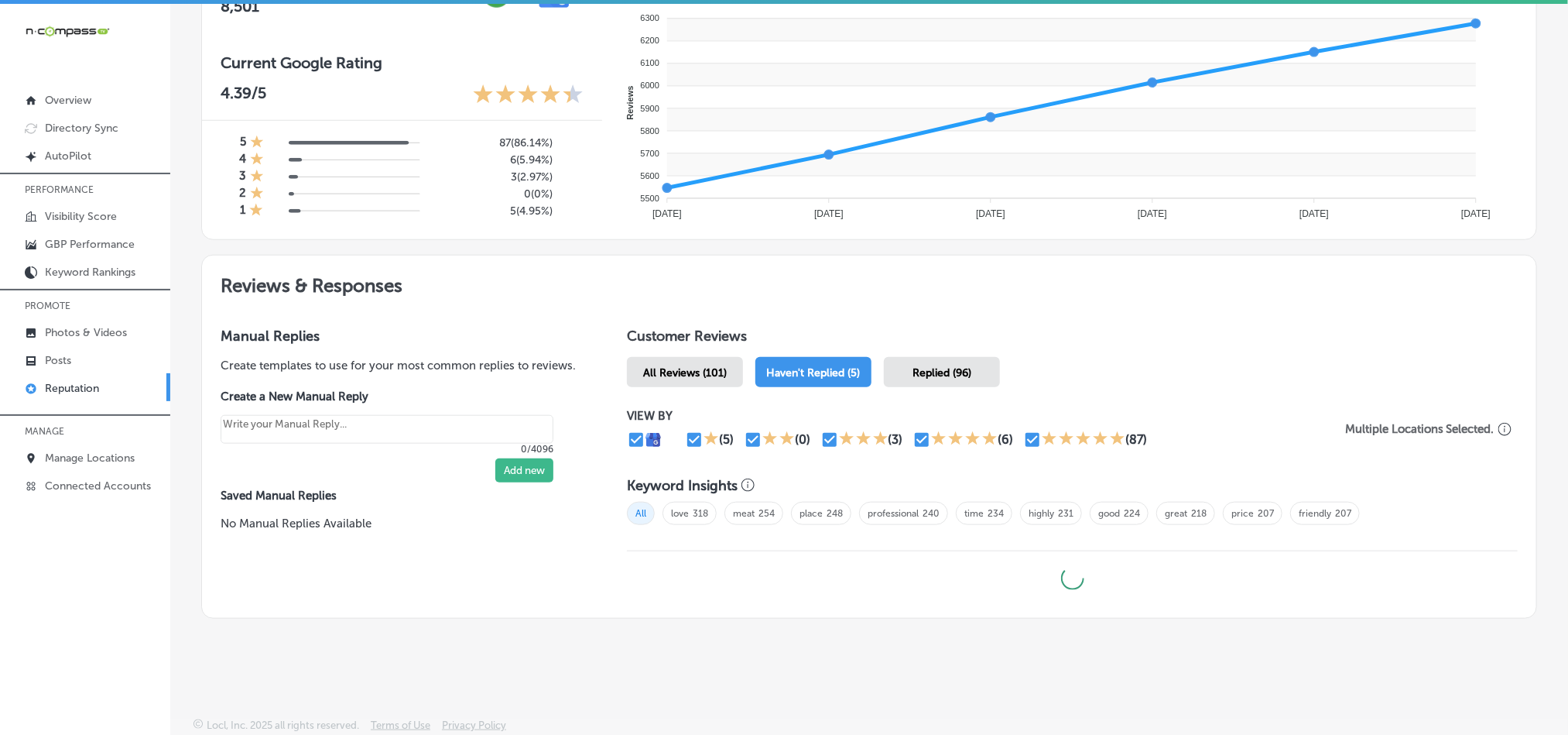
scroll to position [605, 0]
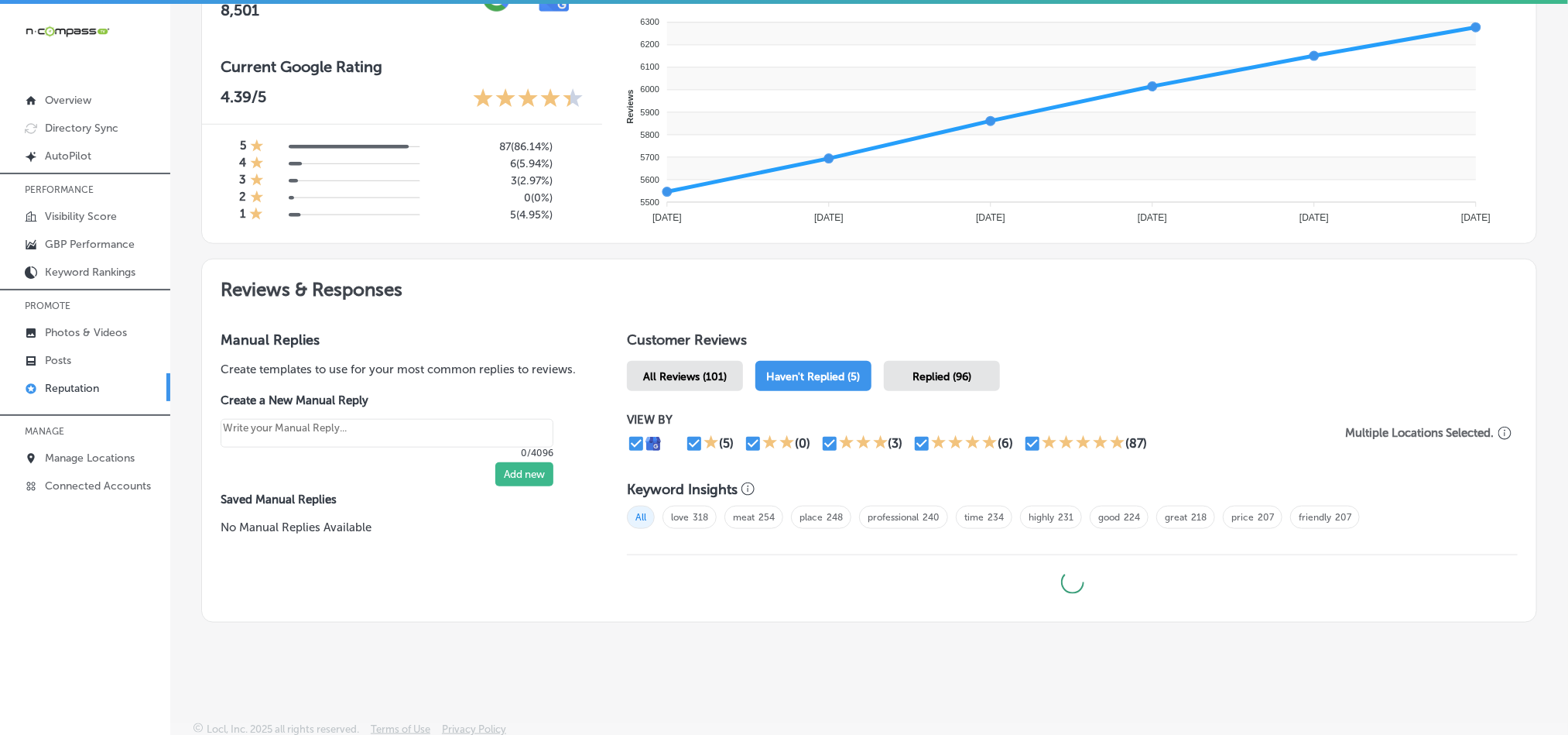
type textarea "x"
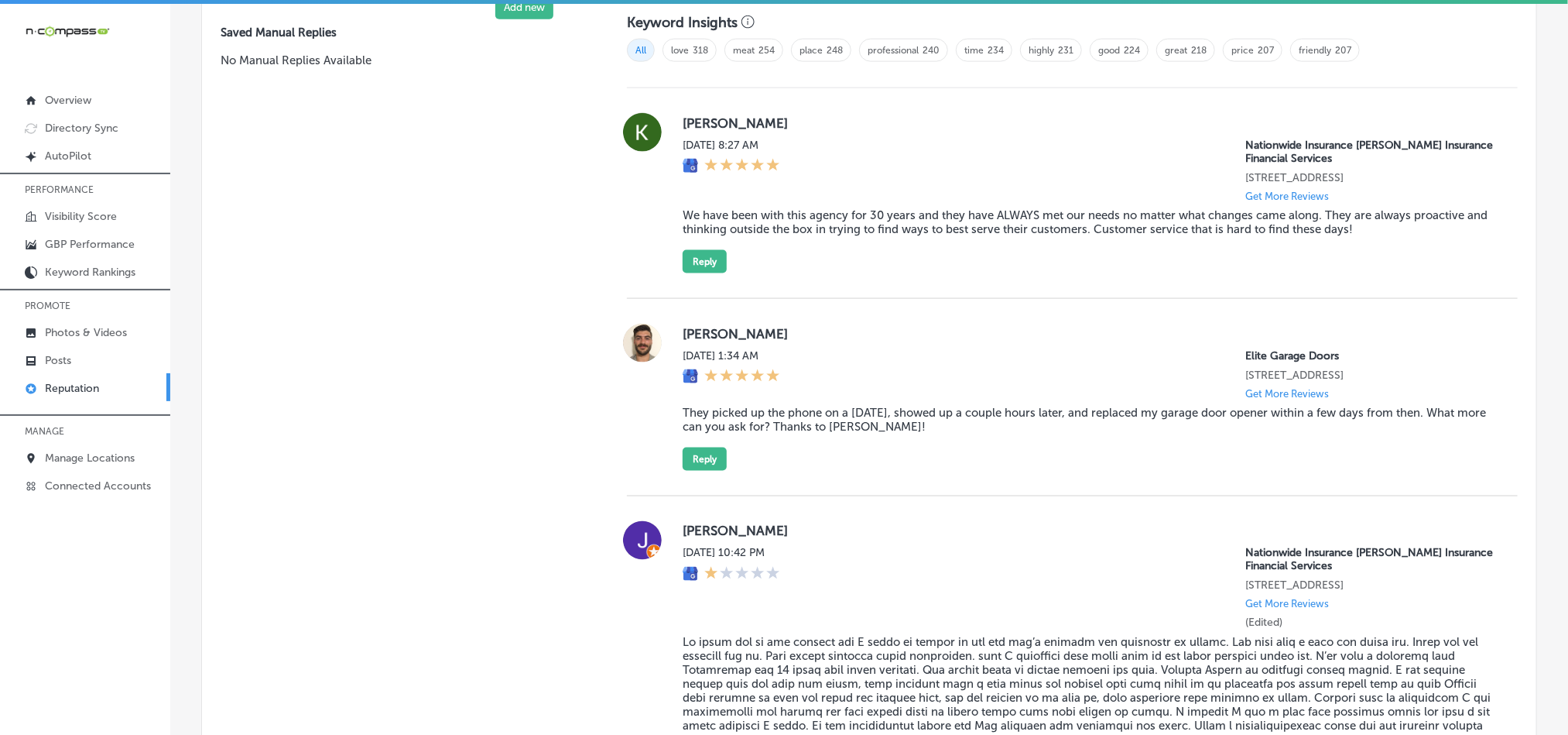
scroll to position [1034, 0]
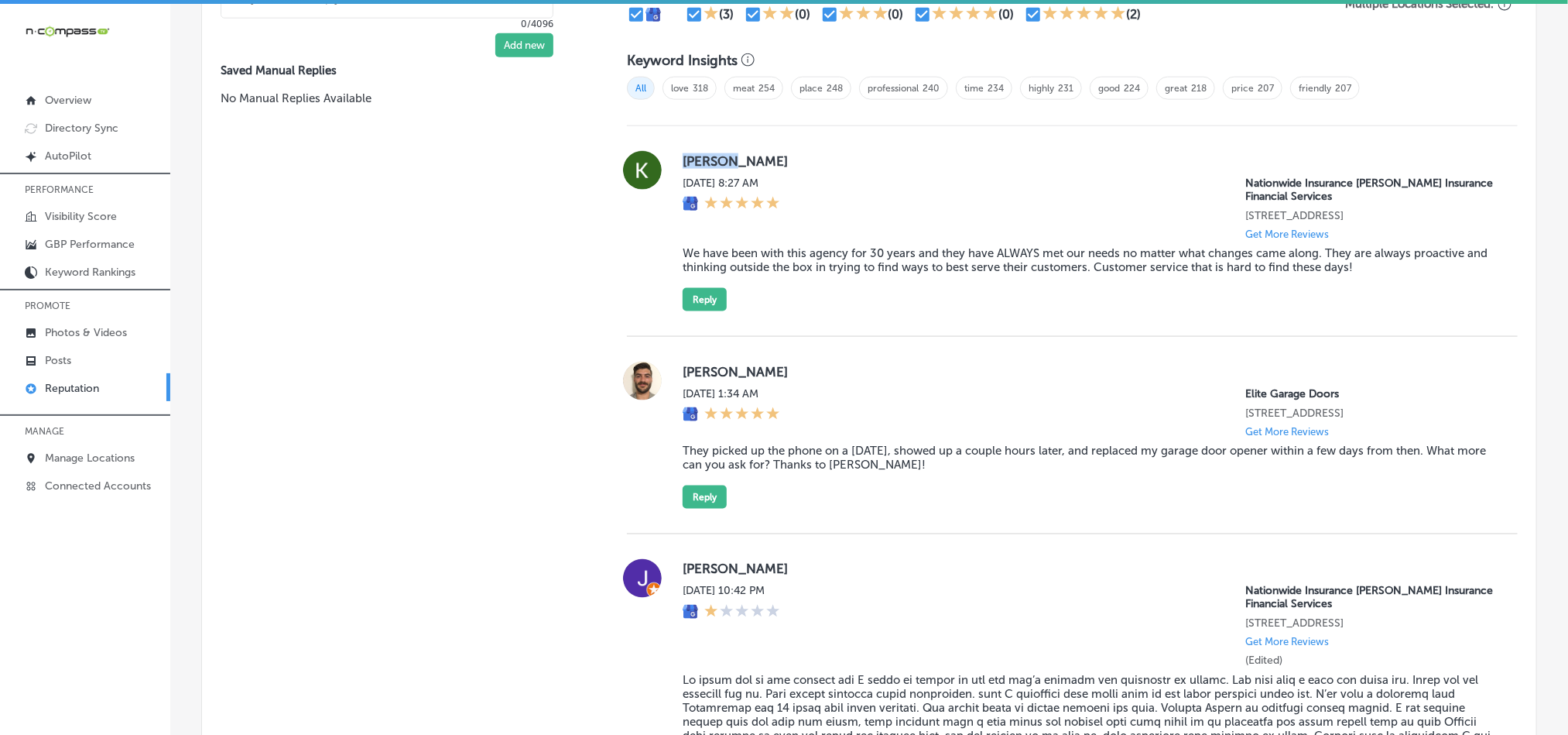
drag, startPoint x: 676, startPoint y: 149, endPoint x: 739, endPoint y: 157, distance: 63.5
click at [739, 157] on div "[PERSON_NAME][DATE] 8:27 AM Nationwide Insurance [PERSON_NAME] Insurance Financ…" at bounding box center [1072, 231] width 890 height 160
copy label "[PERSON_NAME]"
click at [740, 251] on blockquote "We have been with this agency for 30 years and they have ALWAYS met our needs n…" at bounding box center [1087, 261] width 810 height 28
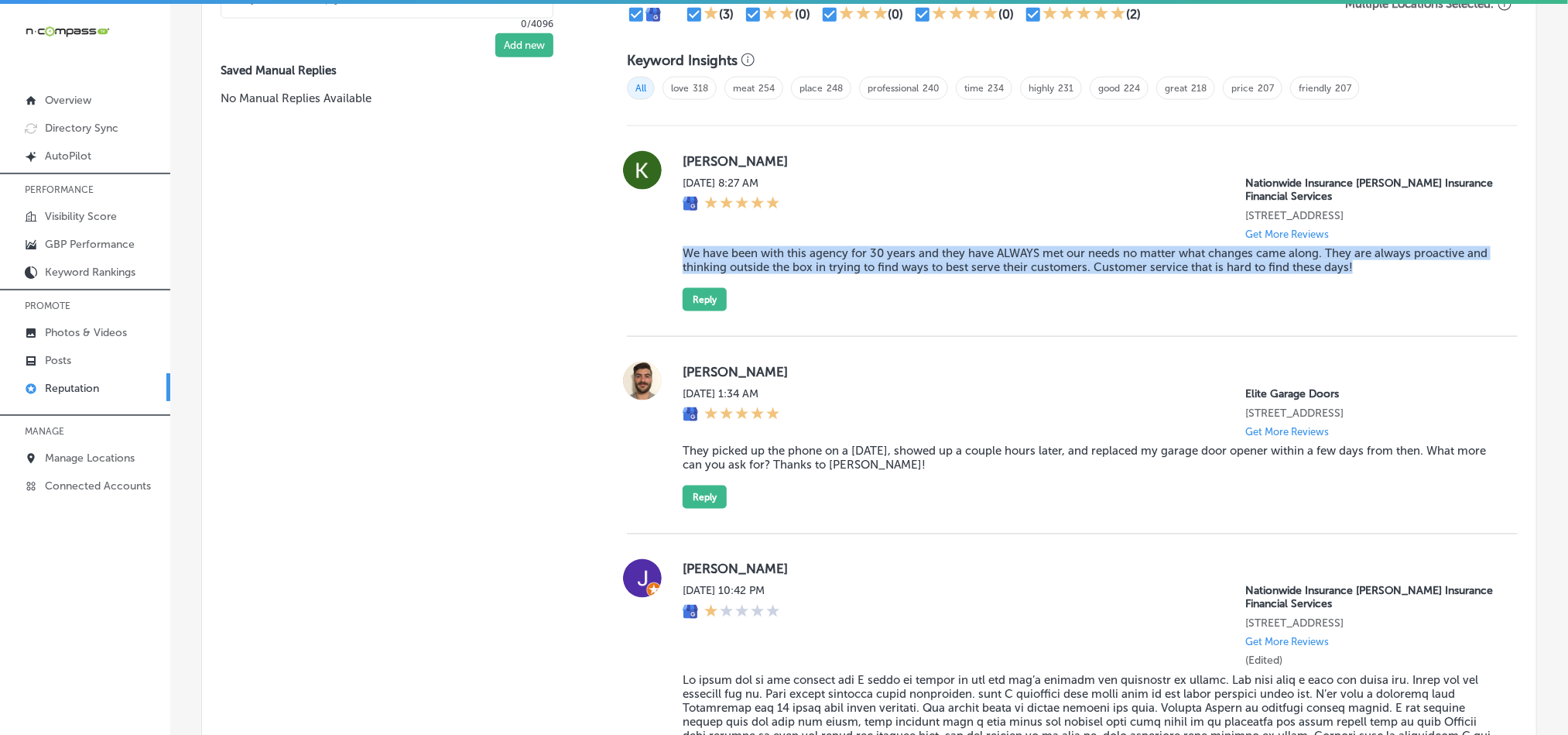
drag, startPoint x: 676, startPoint y: 247, endPoint x: 1378, endPoint y: 276, distance: 702.6
click at [1378, 276] on div "[PERSON_NAME][DATE] 8:27 AM Nationwide Insurance [PERSON_NAME] Insurance Financ…" at bounding box center [1072, 231] width 890 height 160
copy blockquote "We have been with this agency for 30 years and they have ALWAYS met our needs n…"
click at [790, 291] on div "[PERSON_NAME][DATE] 8:27 AM Nationwide Insurance [PERSON_NAME] Insurance Financ…" at bounding box center [1087, 231] width 810 height 160
click at [800, 297] on div "[PERSON_NAME][DATE] 8:27 AM Nationwide Insurance [PERSON_NAME] Insurance Financ…" at bounding box center [1087, 231] width 810 height 160
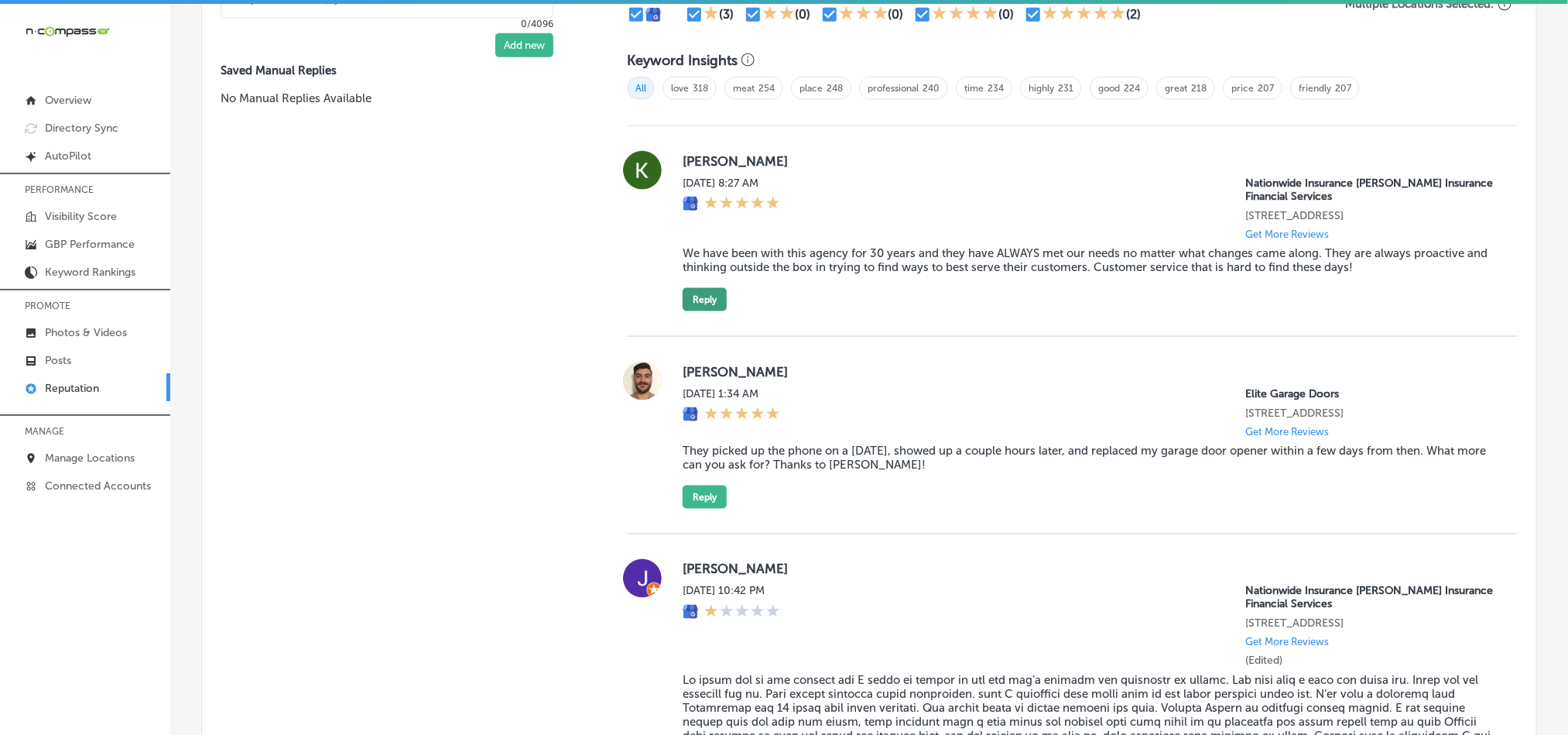
click at [713, 296] on button "Reply" at bounding box center [705, 299] width 45 height 23
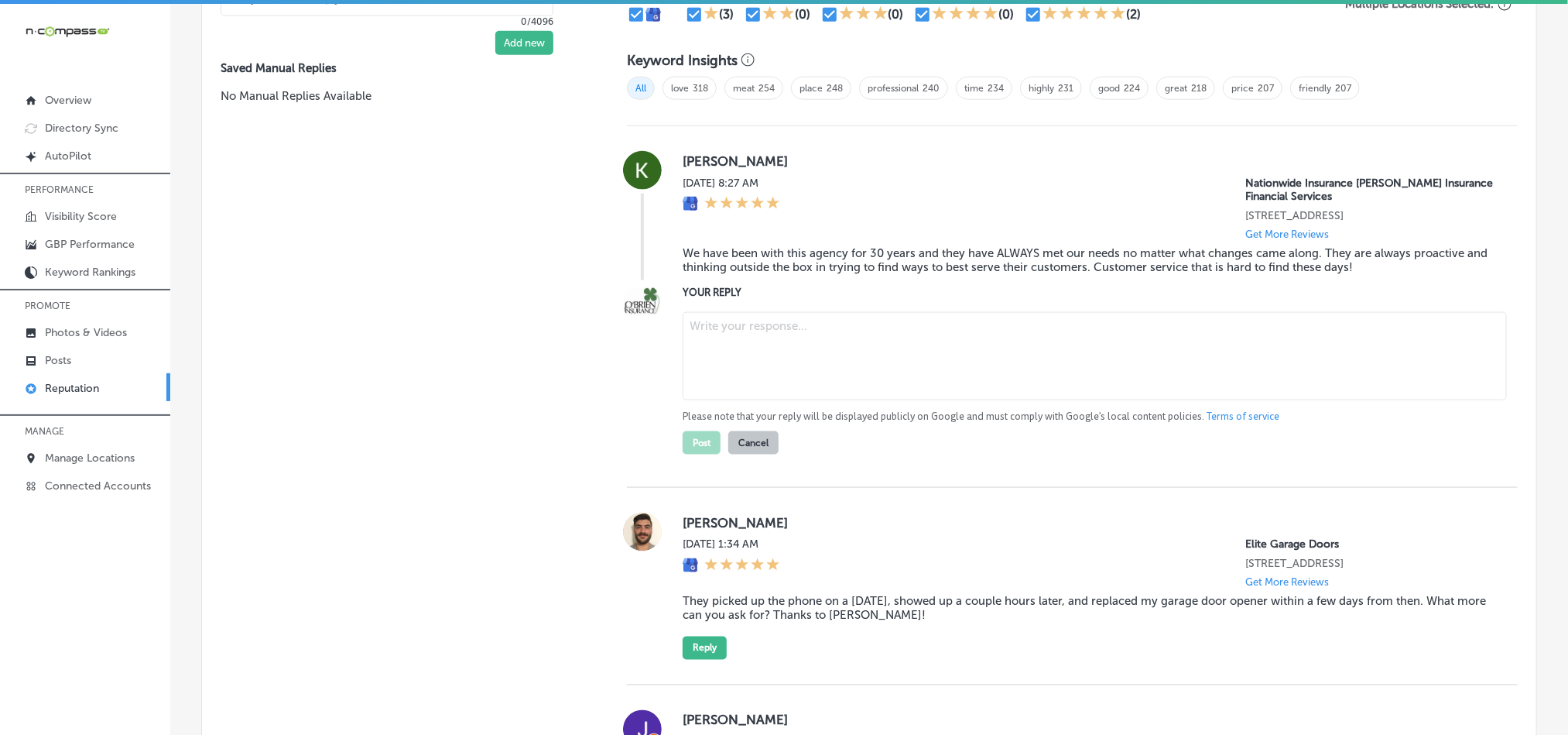
click at [781, 337] on textarea at bounding box center [1095, 356] width 824 height 88
paste textarea "Thank you for the kind review, [PERSON_NAME]! We’re honored to have served you …"
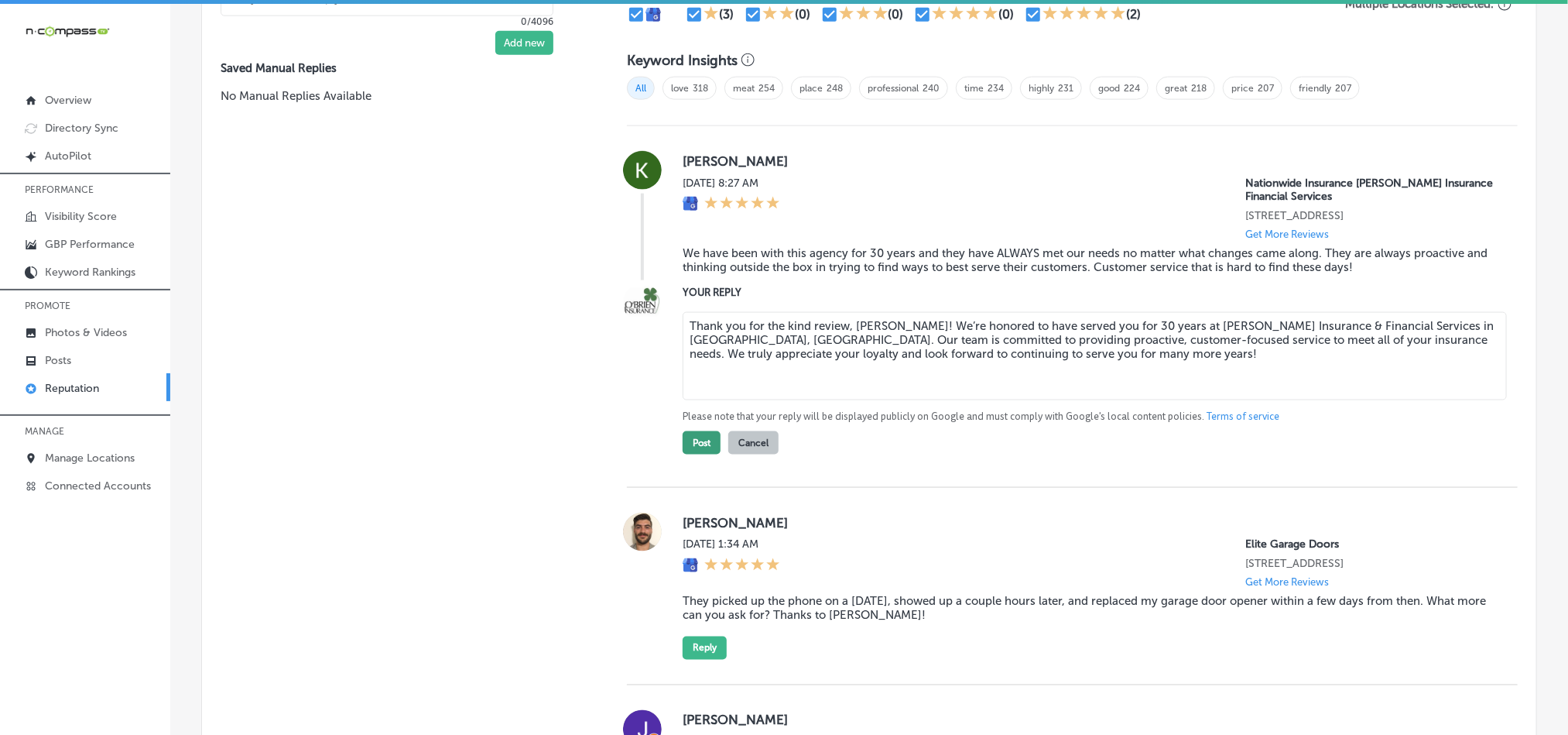
type textarea "Thank you for the kind review, [PERSON_NAME]! We’re honored to have served you …"
click at [694, 435] on button "Post" at bounding box center [702, 443] width 38 height 23
type textarea "x"
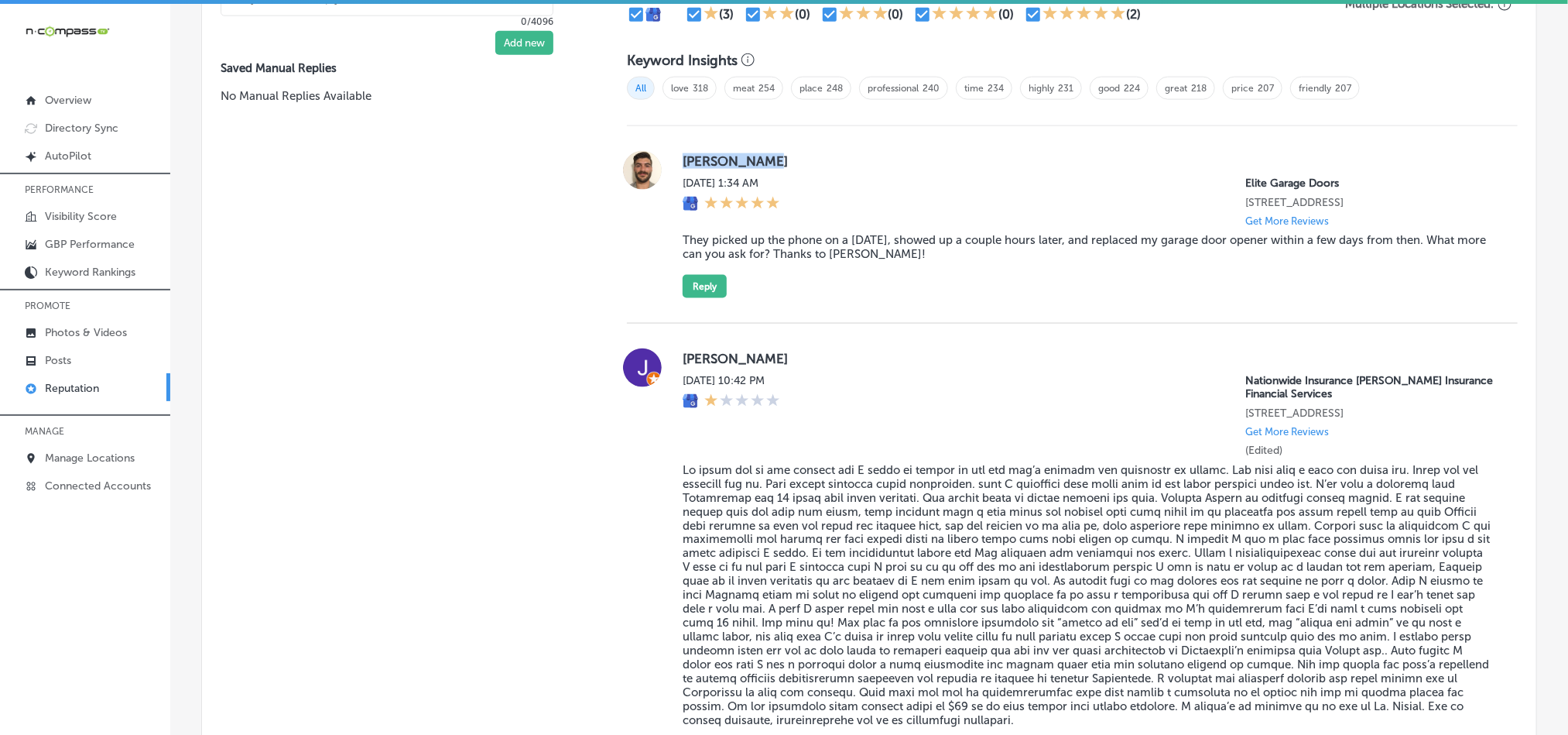
drag, startPoint x: 676, startPoint y: 157, endPoint x: 783, endPoint y: 157, distance: 107.0
click at [783, 157] on label "[PERSON_NAME]" at bounding box center [1087, 161] width 810 height 16
copy label "[PERSON_NAME]"
click at [767, 233] on blockquote "They picked up the phone on a [DATE], showed up a couple hours later, and repla…" at bounding box center [1087, 247] width 810 height 28
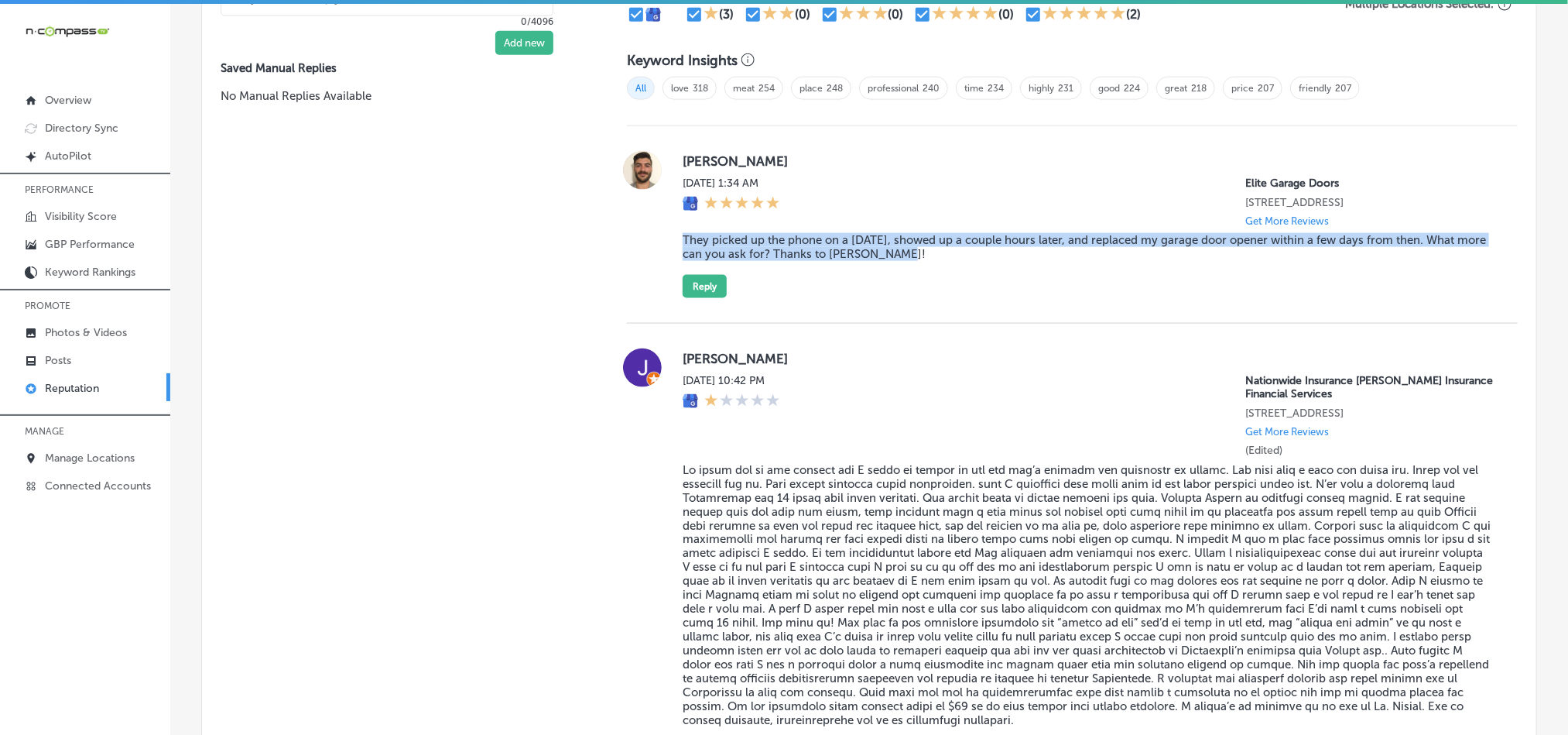
drag, startPoint x: 676, startPoint y: 230, endPoint x: 943, endPoint y: 252, distance: 267.9
click at [943, 252] on div "[PERSON_NAME][DATE] 1:34 AM Elite Garage Doors [STREET_ADDRESS] Get More Review…" at bounding box center [1072, 224] width 890 height 147
copy blockquote "They picked up the phone on a [DATE], showed up a couple hours later, and repla…"
click at [801, 295] on div "[PERSON_NAME][DATE] 1:34 AM Elite Garage Doors [STREET_ADDRESS] Get More Review…" at bounding box center [1072, 224] width 890 height 197
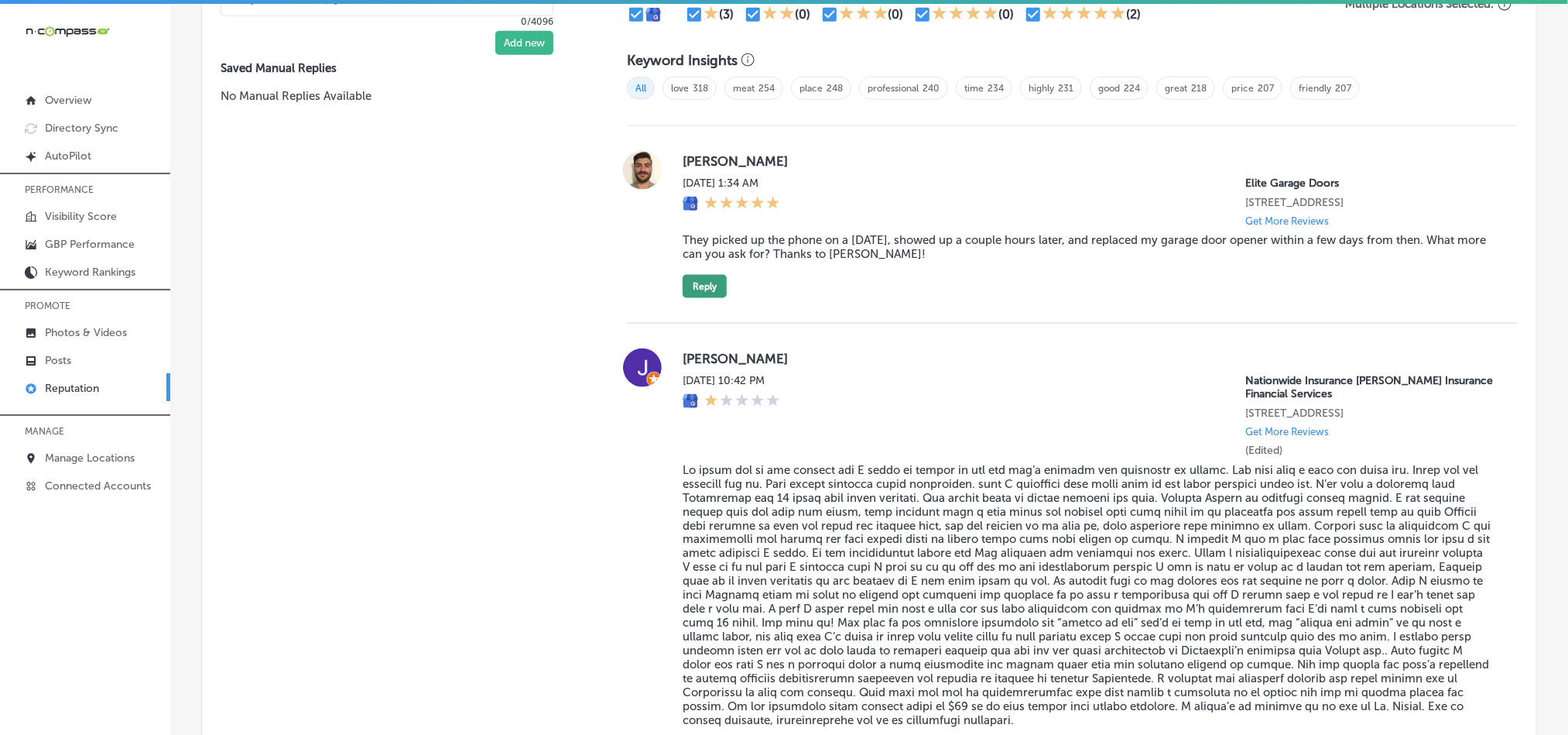
click at [702, 290] on button "Reply" at bounding box center [705, 286] width 45 height 23
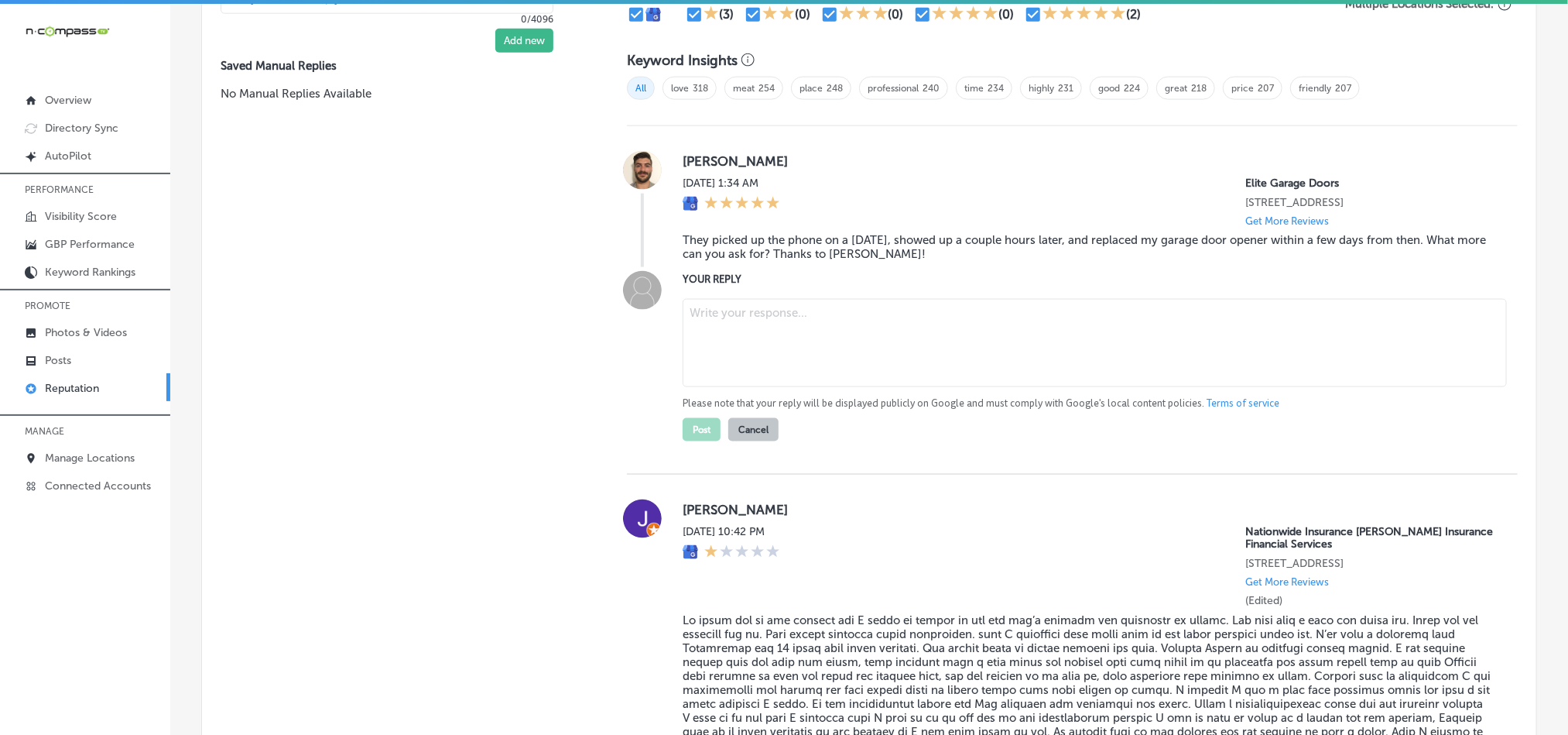
click at [825, 342] on textarea at bounding box center [1095, 342] width 824 height 88
paste textarea "Thank you for the great review, [PERSON_NAME]! We're glad to hear that [PERSON_…"
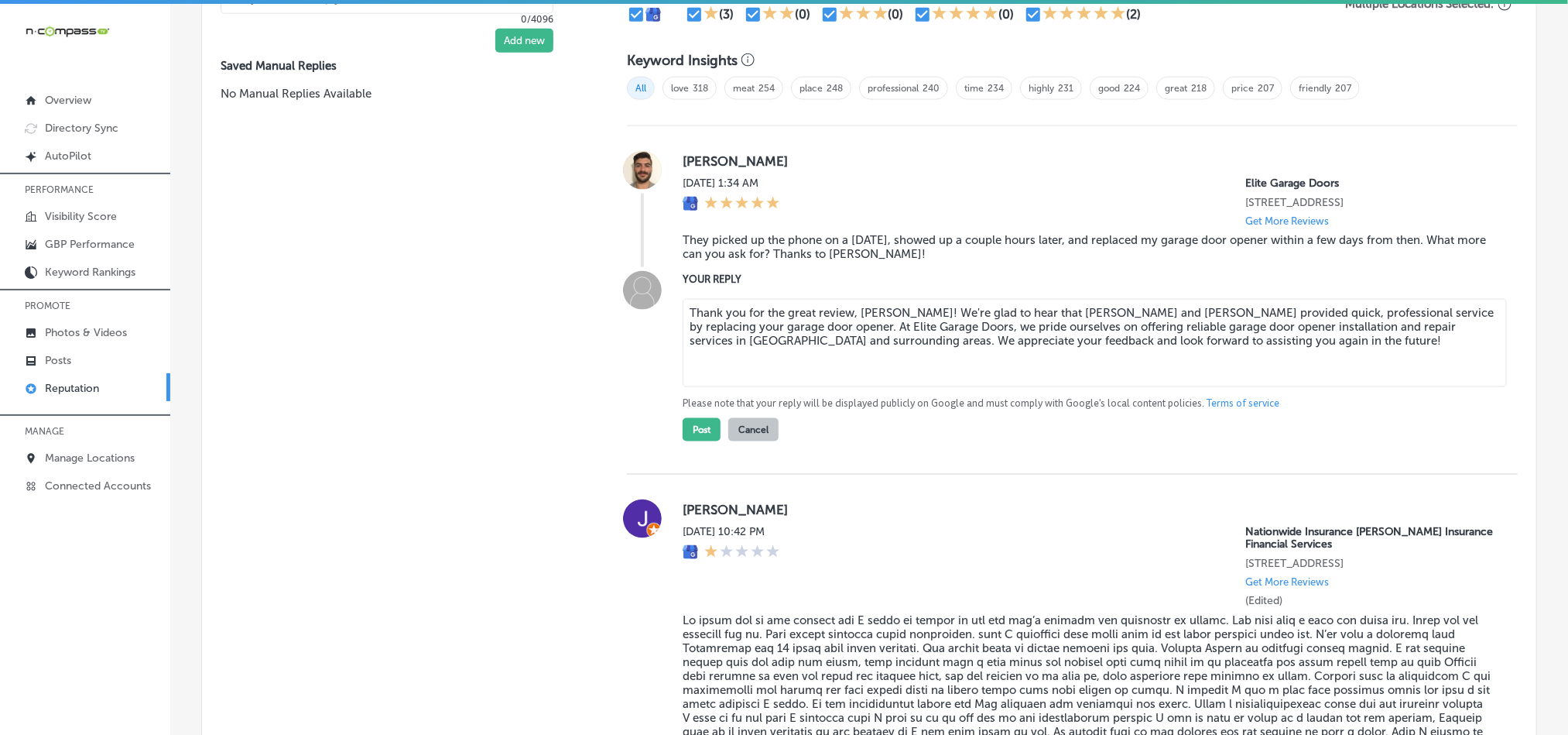
click at [1068, 303] on textarea "Thank you for the great review, [PERSON_NAME]! We're glad to hear that [PERSON_…" at bounding box center [1095, 342] width 824 height 88
click at [1207, 327] on textarea "Thank you for the great review, [PERSON_NAME]! We're glad to hear that [PERSON_…" at bounding box center [1095, 342] width 824 height 88
type textarea "Thank you for the great review, [PERSON_NAME]! We're glad to hear that [PERSON_…"
click at [692, 427] on button "Post" at bounding box center [702, 430] width 38 height 23
type textarea "x"
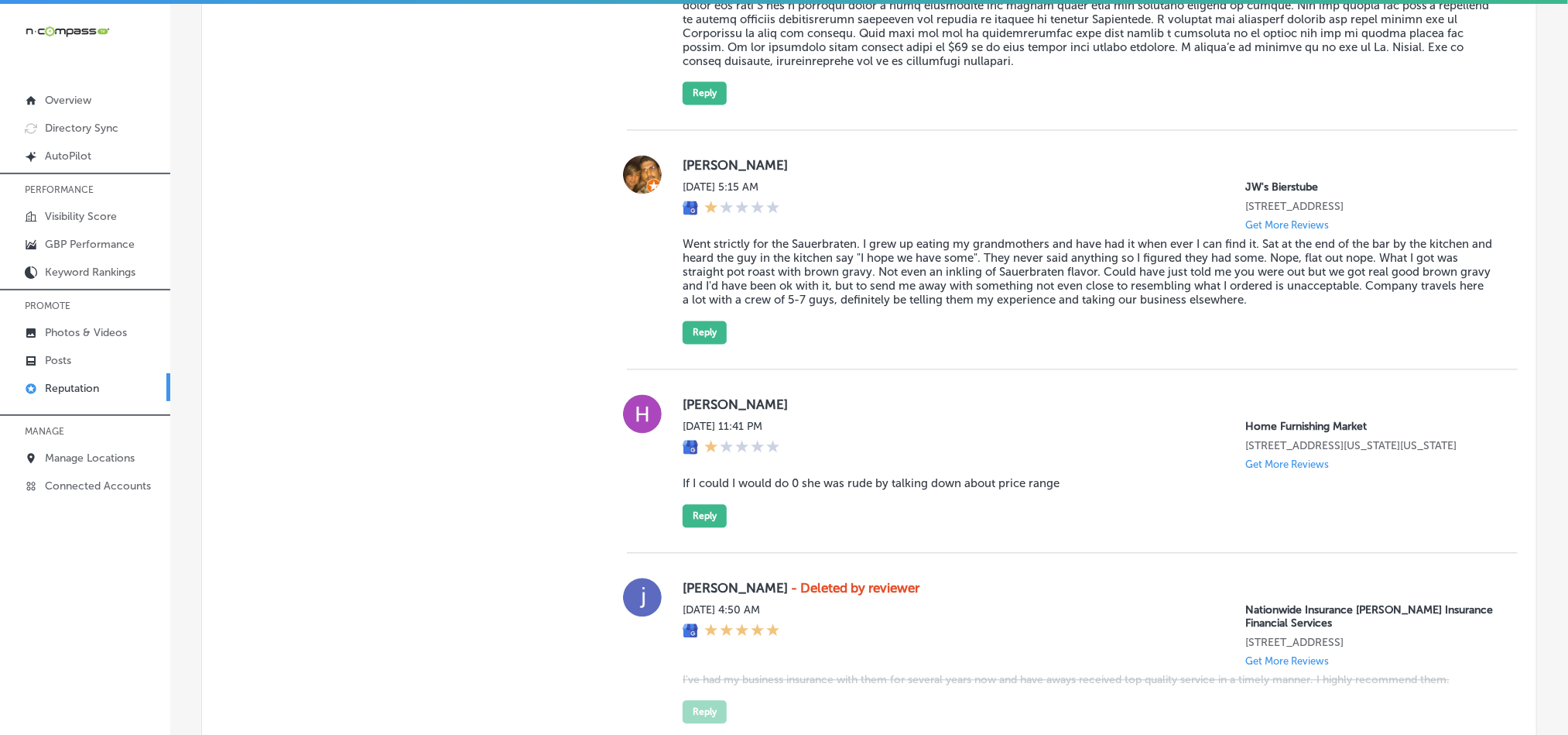
scroll to position [1498, 0]
